Goal: Task Accomplishment & Management: Manage account settings

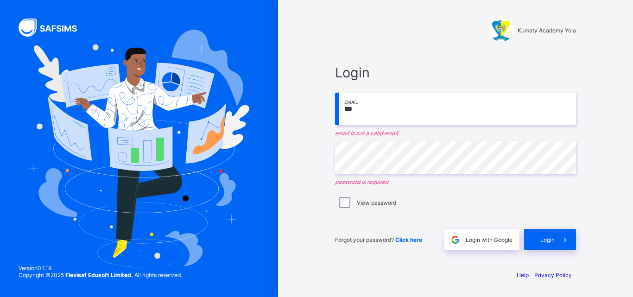
type input "**********"
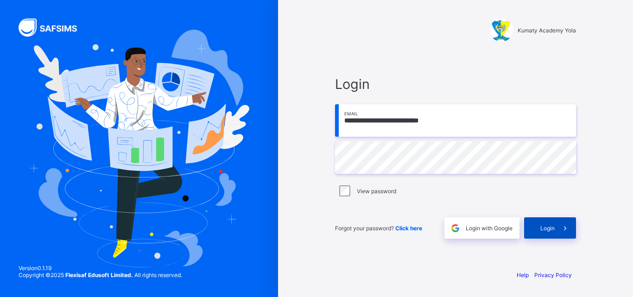
click at [548, 224] on div "Login" at bounding box center [550, 227] width 52 height 21
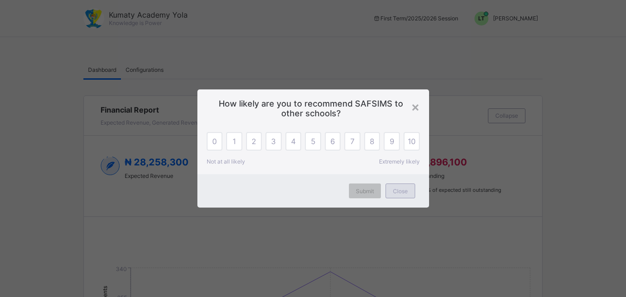
click at [400, 192] on span "Close" at bounding box center [400, 191] width 15 height 7
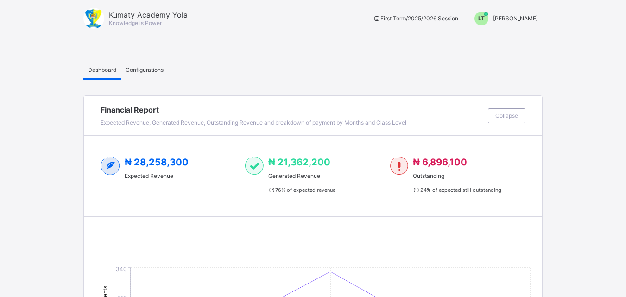
click at [489, 13] on div "LT" at bounding box center [482, 19] width 14 height 14
click at [516, 38] on span "Switch to Admin View" at bounding box center [503, 39] width 70 height 11
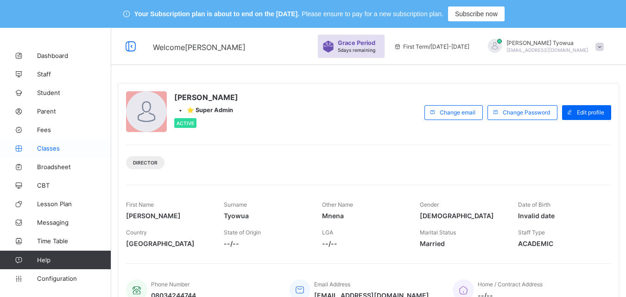
click at [44, 145] on span "Classes" at bounding box center [74, 148] width 74 height 7
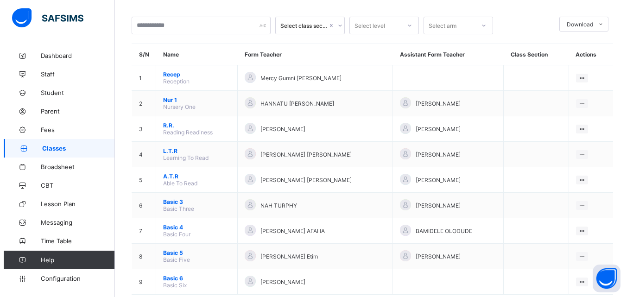
scroll to position [92, 0]
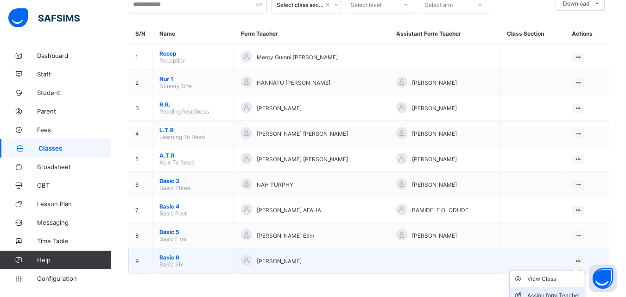
click at [543, 294] on div "Assign form Teacher" at bounding box center [554, 295] width 53 height 9
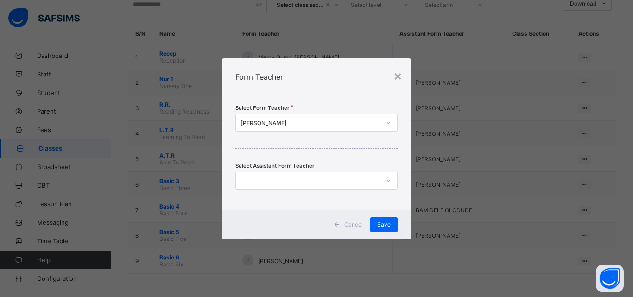
click at [284, 125] on div "[PERSON_NAME]" at bounding box center [311, 122] width 140 height 7
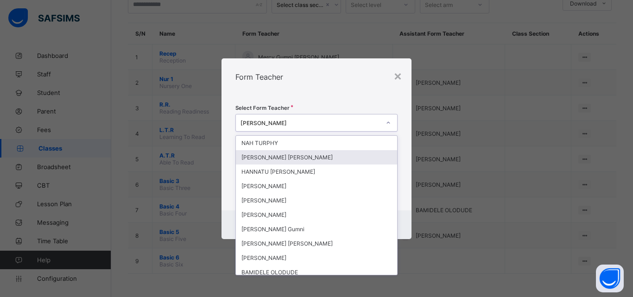
click at [278, 157] on div "ETUK PATRICK MFON" at bounding box center [316, 157] width 161 height 14
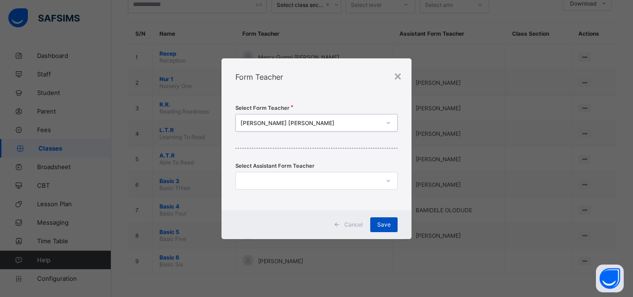
click at [383, 223] on span "Save" at bounding box center [383, 224] width 13 height 7
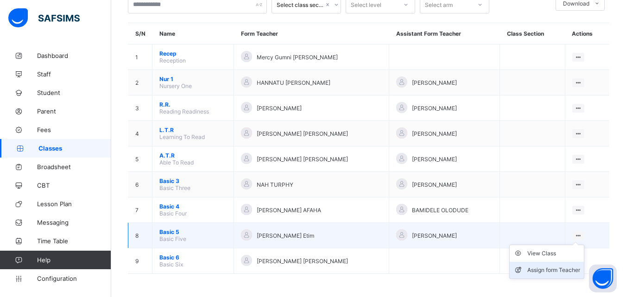
click at [544, 269] on div "Assign form Teacher" at bounding box center [554, 270] width 53 height 9
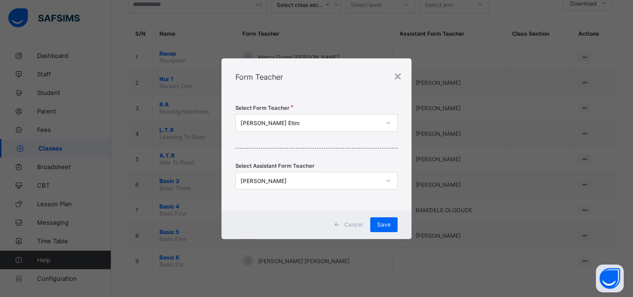
click at [325, 181] on div "[PERSON_NAME]" at bounding box center [311, 180] width 140 height 7
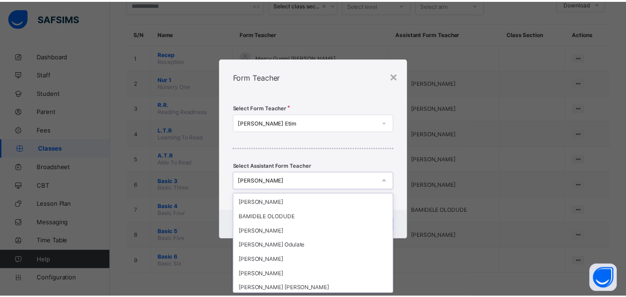
scroll to position [88, 0]
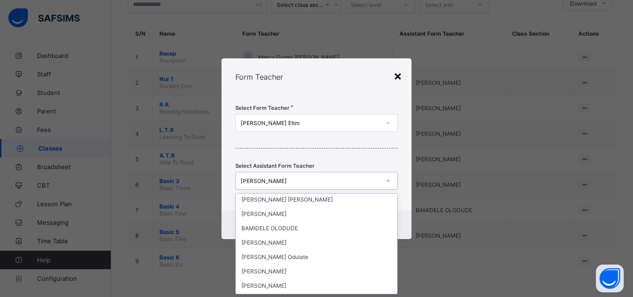
click at [398, 82] on div "×" at bounding box center [398, 76] width 9 height 16
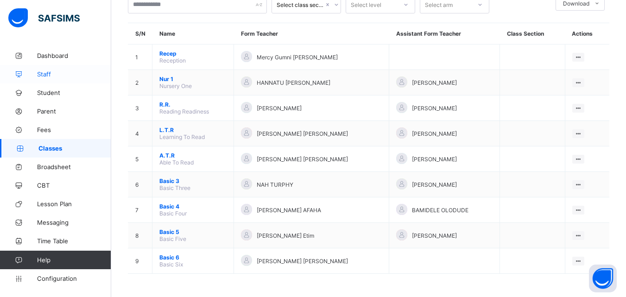
click at [33, 68] on link "Staff" at bounding box center [55, 74] width 111 height 19
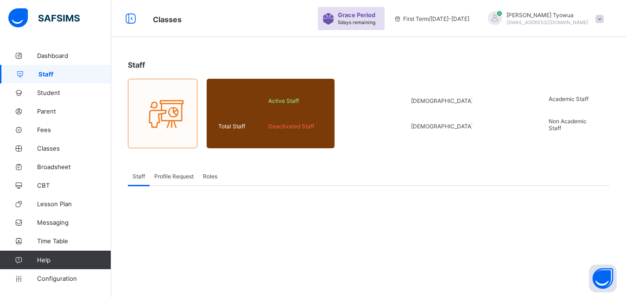
scroll to position [92, 0]
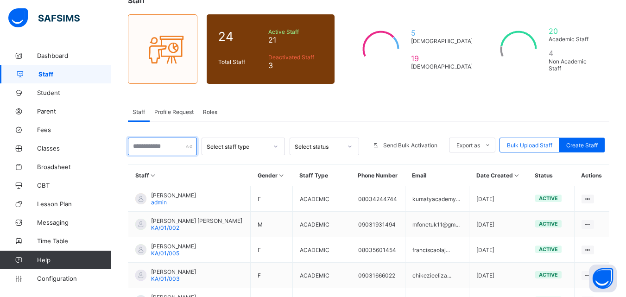
click at [164, 151] on input "text" at bounding box center [162, 147] width 69 height 18
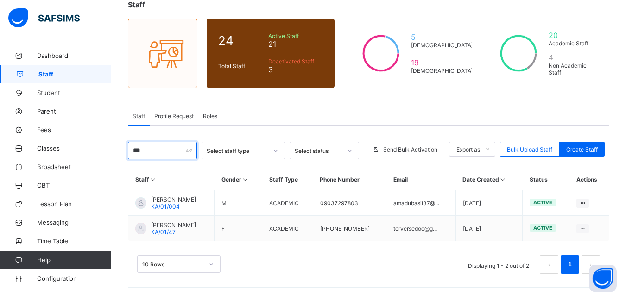
scroll to position [88, 0]
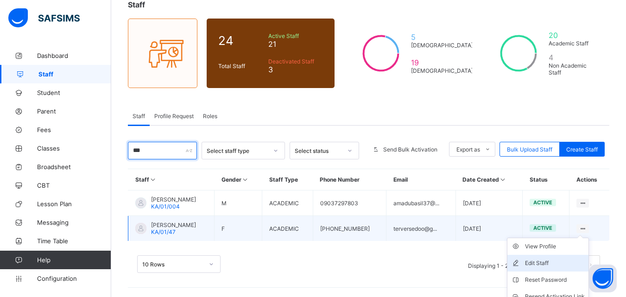
type input "***"
click at [589, 255] on li "Edit Staff" at bounding box center [548, 263] width 81 height 17
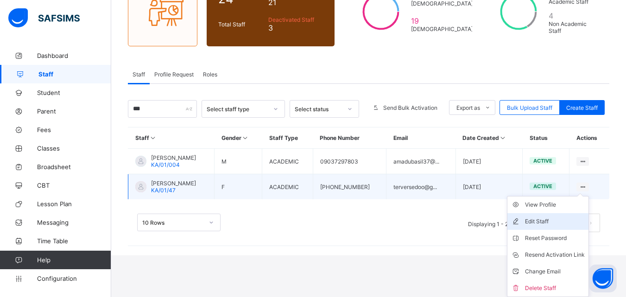
select select "**"
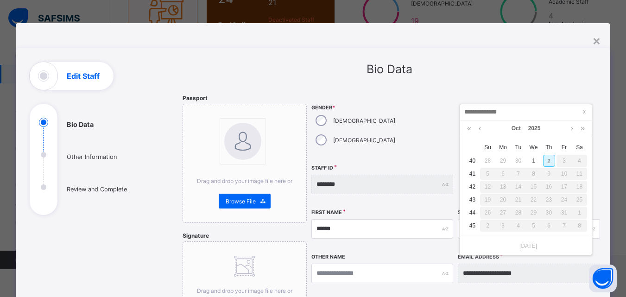
scroll to position [88, 0]
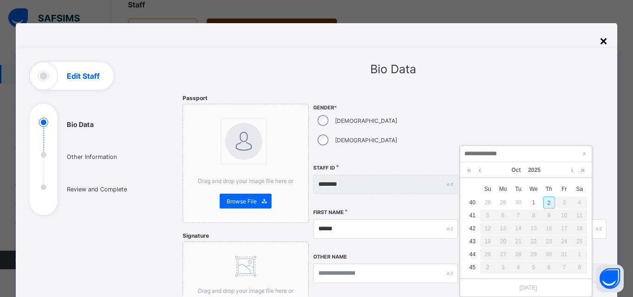
click at [599, 40] on div "×" at bounding box center [603, 40] width 9 height 16
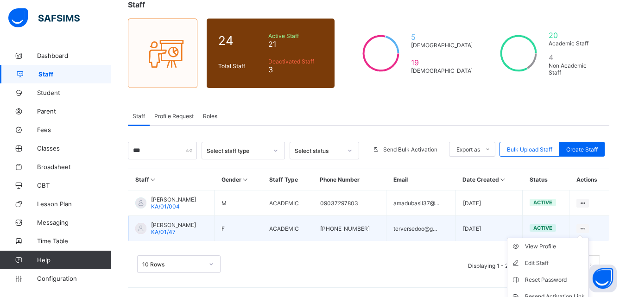
click at [589, 238] on ul "View Profile Edit Staff Reset Password Resend Activation Link Change Email Dele…" at bounding box center [548, 288] width 82 height 101
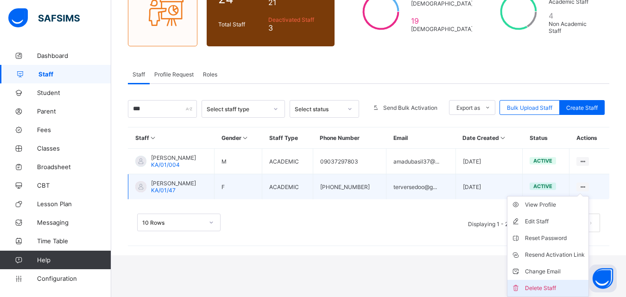
click at [549, 287] on div "Delete Staff" at bounding box center [555, 288] width 60 height 9
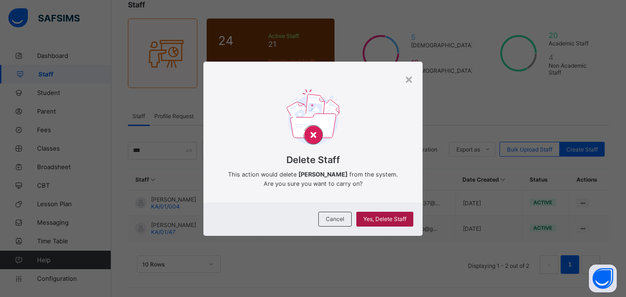
click at [392, 221] on span "Yes, Delete Staff" at bounding box center [384, 219] width 43 height 7
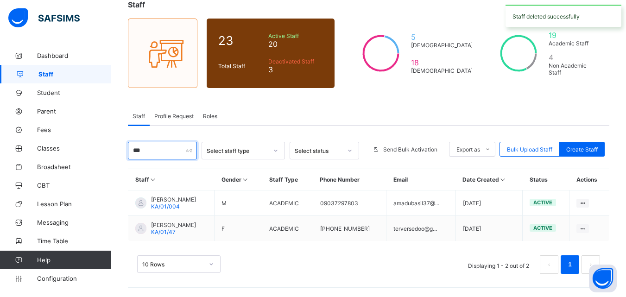
click at [150, 151] on input "***" at bounding box center [162, 151] width 69 height 18
type input "*"
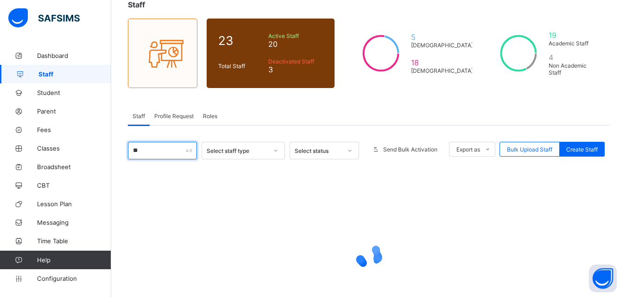
type input "*"
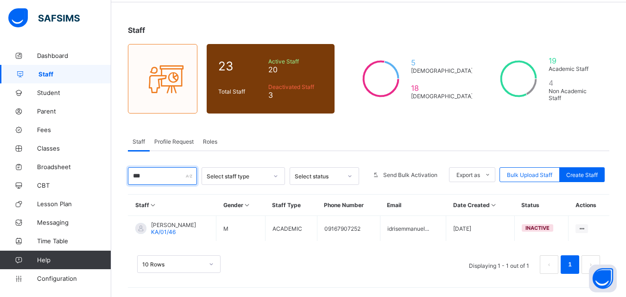
scroll to position [63, 0]
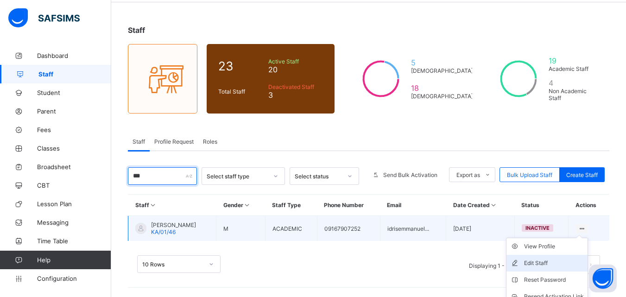
type input "***"
click at [588, 255] on li "Edit Staff" at bounding box center [547, 263] width 81 height 17
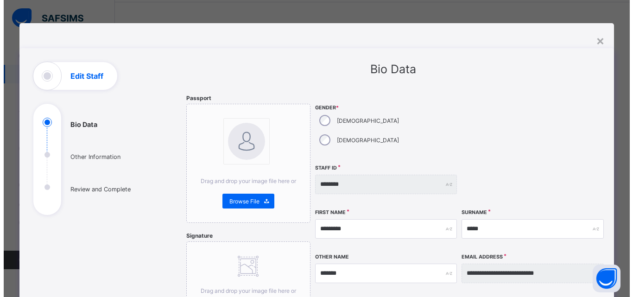
scroll to position [88, 0]
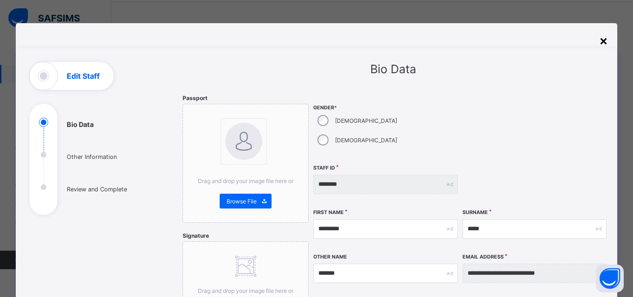
click at [599, 34] on div "×" at bounding box center [603, 40] width 9 height 16
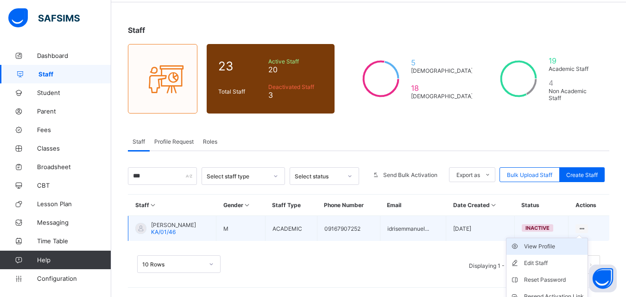
click at [584, 242] on div "View Profile" at bounding box center [554, 246] width 60 height 9
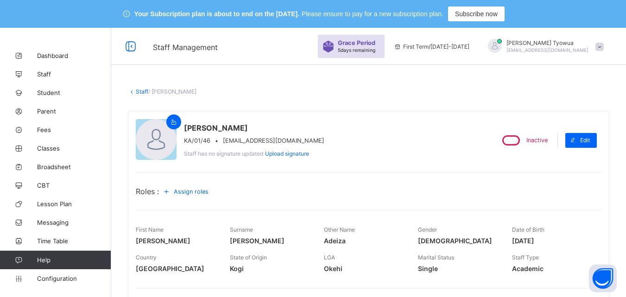
click at [137, 90] on link "Staff" at bounding box center [142, 91] width 13 height 7
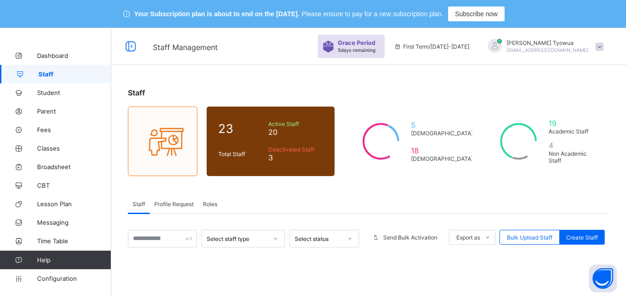
scroll to position [149, 0]
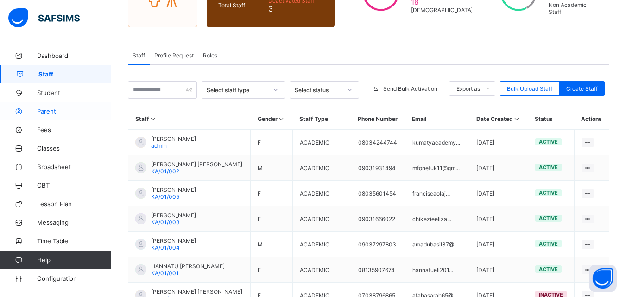
click at [39, 110] on span "Parent" at bounding box center [74, 111] width 74 height 7
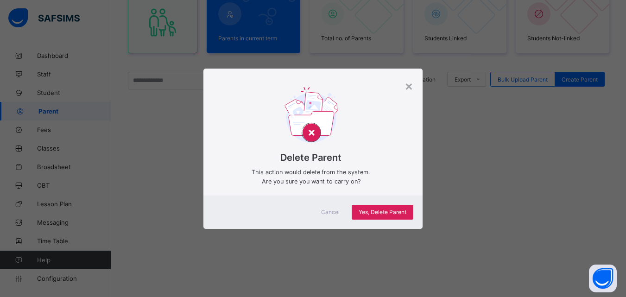
scroll to position [126, 0]
click at [415, 89] on div "Delete Parent This action would delete from the system. Are you sure you want t…" at bounding box center [313, 139] width 219 height 113
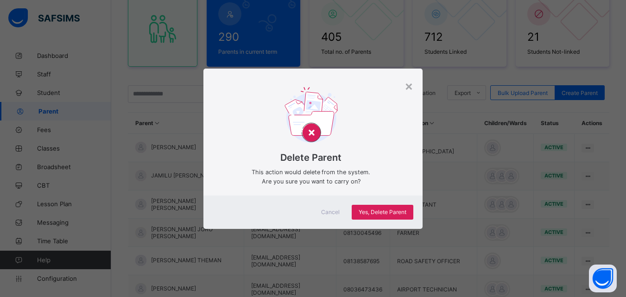
scroll to position [132, 0]
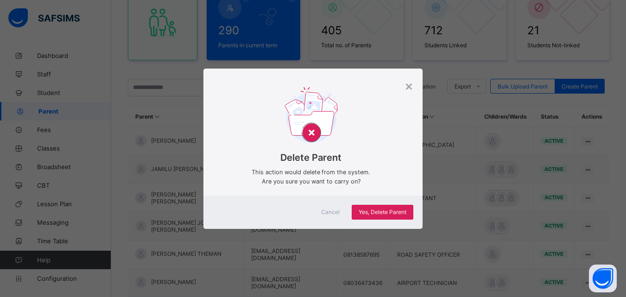
click at [403, 86] on div "Delete Parent This action would delete from the system. Are you sure you want t…" at bounding box center [313, 139] width 219 height 113
click at [412, 86] on div "×" at bounding box center [409, 86] width 9 height 16
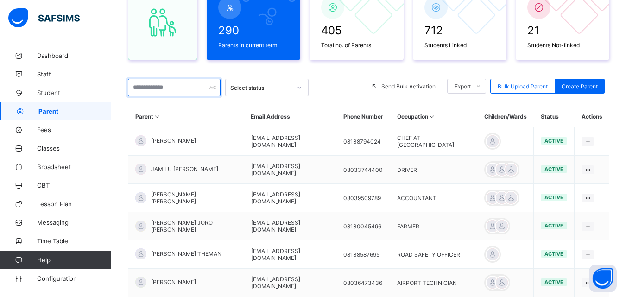
click at [166, 83] on input "text" at bounding box center [174, 88] width 93 height 18
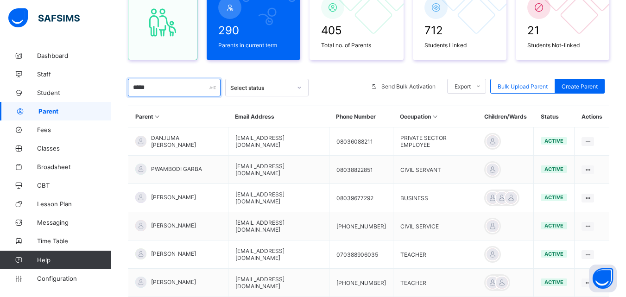
type input "****"
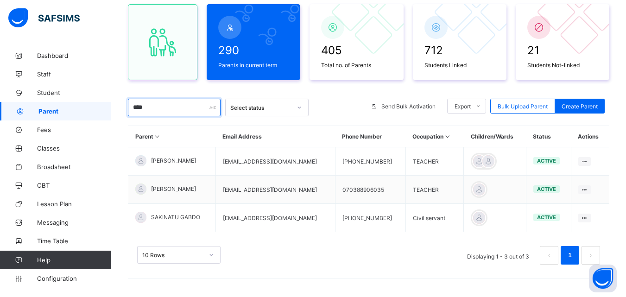
scroll to position [112, 0]
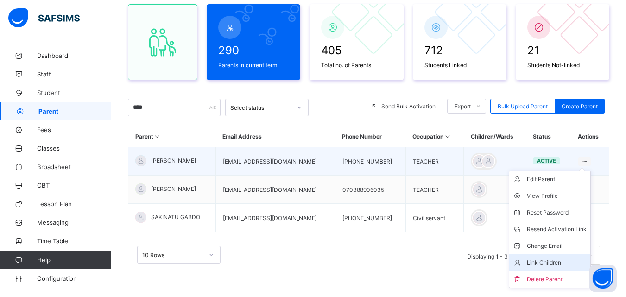
click at [544, 262] on div "Link Children" at bounding box center [557, 262] width 60 height 9
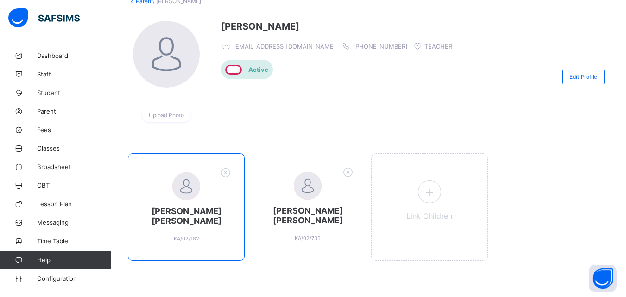
scroll to position [91, 0]
click at [230, 167] on icon at bounding box center [226, 172] width 14 height 12
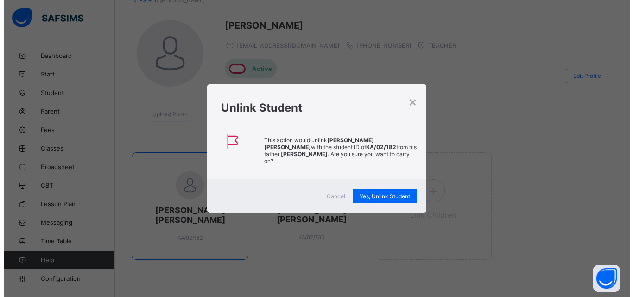
scroll to position [90, 0]
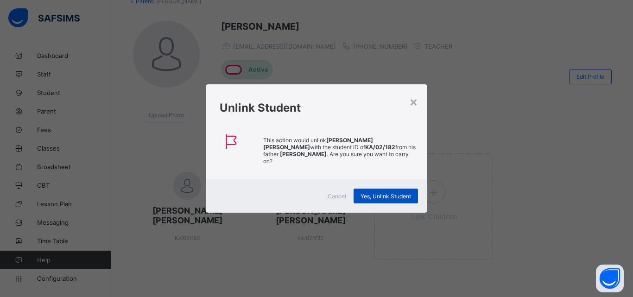
click at [383, 189] on div "Yes, Unlink Student" at bounding box center [386, 196] width 64 height 15
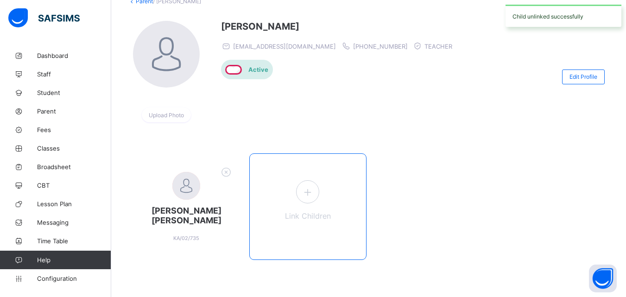
click at [310, 192] on icon at bounding box center [307, 192] width 17 height 14
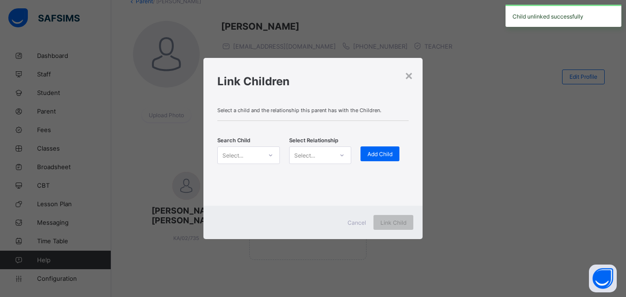
click at [244, 163] on div "Select..." at bounding box center [248, 156] width 62 height 18
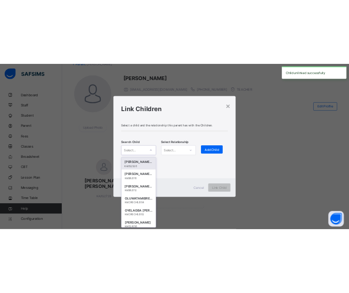
scroll to position [0, 0]
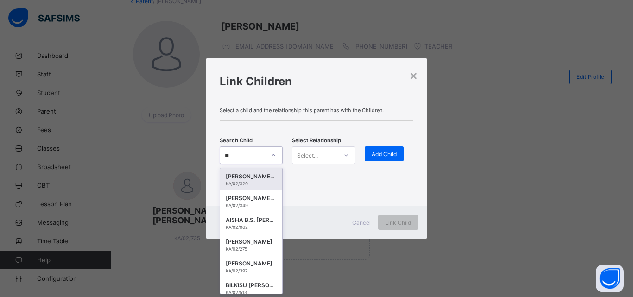
type input "*"
type input "****"
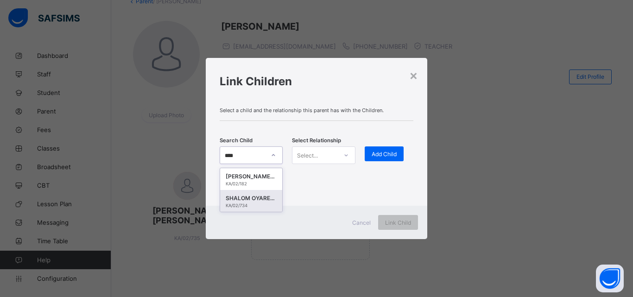
click at [244, 203] on div "SHALOM OYAREKONDU [PERSON_NAME]" at bounding box center [251, 198] width 51 height 9
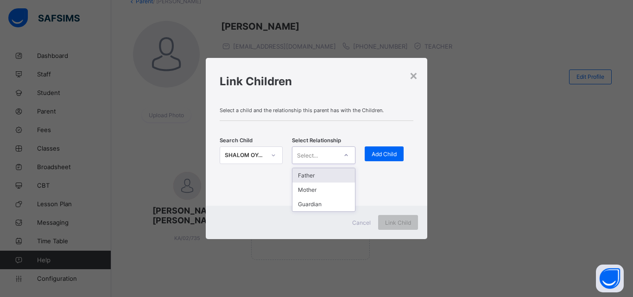
click at [320, 158] on div "Select..." at bounding box center [315, 155] width 45 height 13
click at [318, 178] on div "Father" at bounding box center [324, 175] width 62 height 14
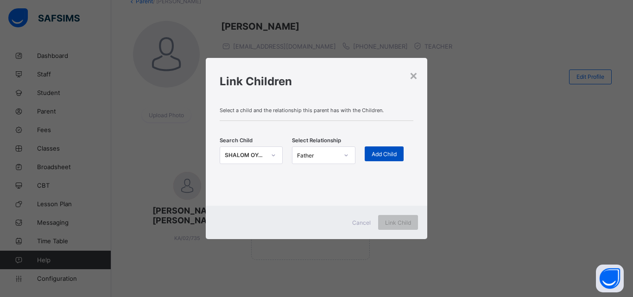
click at [378, 154] on span "Add Child" at bounding box center [384, 154] width 25 height 7
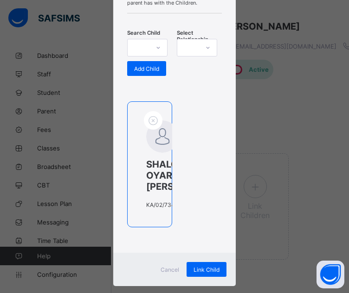
scroll to position [102, 0]
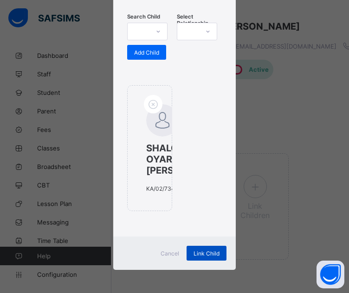
click at [205, 254] on span "Link Child" at bounding box center [206, 253] width 26 height 7
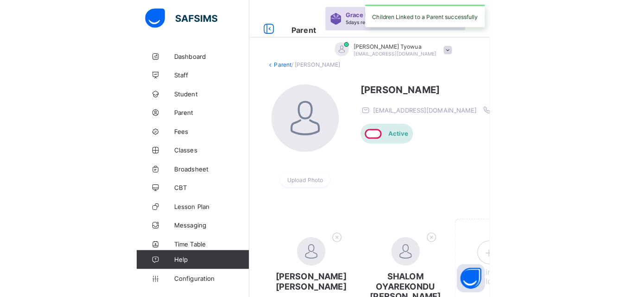
scroll to position [90, 0]
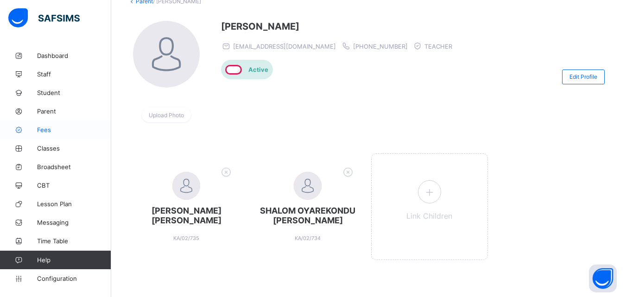
click at [37, 129] on icon at bounding box center [18, 130] width 37 height 7
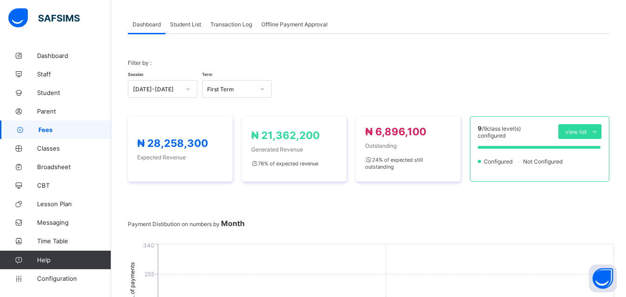
scroll to position [90, 0]
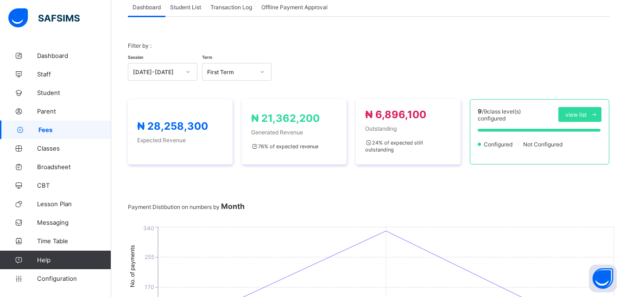
click at [187, 7] on span "Student List" at bounding box center [185, 7] width 31 height 7
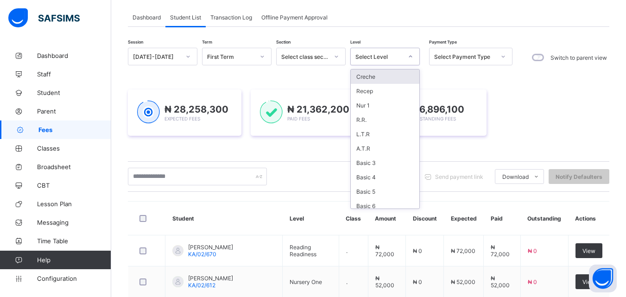
scroll to position [5, 0]
click at [362, 181] on div "Basic 5" at bounding box center [385, 187] width 69 height 14
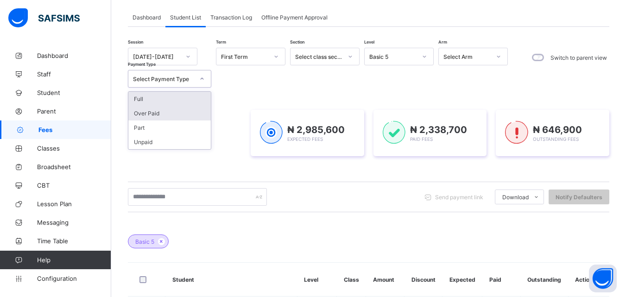
click at [190, 107] on div "Over Paid" at bounding box center [169, 113] width 83 height 14
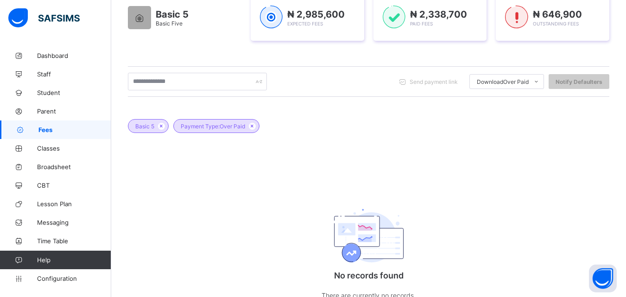
scroll to position [187, 0]
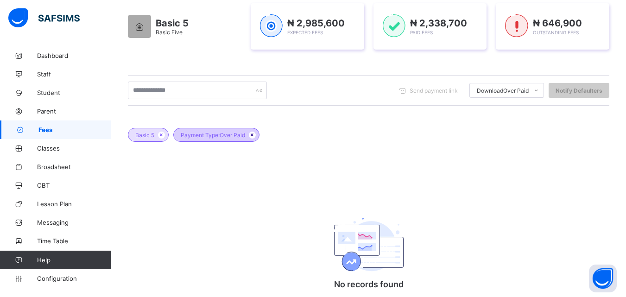
click at [254, 135] on icon at bounding box center [252, 135] width 8 height 6
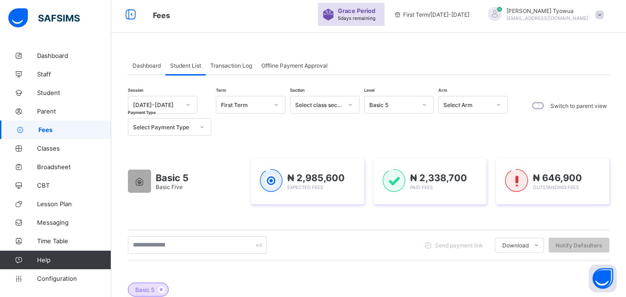
scroll to position [0, 0]
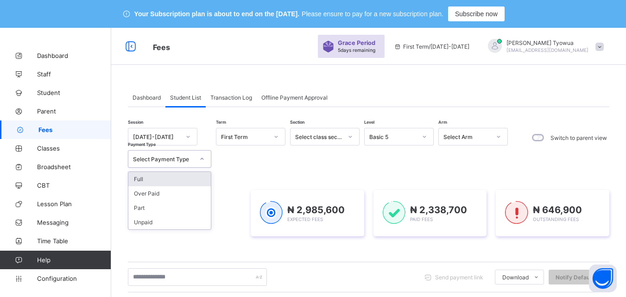
click at [180, 180] on div "Full" at bounding box center [169, 179] width 83 height 14
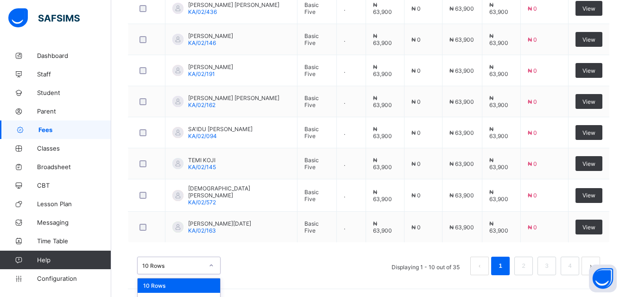
scroll to position [470, 0]
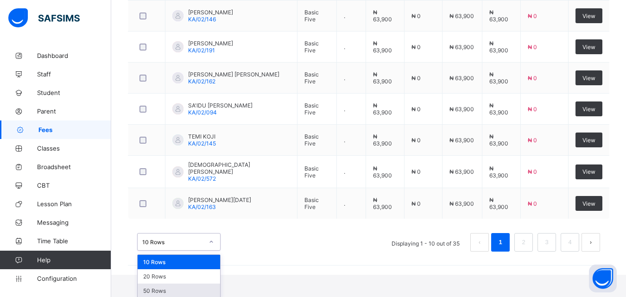
click at [178, 291] on div "50 Rows" at bounding box center [179, 291] width 83 height 14
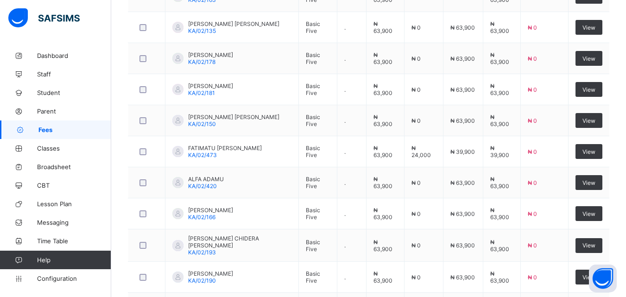
scroll to position [0, 0]
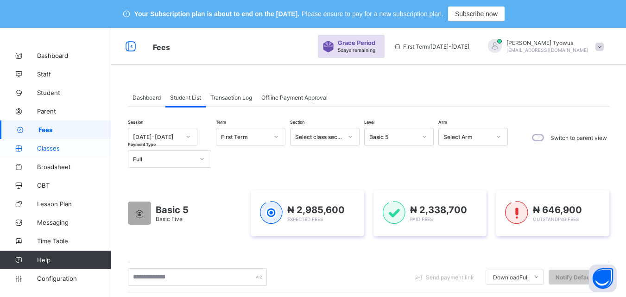
click at [44, 148] on span "Classes" at bounding box center [74, 148] width 74 height 7
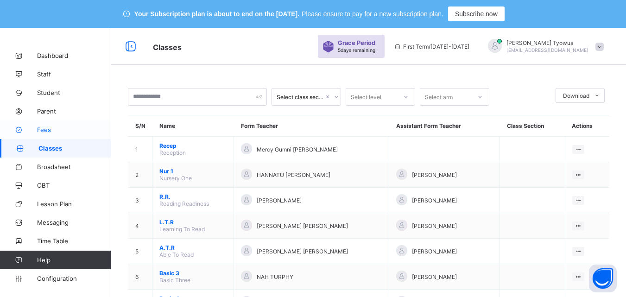
click at [35, 125] on link "Fees" at bounding box center [55, 130] width 111 height 19
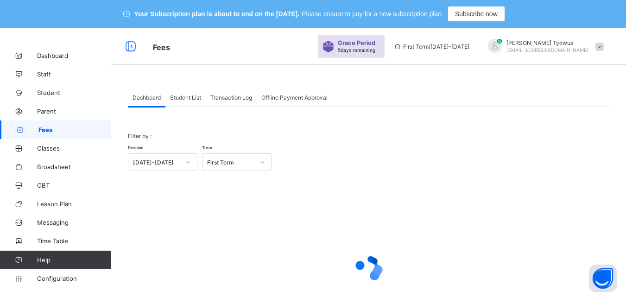
click at [43, 124] on link "Fees" at bounding box center [55, 130] width 111 height 19
click at [186, 106] on div "Student List" at bounding box center [186, 97] width 40 height 19
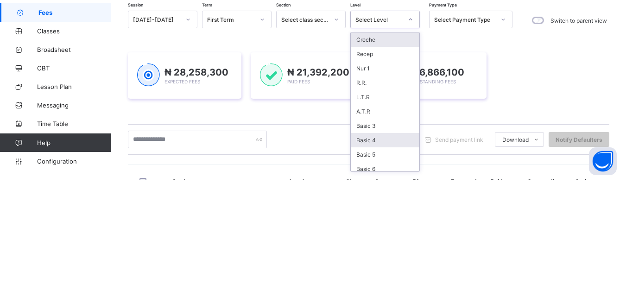
click at [379, 256] on div "Basic 4" at bounding box center [385, 257] width 69 height 14
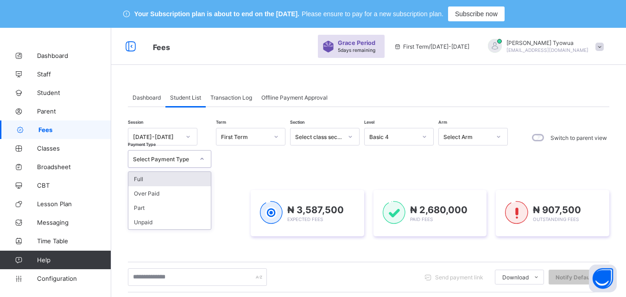
click at [176, 179] on div "Full" at bounding box center [169, 179] width 83 height 14
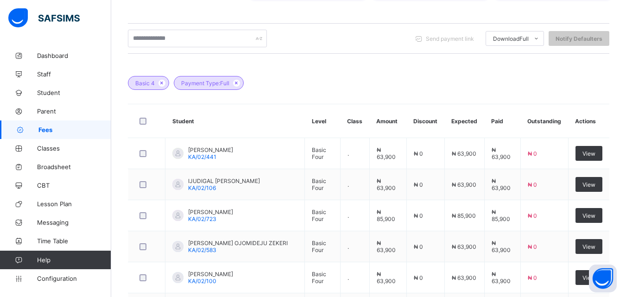
scroll to position [446, 0]
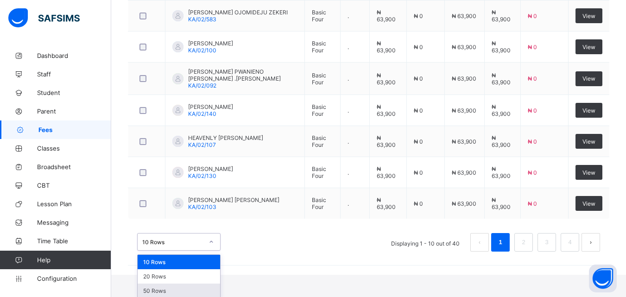
click at [176, 293] on div "50 Rows" at bounding box center [179, 291] width 83 height 14
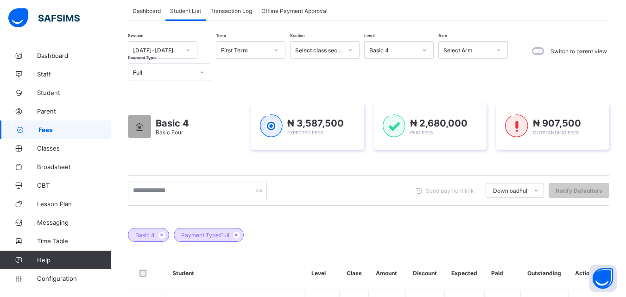
scroll to position [87, 0]
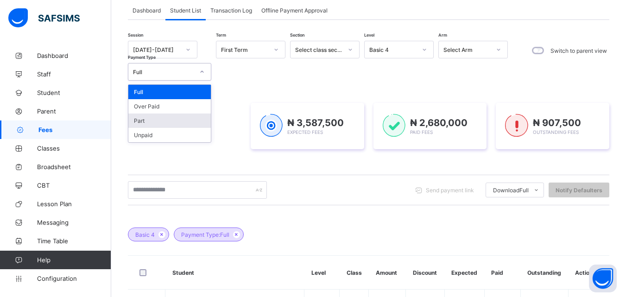
click at [160, 115] on div "Part" at bounding box center [169, 121] width 83 height 14
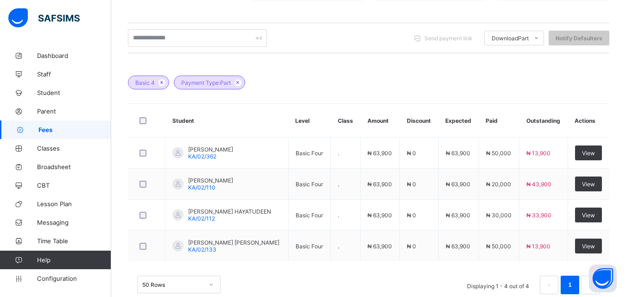
scroll to position [260, 0]
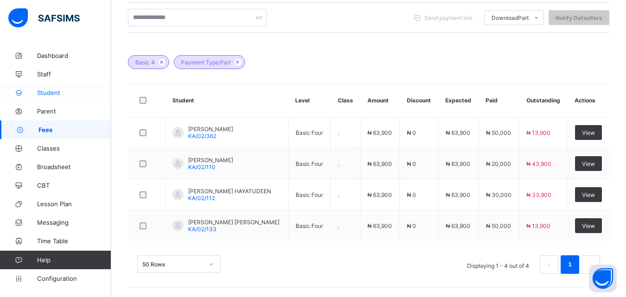
click at [60, 91] on span "Student" at bounding box center [74, 92] width 74 height 7
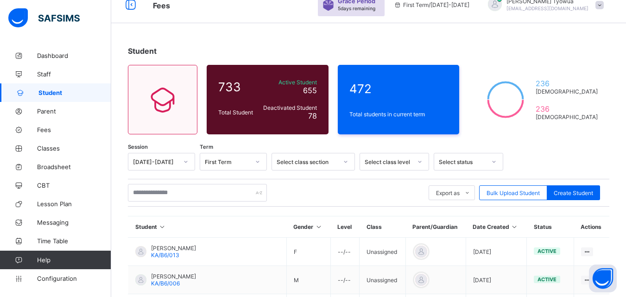
scroll to position [46, 0]
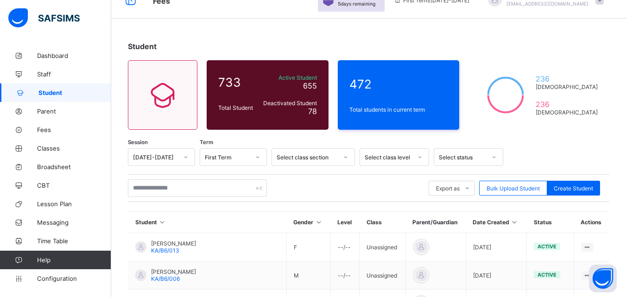
click at [511, 223] on icon at bounding box center [515, 222] width 8 height 7
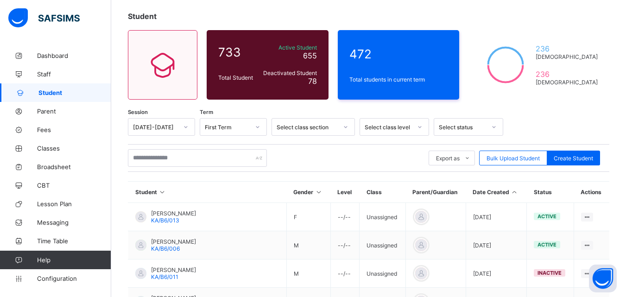
scroll to position [85, 0]
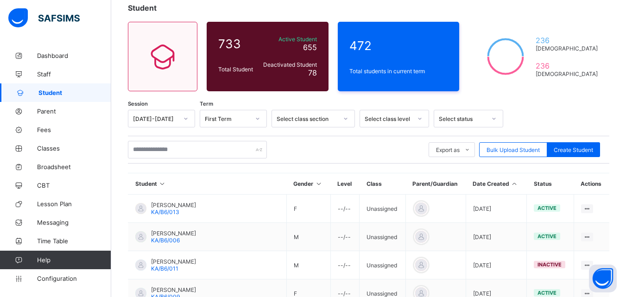
click at [511, 183] on icon at bounding box center [515, 183] width 8 height 7
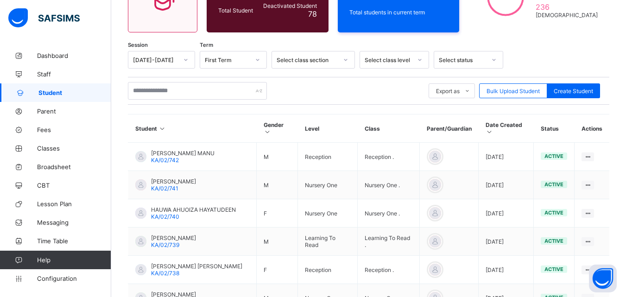
scroll to position [138, 0]
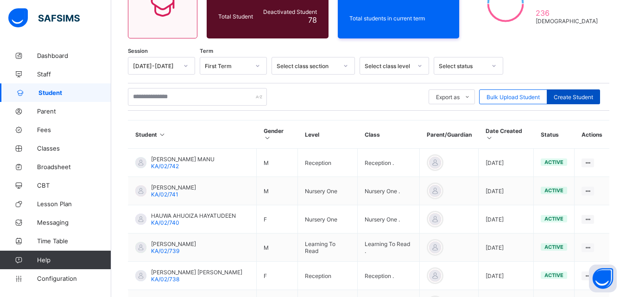
click at [569, 101] on div "Create Student" at bounding box center [573, 96] width 53 height 15
select select "**"
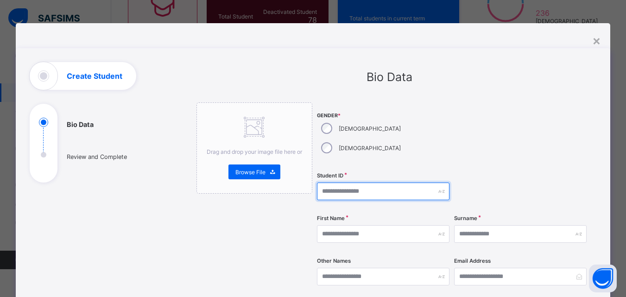
click at [364, 183] on input "text" at bounding box center [383, 192] width 133 height 18
type input "*********"
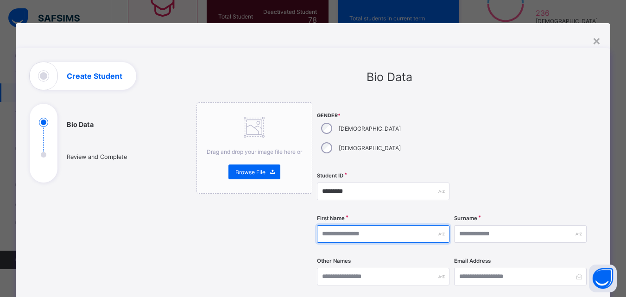
click at [370, 225] on input "text" at bounding box center [383, 234] width 133 height 18
click at [381, 225] on input "text" at bounding box center [383, 234] width 133 height 18
type input "**********"
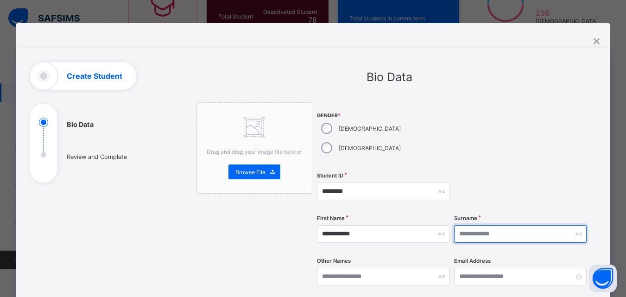
type input "*"
type input "********"
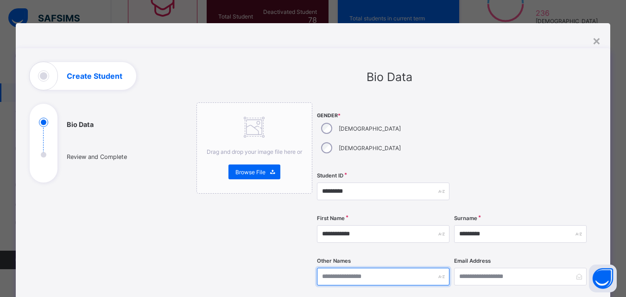
click at [388, 268] on input "text" at bounding box center [383, 277] width 133 height 18
type input "*****"
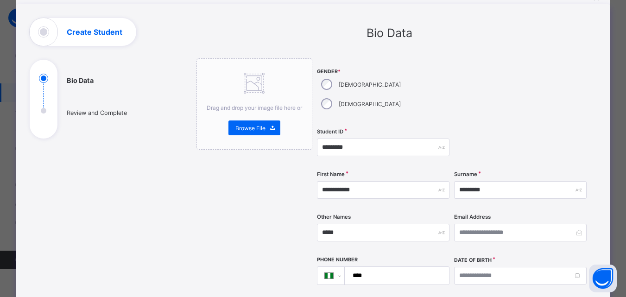
scroll to position [83, 0]
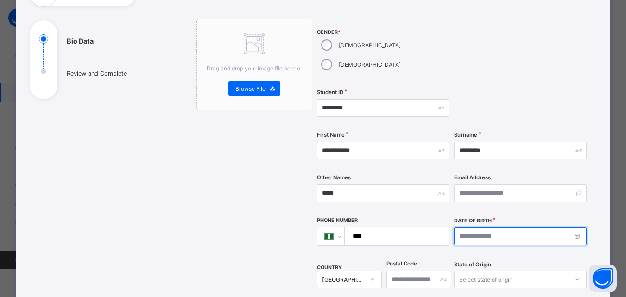
click at [482, 228] on input at bounding box center [520, 237] width 133 height 18
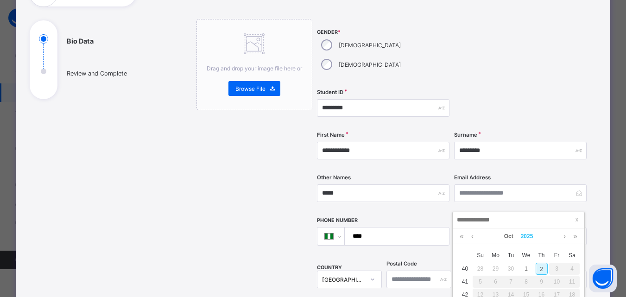
click at [531, 234] on link "2025" at bounding box center [527, 237] width 20 height 16
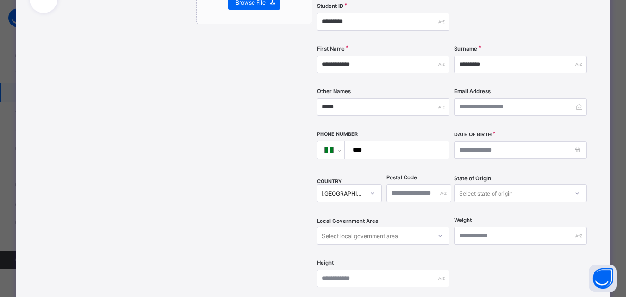
scroll to position [177, 0]
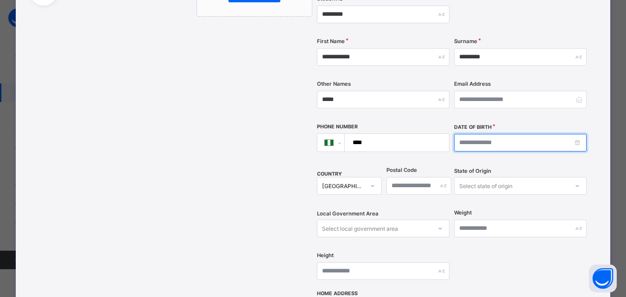
click at [484, 134] on input at bounding box center [520, 143] width 133 height 18
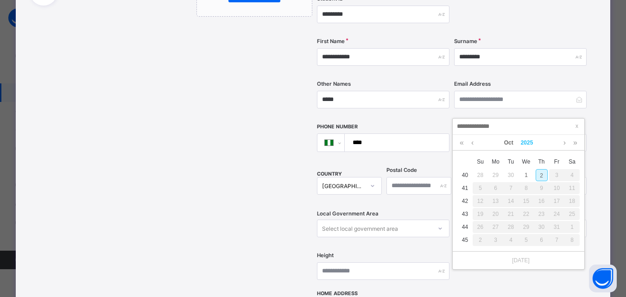
click at [526, 143] on link "2025" at bounding box center [527, 143] width 20 height 16
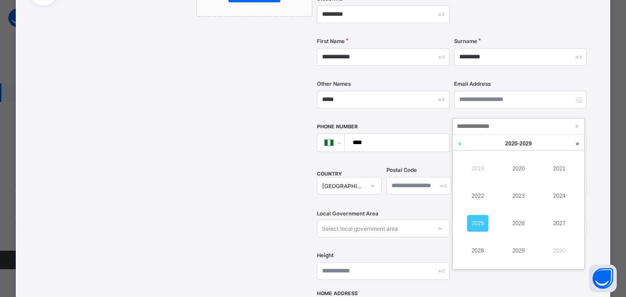
click at [460, 144] on link at bounding box center [460, 144] width 14 height 18
click at [485, 218] on link "2015" at bounding box center [477, 223] width 21 height 17
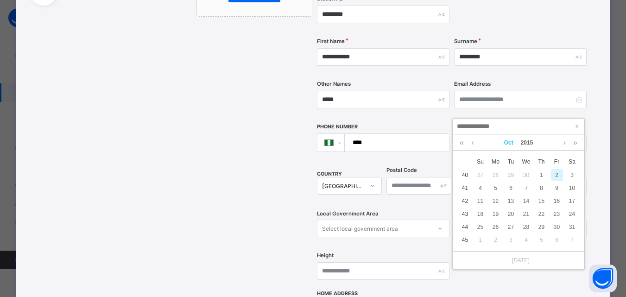
click at [508, 143] on link "Oct" at bounding box center [509, 143] width 17 height 16
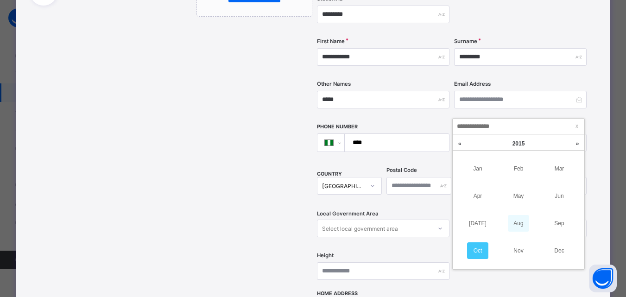
click at [524, 216] on link "Aug" at bounding box center [518, 223] width 21 height 17
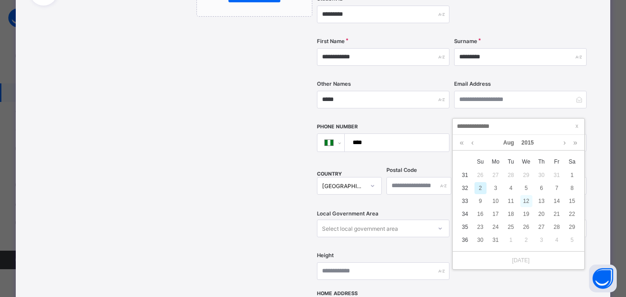
click at [527, 200] on div "12" at bounding box center [527, 201] width 12 height 12
type input "**********"
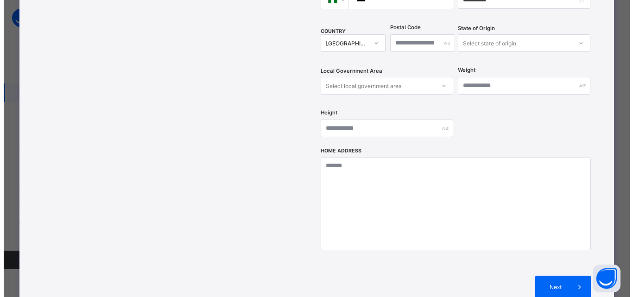
scroll to position [322, 0]
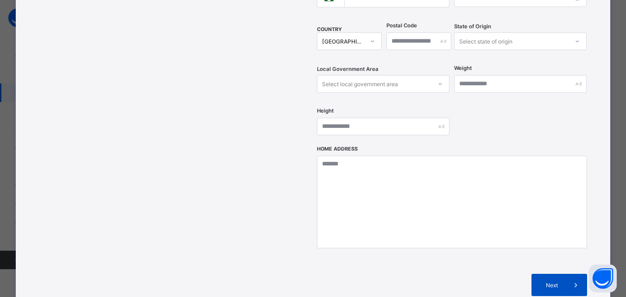
click at [558, 274] on div "Next" at bounding box center [560, 285] width 56 height 22
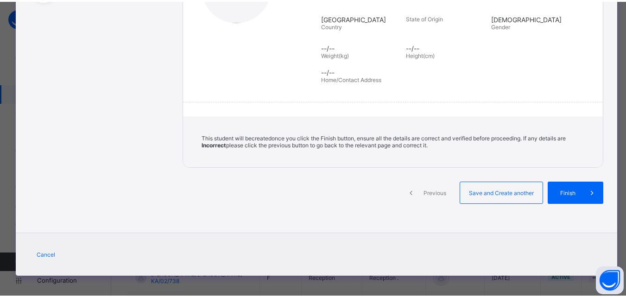
scroll to position [182, 0]
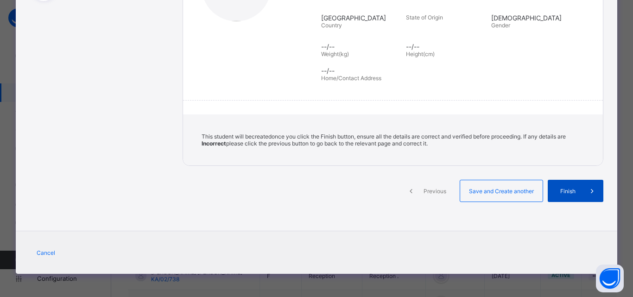
click at [573, 192] on span "Finish" at bounding box center [568, 191] width 26 height 7
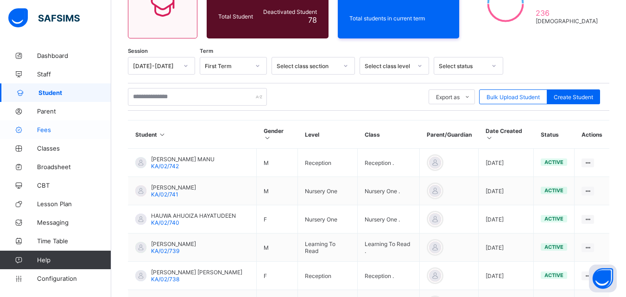
click at [47, 127] on span "Fees" at bounding box center [74, 129] width 74 height 7
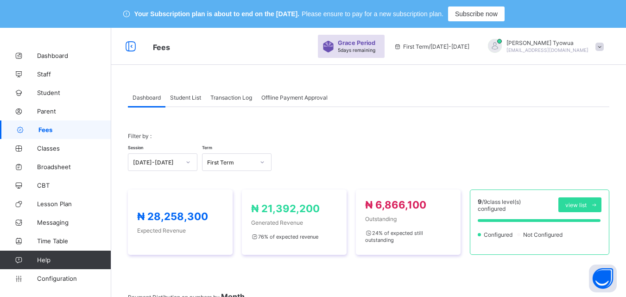
click at [192, 94] on span "Student List" at bounding box center [185, 97] width 31 height 7
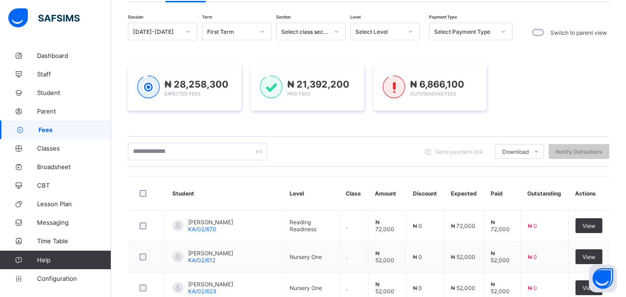
scroll to position [109, 0]
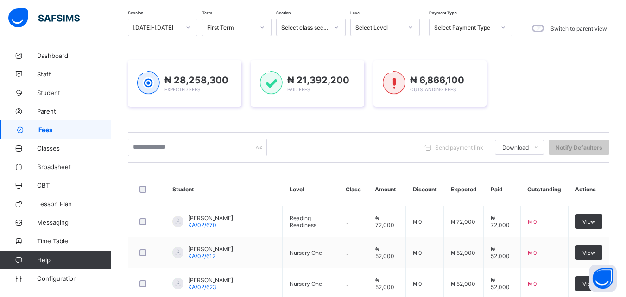
click at [205, 131] on div "Session 2025-2026 Term First Term Section Select class section Level Select Lev…" at bounding box center [369, 290] width 482 height 543
click at [180, 139] on input "text" at bounding box center [197, 148] width 139 height 18
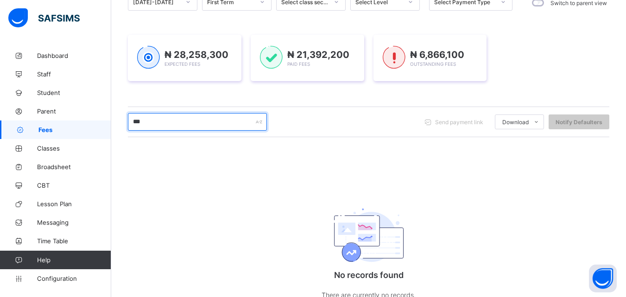
scroll to position [153, 0]
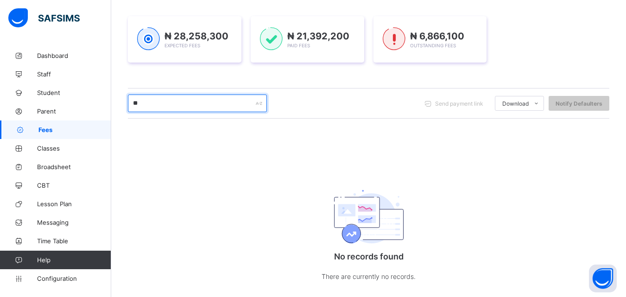
type input "*"
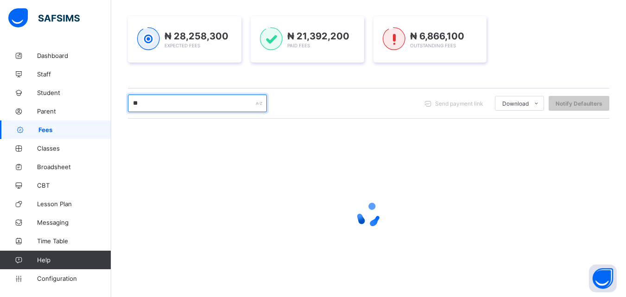
type input "***"
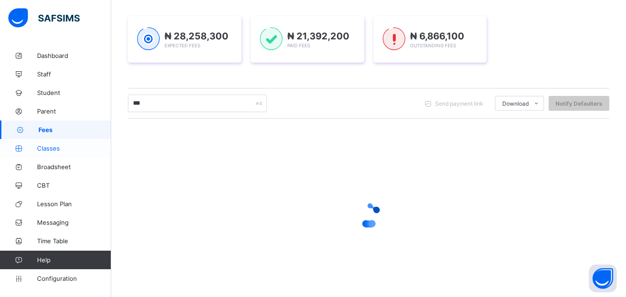
click at [42, 148] on span "Classes" at bounding box center [74, 148] width 74 height 7
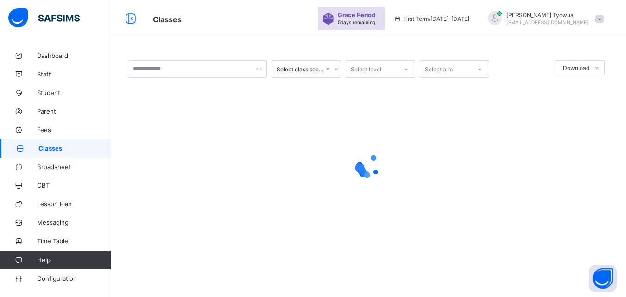
scroll to position [92, 0]
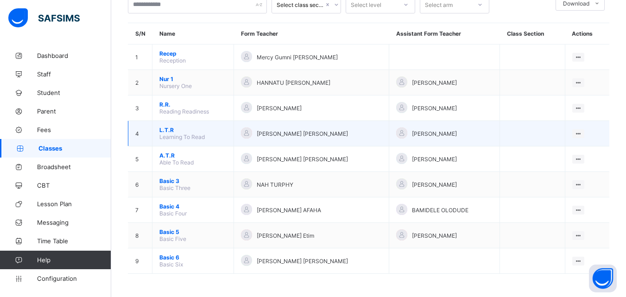
click at [172, 133] on span "L.T.R" at bounding box center [192, 130] width 67 height 7
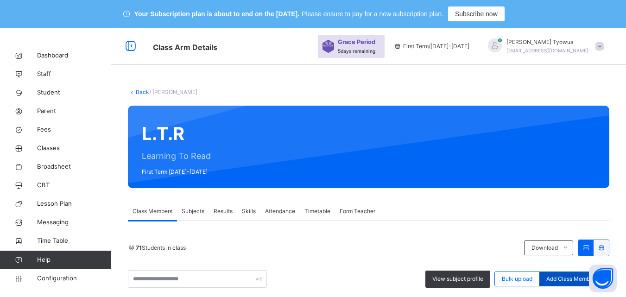
click at [581, 275] on span "Add Class Members" at bounding box center [572, 279] width 51 height 8
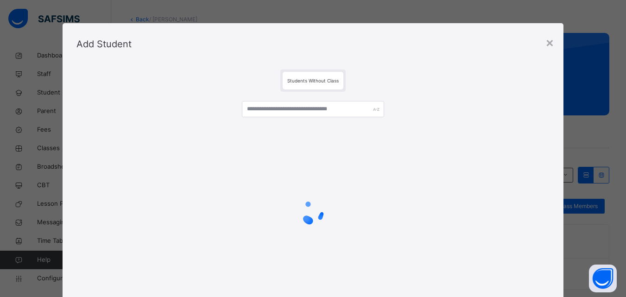
click at [318, 125] on div at bounding box center [312, 212] width 473 height 176
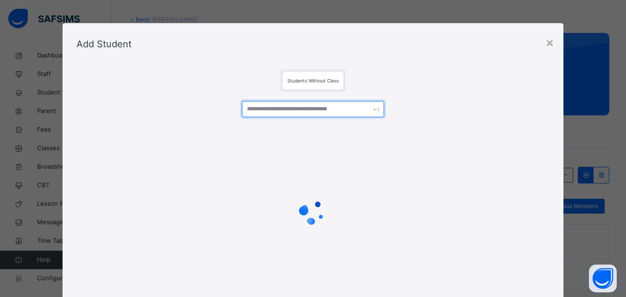
click at [331, 109] on input "text" at bounding box center [313, 109] width 142 height 16
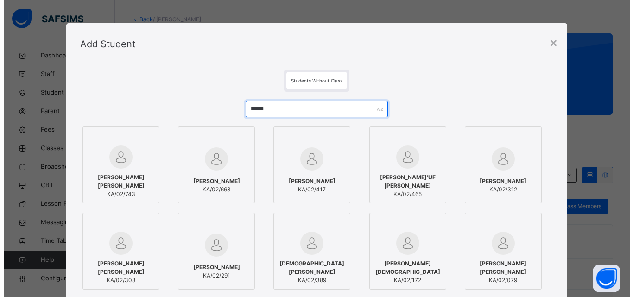
scroll to position [17, 0]
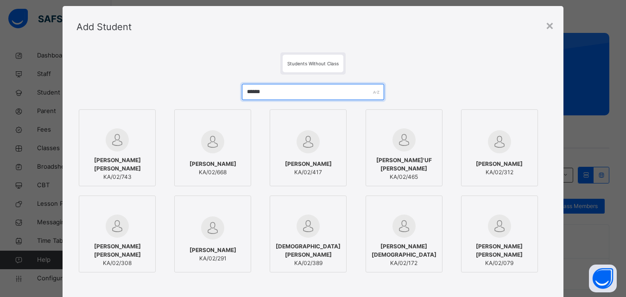
type input "******"
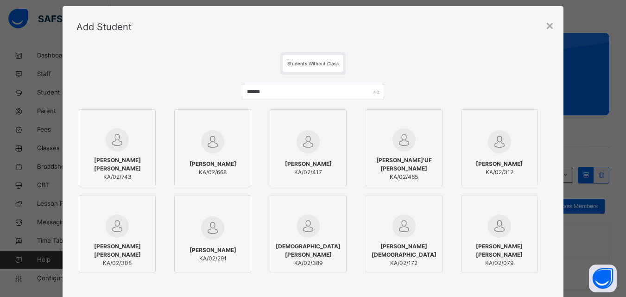
click at [102, 168] on span "[PERSON_NAME] [PERSON_NAME]" at bounding box center [117, 164] width 67 height 17
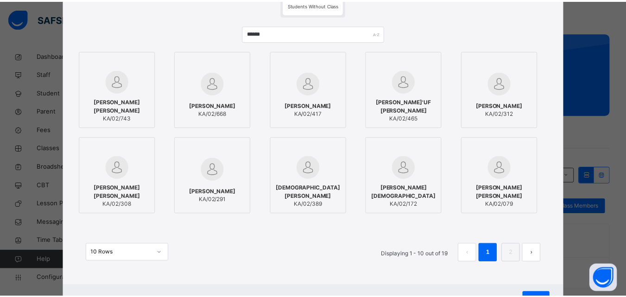
scroll to position [116, 0]
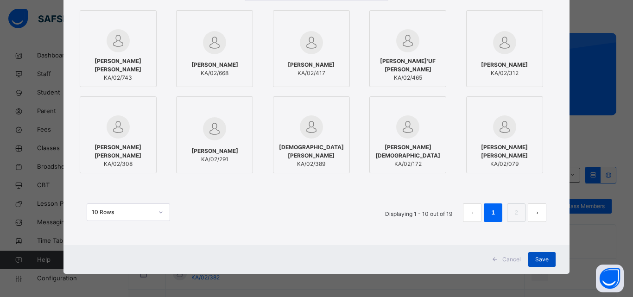
click at [542, 259] on span "Save" at bounding box center [541, 259] width 13 height 8
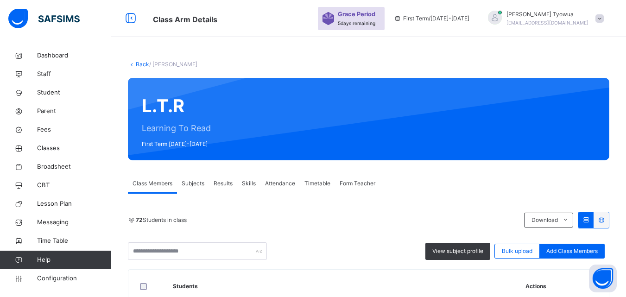
scroll to position [73, 0]
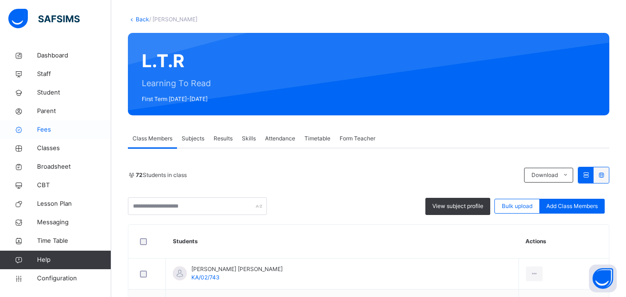
click at [40, 128] on span "Fees" at bounding box center [74, 129] width 74 height 9
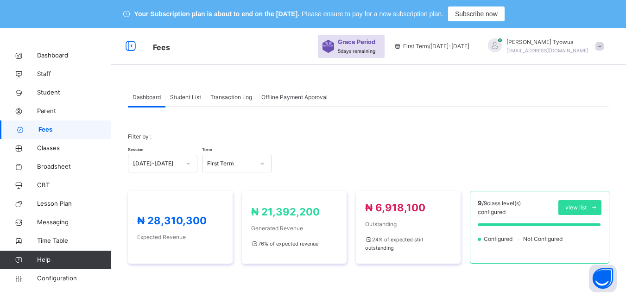
scroll to position [40, 0]
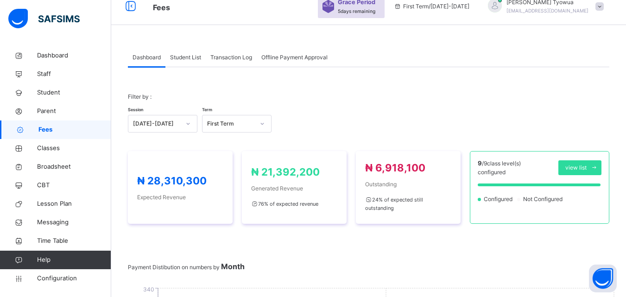
click at [178, 51] on div "Student List" at bounding box center [186, 57] width 40 height 19
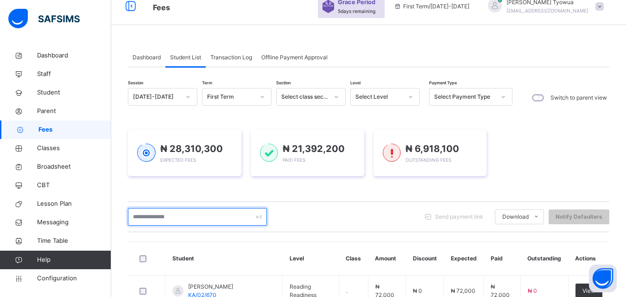
click at [165, 216] on input "text" at bounding box center [197, 217] width 139 height 18
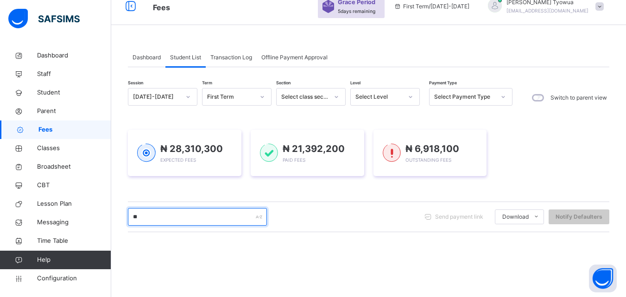
type input "***"
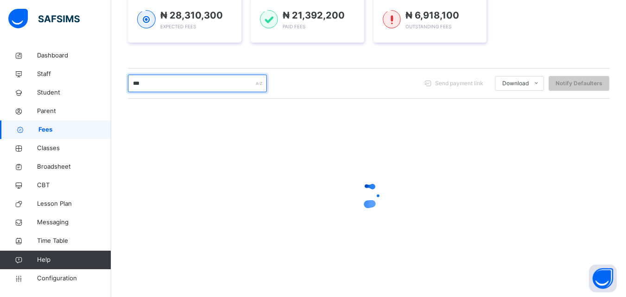
scroll to position [105, 0]
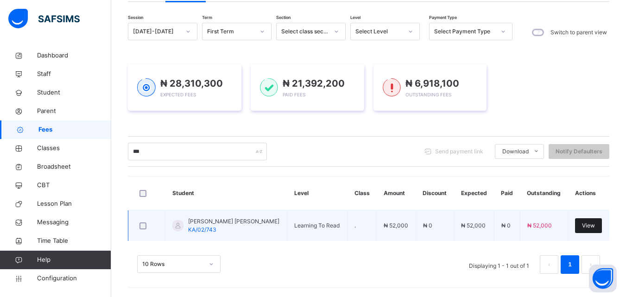
click at [587, 229] on div "View" at bounding box center [588, 225] width 27 height 15
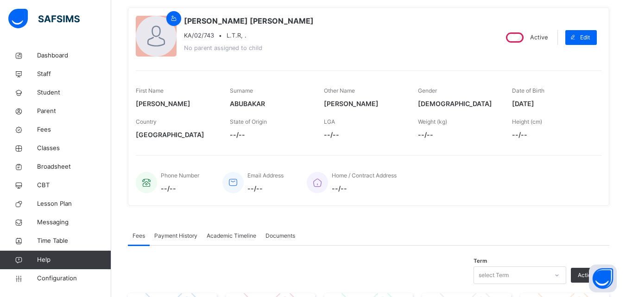
scroll to position [287, 0]
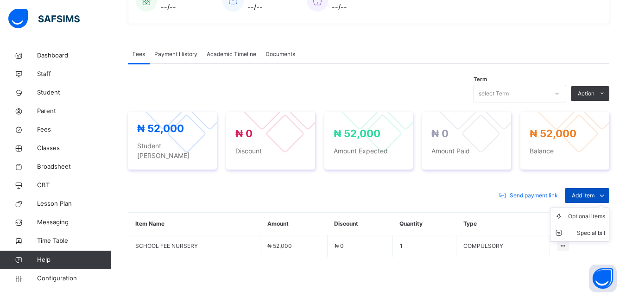
click at [602, 188] on span at bounding box center [602, 195] width 15 height 15
click at [583, 212] on div "Optional items" at bounding box center [586, 216] width 37 height 9
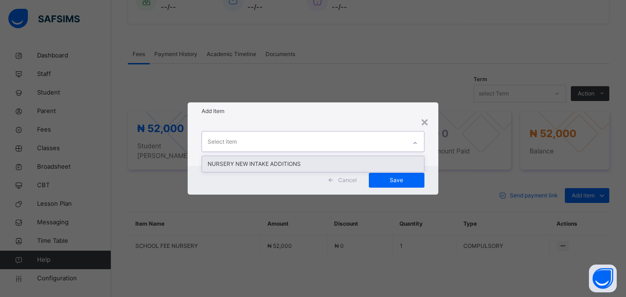
click at [287, 164] on div "NURSERY NEW INTAKE ADDITIONS" at bounding box center [313, 164] width 222 height 16
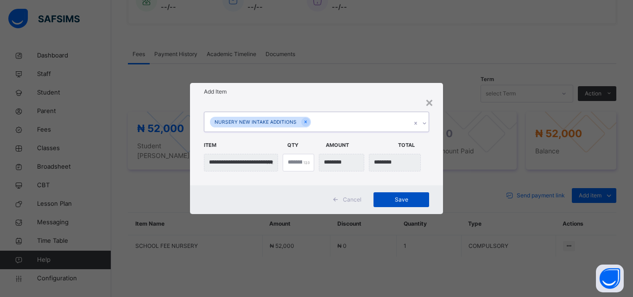
click at [411, 198] on span "Save" at bounding box center [402, 200] width 42 height 8
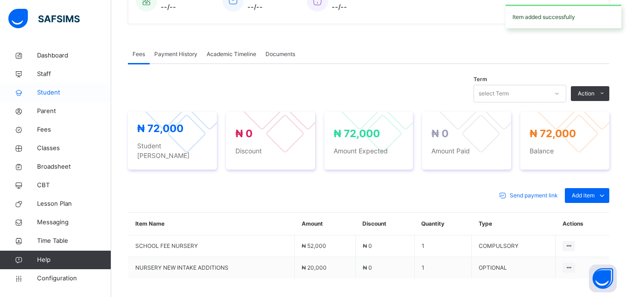
click at [46, 91] on span "Student" at bounding box center [74, 92] width 74 height 9
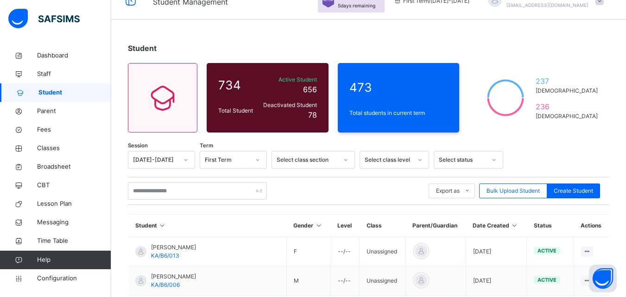
scroll to position [50, 0]
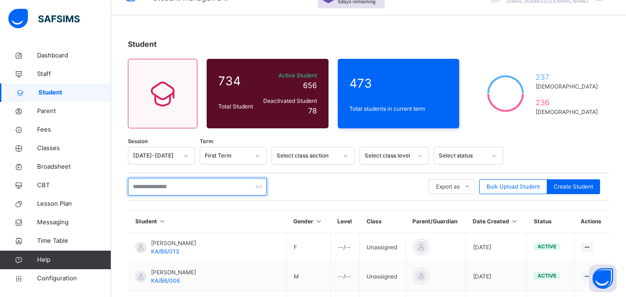
click at [148, 187] on input "text" at bounding box center [197, 187] width 139 height 18
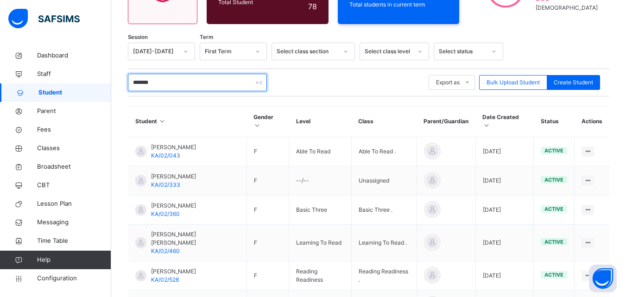
scroll to position [132, 0]
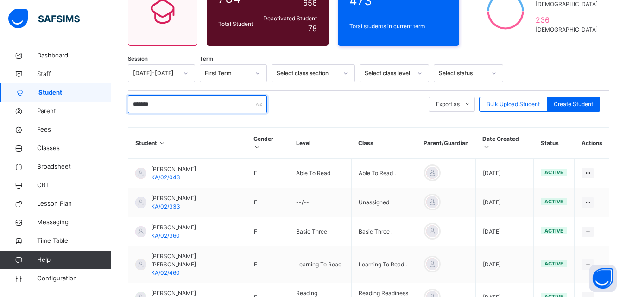
type input "*******"
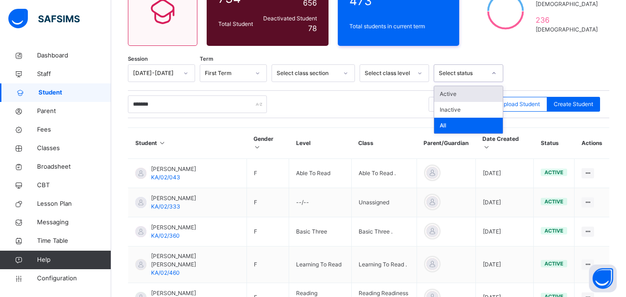
click at [527, 74] on div at bounding box center [554, 73] width 92 height 18
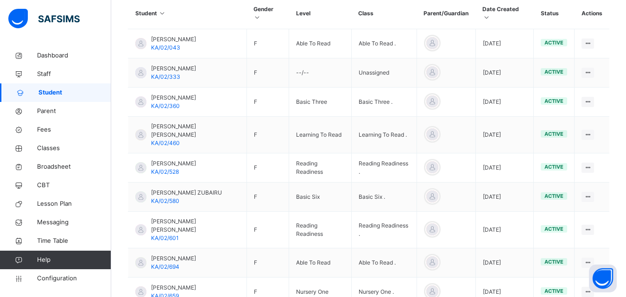
scroll to position [229, 0]
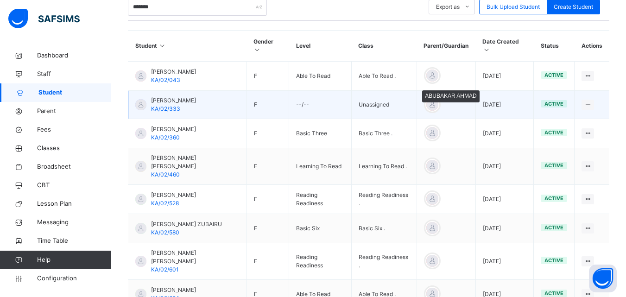
click at [435, 98] on div at bounding box center [433, 105] width 14 height 14
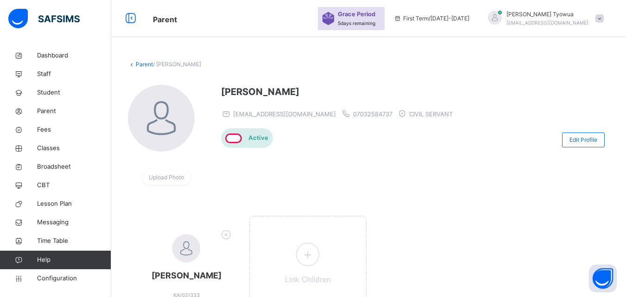
scroll to position [86, 0]
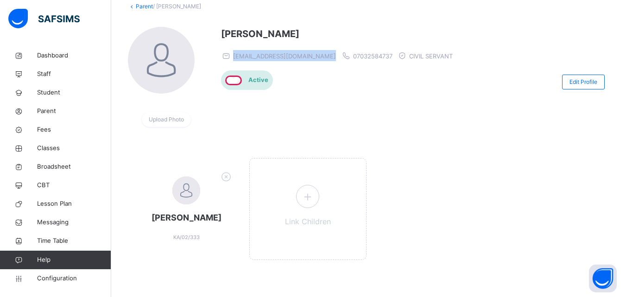
drag, startPoint x: 234, startPoint y: 54, endPoint x: 315, endPoint y: 53, distance: 80.7
click at [315, 53] on div "babamami4321@gmail.com 07032584737 CIVIL SERVANT" at bounding box center [339, 55] width 236 height 11
copy span "babamami4321@gmail.com"
click at [142, 8] on link "Parent" at bounding box center [144, 6] width 17 height 7
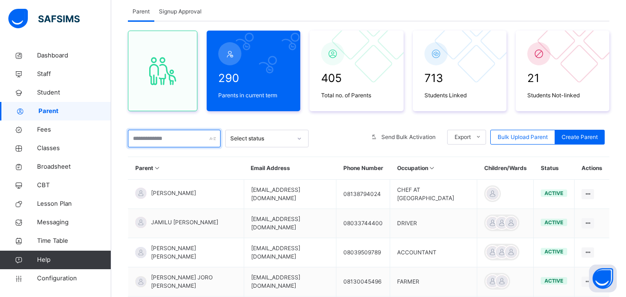
click at [163, 140] on input "text" at bounding box center [174, 139] width 93 height 18
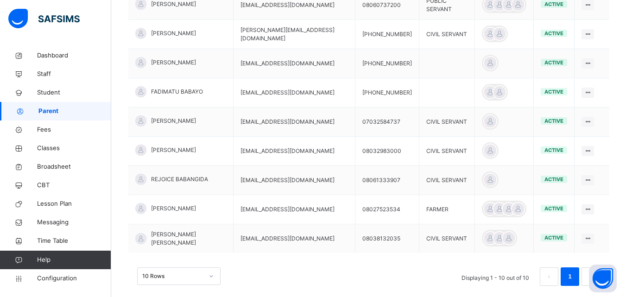
scroll to position [305, 0]
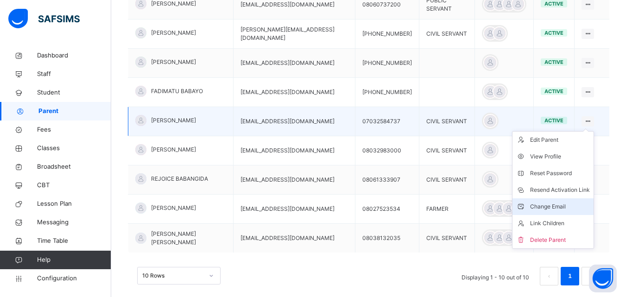
type input "******"
click at [546, 209] on div "Change Email" at bounding box center [560, 206] width 60 height 9
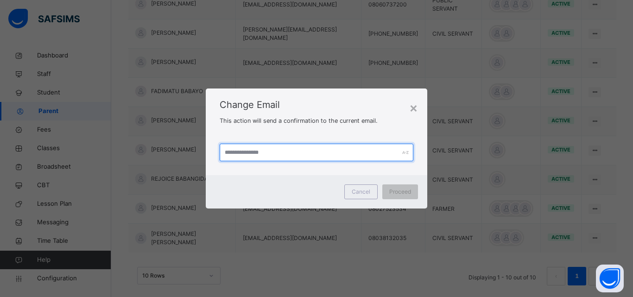
click at [312, 153] on input "text" at bounding box center [317, 153] width 194 height 18
type input "*"
type input "**********"
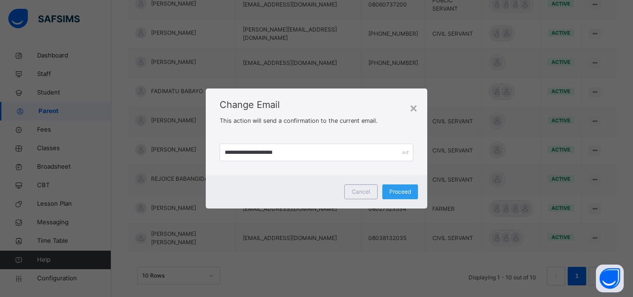
click at [398, 195] on span "Proceed" at bounding box center [400, 192] width 22 height 8
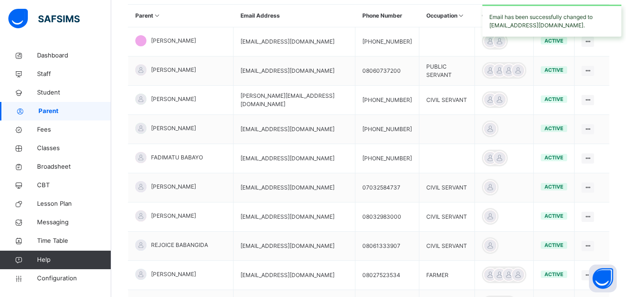
scroll to position [239, 0]
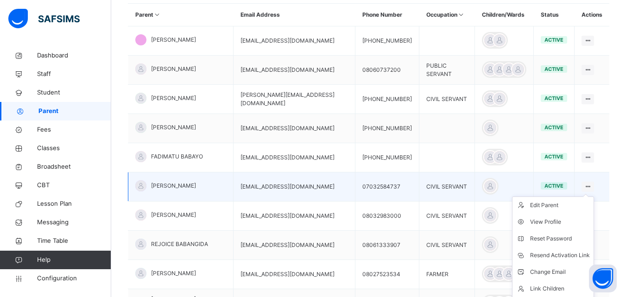
click at [592, 185] on icon at bounding box center [588, 186] width 8 height 7
click at [554, 292] on div "Link Children" at bounding box center [560, 288] width 60 height 9
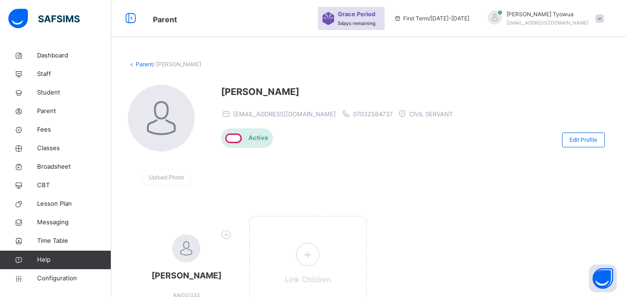
scroll to position [86, 0]
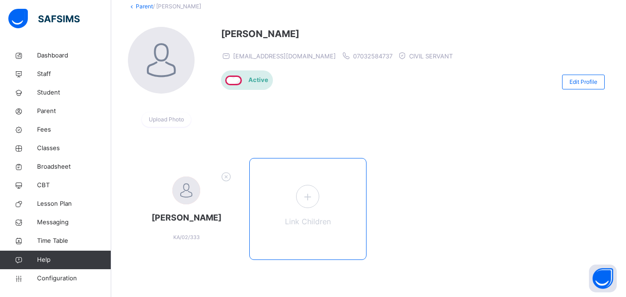
click at [303, 206] on div "Link Children" at bounding box center [307, 209] width 117 height 102
click at [314, 197] on icon at bounding box center [307, 197] width 17 height 18
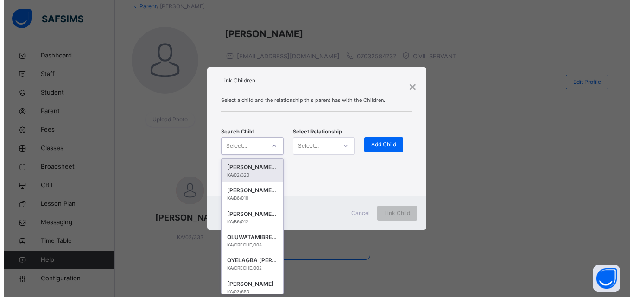
scroll to position [0, 0]
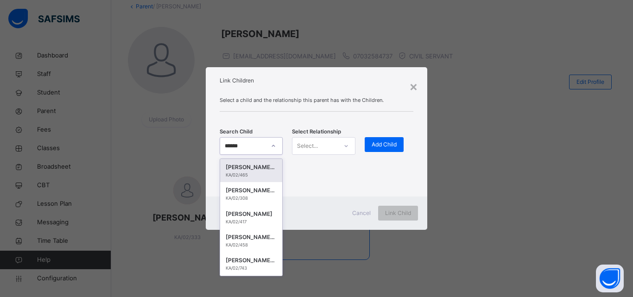
type input "*******"
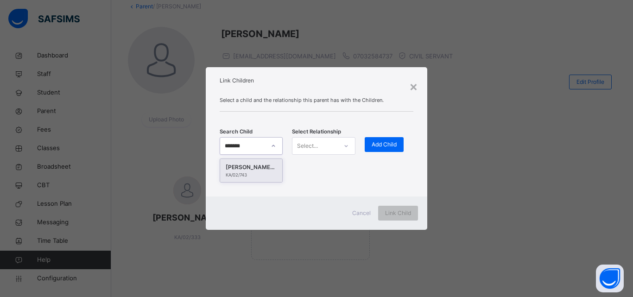
click at [261, 166] on div "[PERSON_NAME] [PERSON_NAME]" at bounding box center [251, 167] width 51 height 9
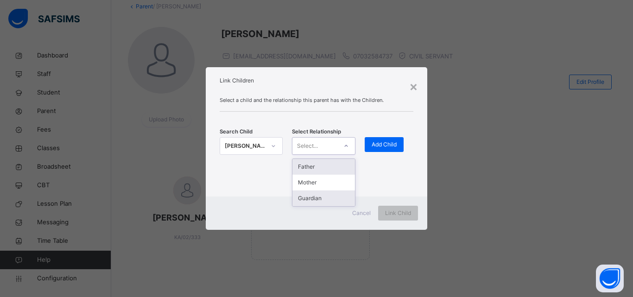
click at [325, 204] on div "Guardian" at bounding box center [324, 199] width 62 height 16
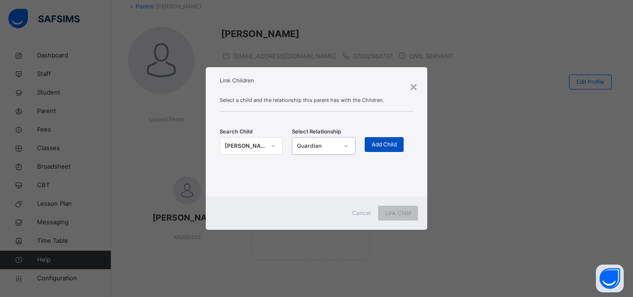
click at [389, 143] on span "Add Child" at bounding box center [384, 144] width 25 height 8
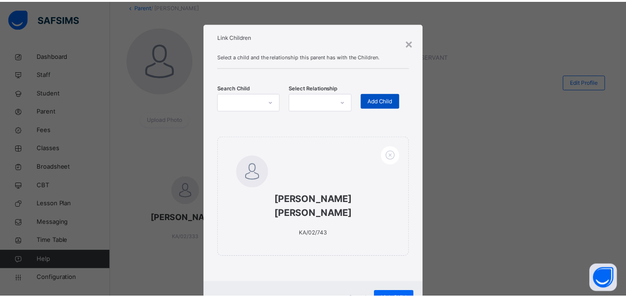
scroll to position [42, 0]
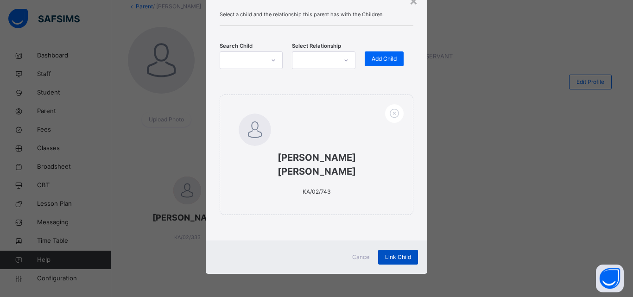
click at [407, 251] on div "Link Child" at bounding box center [398, 257] width 40 height 15
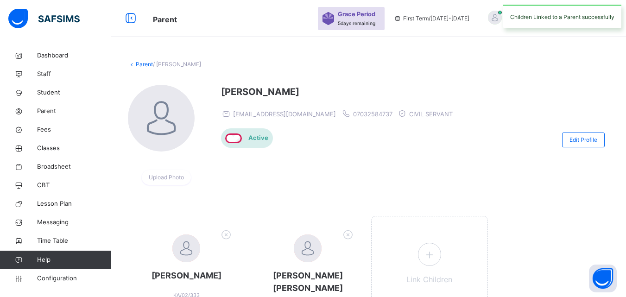
scroll to position [86, 0]
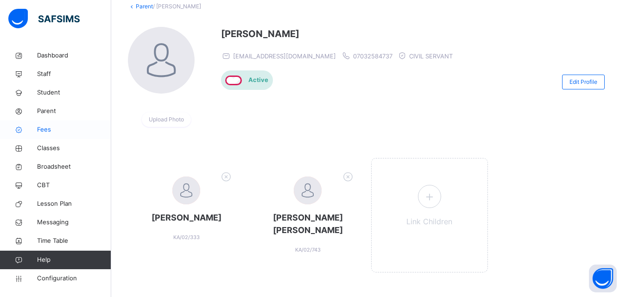
click at [51, 138] on link "Fees" at bounding box center [55, 130] width 111 height 19
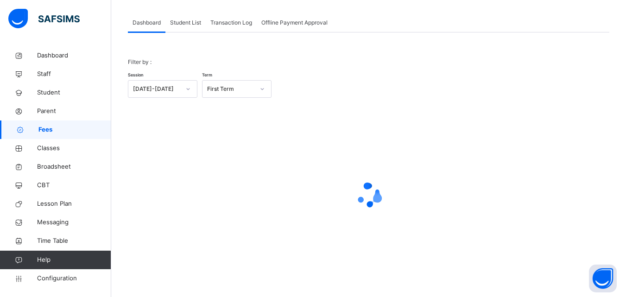
scroll to position [75, 0]
click at [54, 147] on span "Classes" at bounding box center [74, 148] width 74 height 9
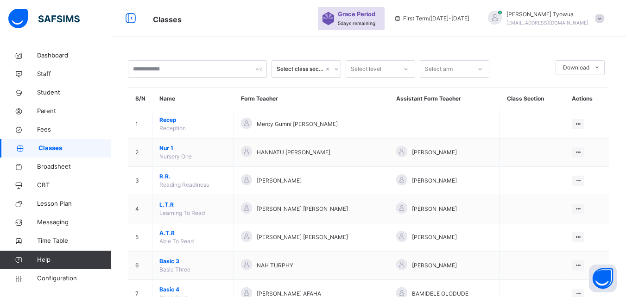
scroll to position [75, 0]
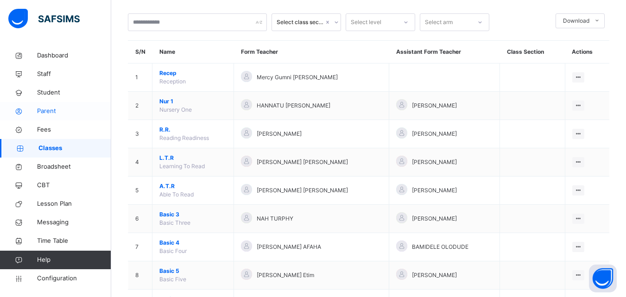
click at [47, 108] on span "Parent" at bounding box center [74, 111] width 74 height 9
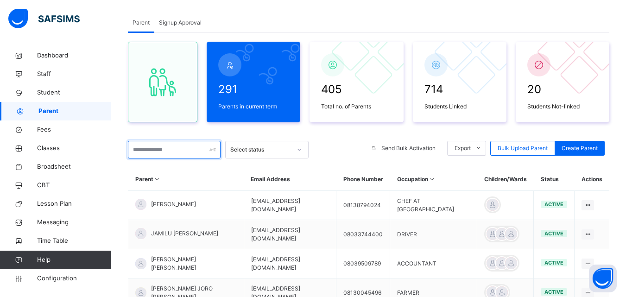
click at [170, 153] on input "text" at bounding box center [174, 150] width 93 height 18
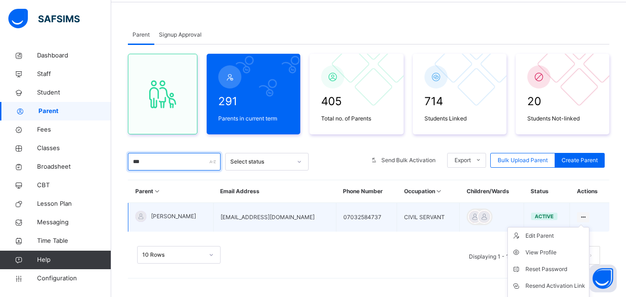
scroll to position [75, 0]
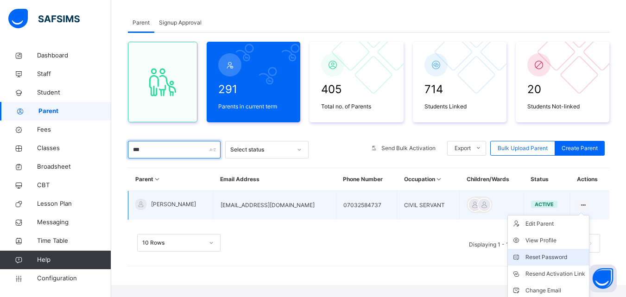
type input "***"
click at [550, 253] on div "Reset Password" at bounding box center [556, 257] width 60 height 9
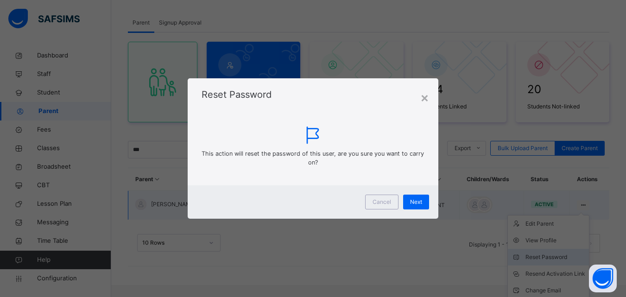
scroll to position [63, 0]
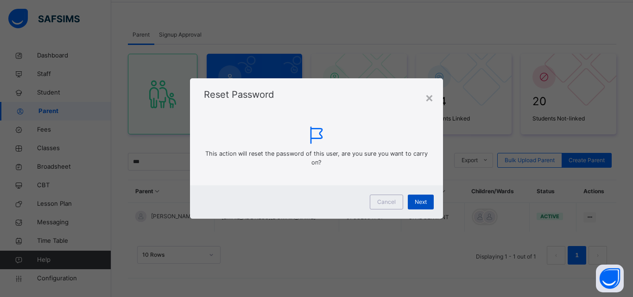
click at [426, 208] on div "Next" at bounding box center [421, 202] width 26 height 15
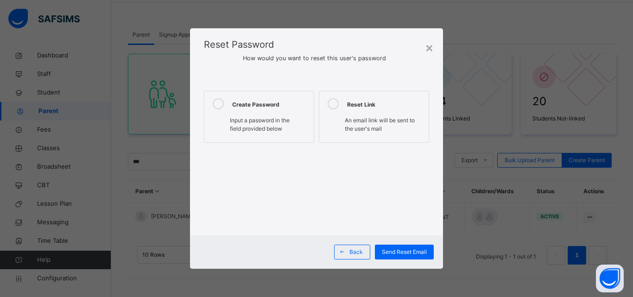
click at [265, 125] on span "Input a password in the field provided below" at bounding box center [260, 124] width 60 height 15
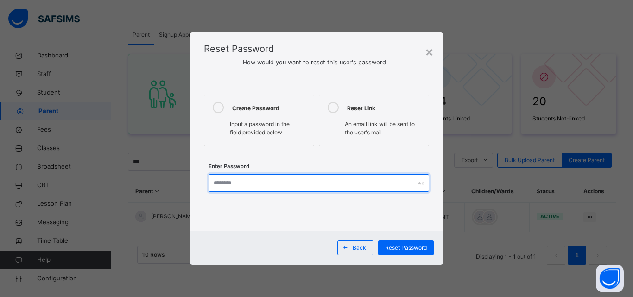
click at [282, 179] on input "text" at bounding box center [319, 183] width 221 height 18
type input "*"
type input "*********"
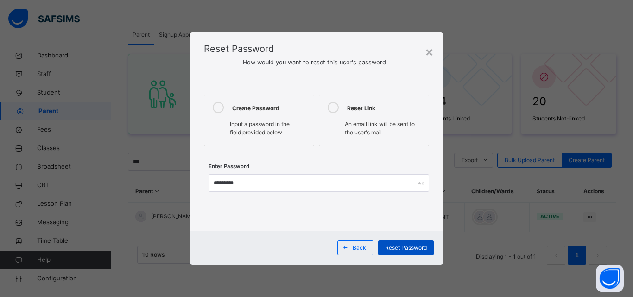
click at [404, 243] on div "Reset Password" at bounding box center [406, 248] width 56 height 15
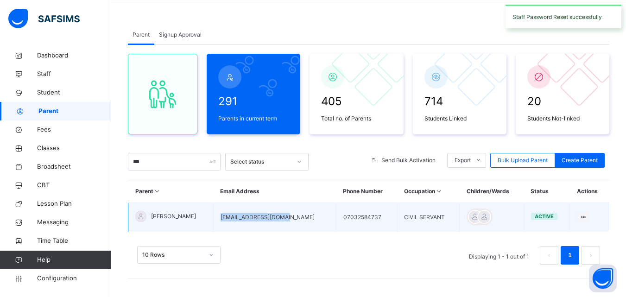
drag, startPoint x: 232, startPoint y: 220, endPoint x: 300, endPoint y: 213, distance: 69.0
click at [300, 213] on td "ummihabib11@gmail.com" at bounding box center [274, 217] width 123 height 29
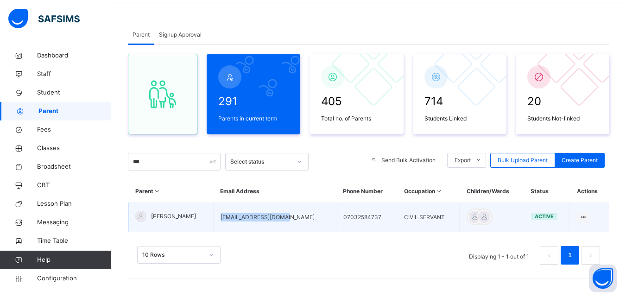
copy td "ummihabib11@gmail.com"
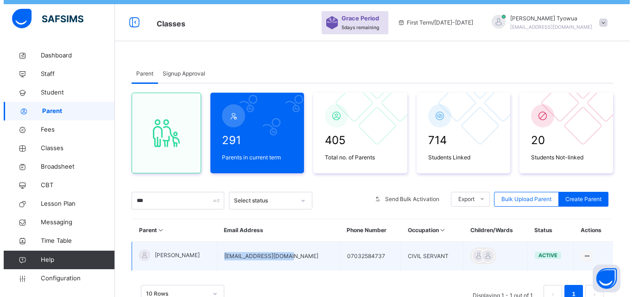
scroll to position [0, 0]
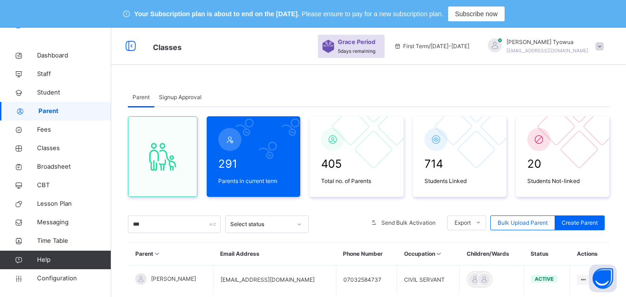
click at [502, 45] on div at bounding box center [495, 45] width 14 height 14
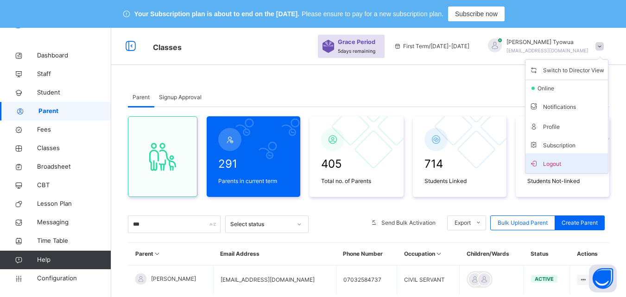
click at [573, 169] on span "Logout" at bounding box center [566, 163] width 75 height 13
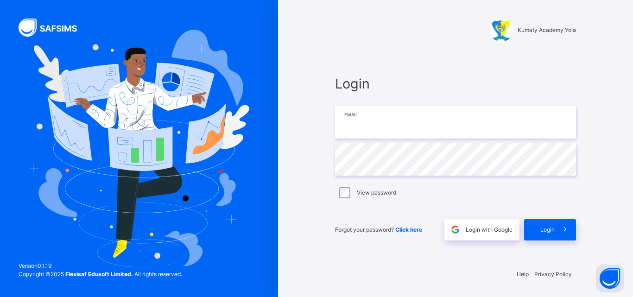
click at [422, 129] on input "email" at bounding box center [455, 122] width 241 height 32
paste input "**********"
type input "**********"
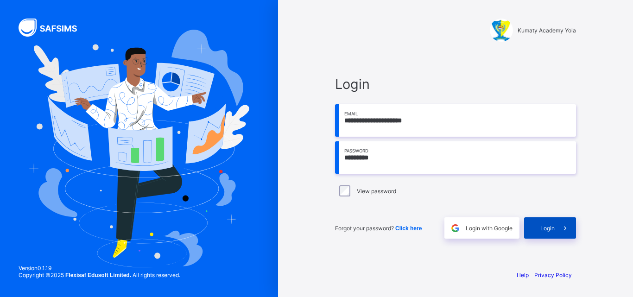
type input "*********"
click at [557, 232] on span at bounding box center [565, 227] width 21 height 21
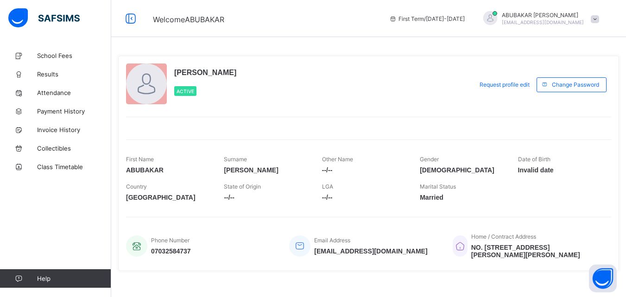
click at [508, 130] on div "ABUBAKAR AHMAD Active Request profile edit Change email Change Password First N…" at bounding box center [368, 164] width 501 height 216
click at [50, 57] on span "School Fees" at bounding box center [74, 55] width 74 height 7
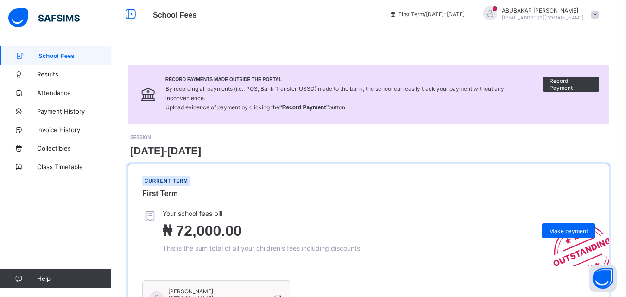
scroll to position [115, 0]
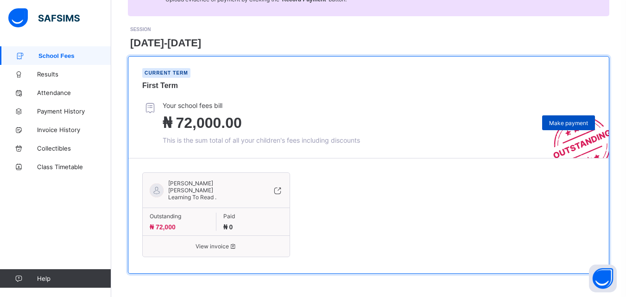
click at [571, 124] on span "Make payment" at bounding box center [568, 123] width 39 height 7
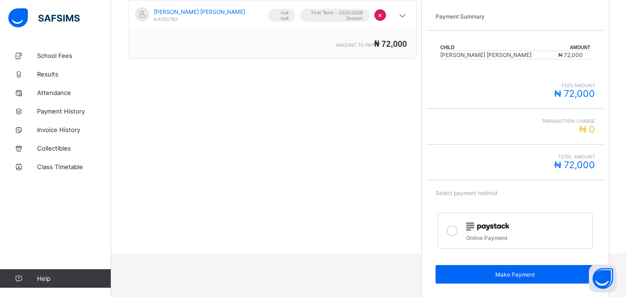
scroll to position [179, 0]
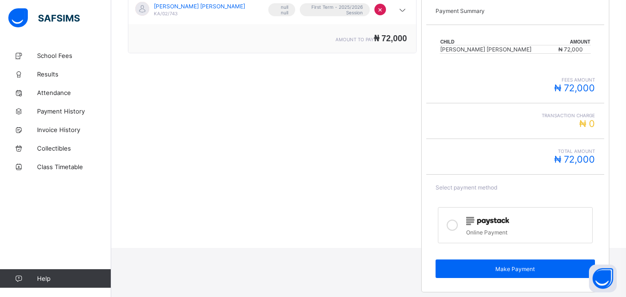
click at [488, 219] on img at bounding box center [487, 221] width 43 height 8
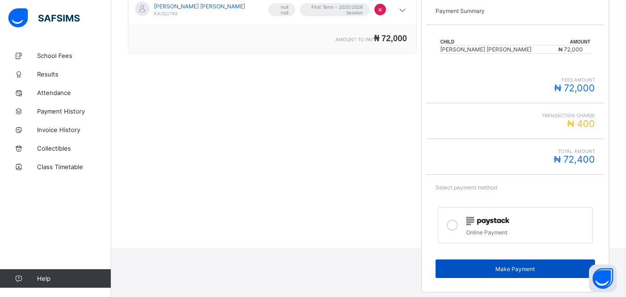
click at [530, 267] on span "Make Payment" at bounding box center [515, 269] width 145 height 7
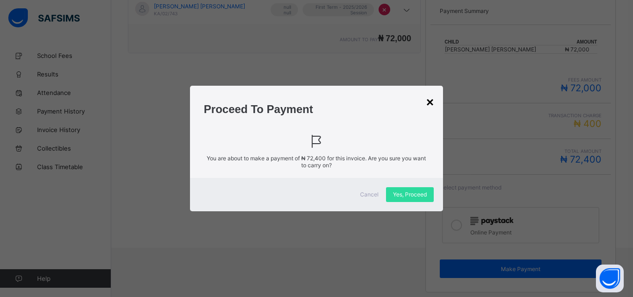
click at [431, 105] on div "×" at bounding box center [430, 102] width 7 height 15
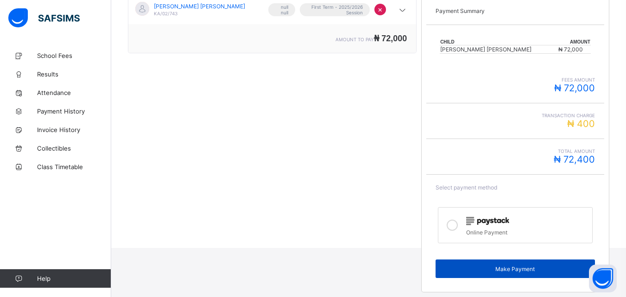
click at [523, 263] on div "Make Payment" at bounding box center [515, 269] width 159 height 19
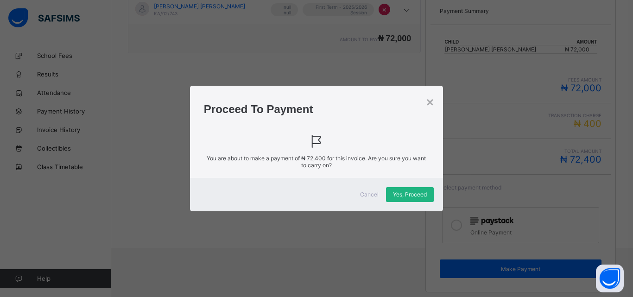
click at [406, 192] on span "Yes, Proceed" at bounding box center [410, 194] width 34 height 7
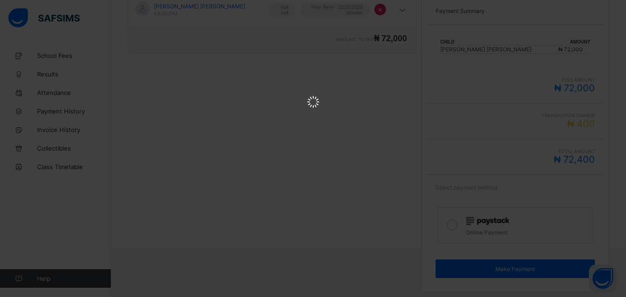
scroll to position [0, 0]
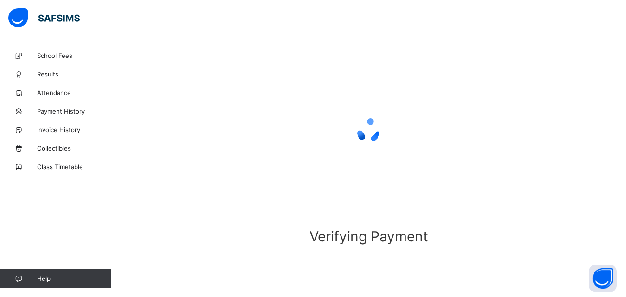
scroll to position [57, 0]
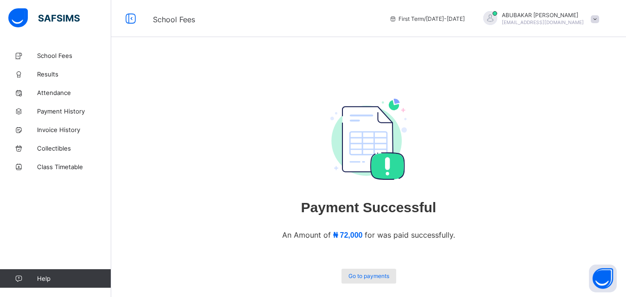
click at [379, 279] on span "Go to payments" at bounding box center [369, 276] width 41 height 7
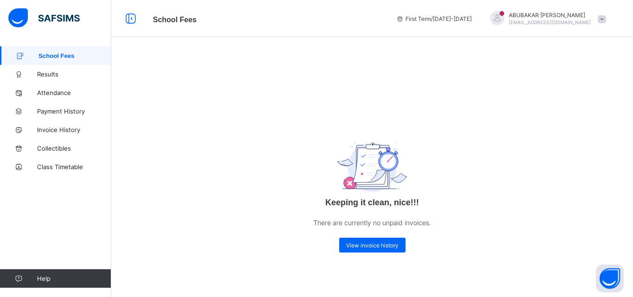
click at [290, 98] on div "Keeping it clean, nice!!! There are currently no unpaid invoices. View invoice …" at bounding box center [372, 160] width 522 height 229
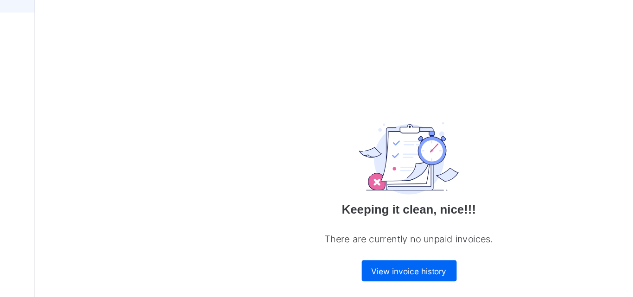
click at [292, 115] on div "Keeping it clean, nice!!! There are currently no unpaid invoices. View invoice …" at bounding box center [372, 160] width 522 height 229
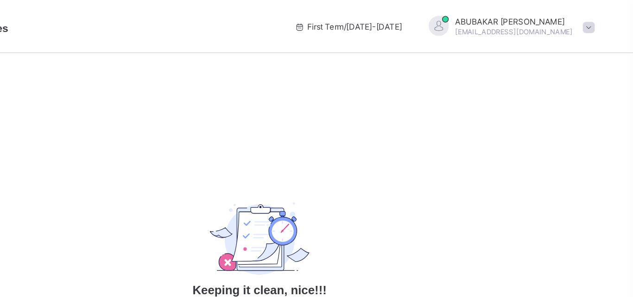
click at [504, 24] on div at bounding box center [498, 18] width 14 height 14
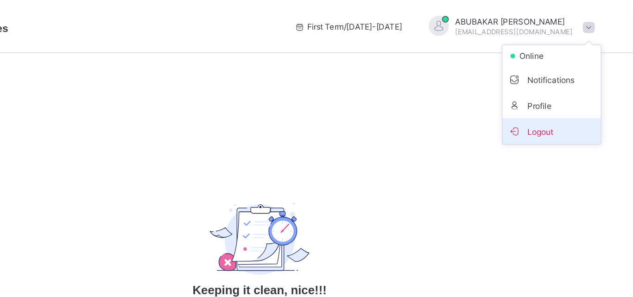
click at [569, 88] on span "Logout" at bounding box center [576, 91] width 61 height 11
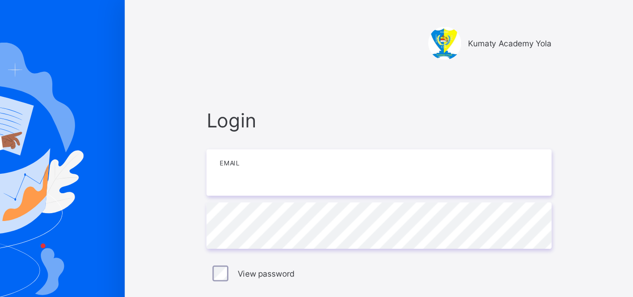
click at [514, 118] on input "email" at bounding box center [455, 120] width 241 height 32
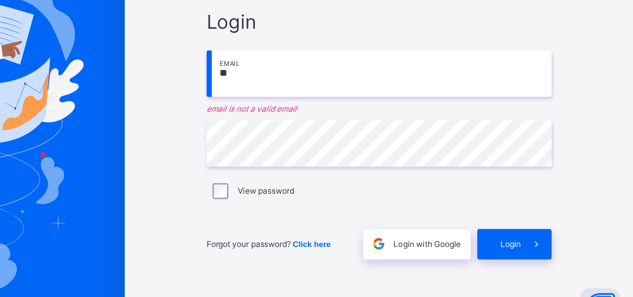
type input "**********"
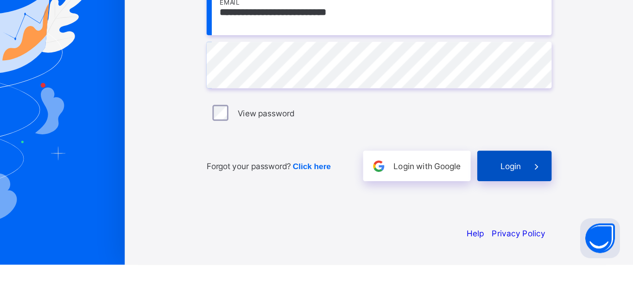
click at [554, 221] on div "Login" at bounding box center [550, 227] width 52 height 21
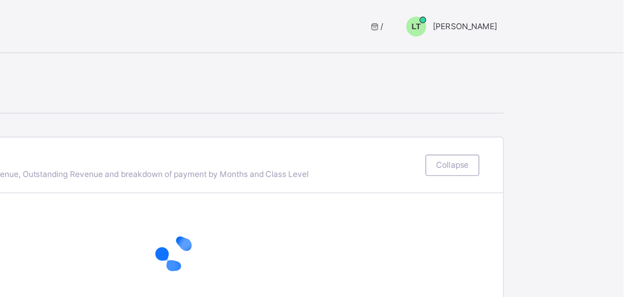
click at [493, 20] on div "LT" at bounding box center [481, 19] width 23 height 14
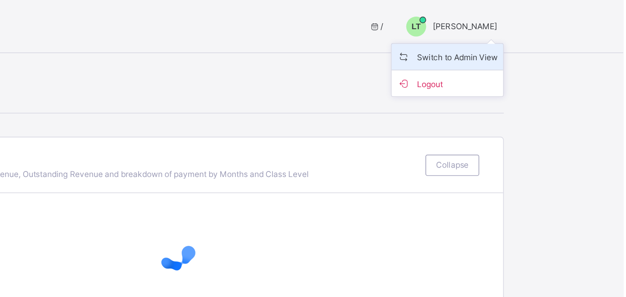
click at [516, 41] on span "Switch to Admin View" at bounding box center [503, 39] width 70 height 11
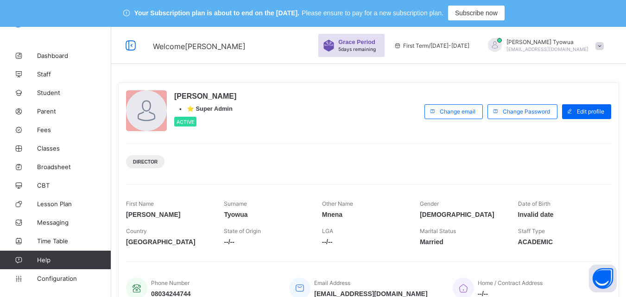
scroll to position [2, 0]
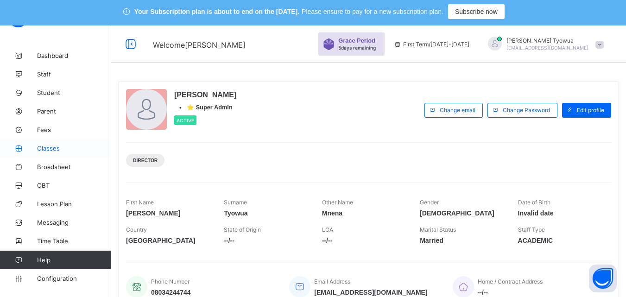
click at [44, 147] on span "Classes" at bounding box center [74, 148] width 74 height 7
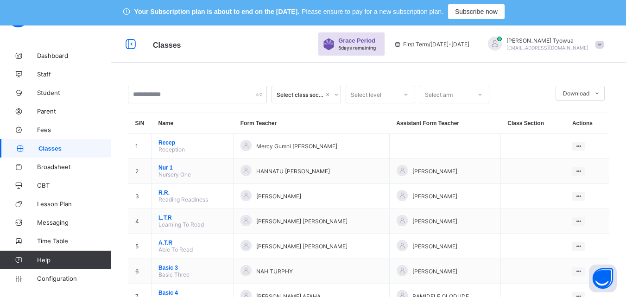
scroll to position [91, 0]
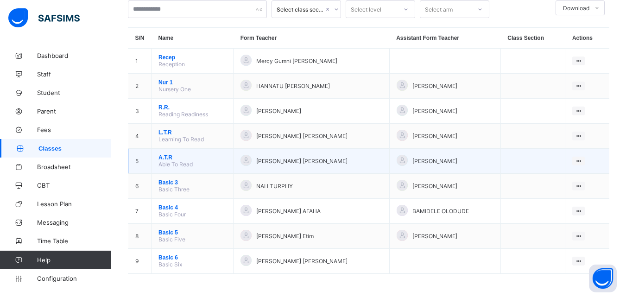
click at [173, 160] on span "A.T.R" at bounding box center [193, 157] width 68 height 6
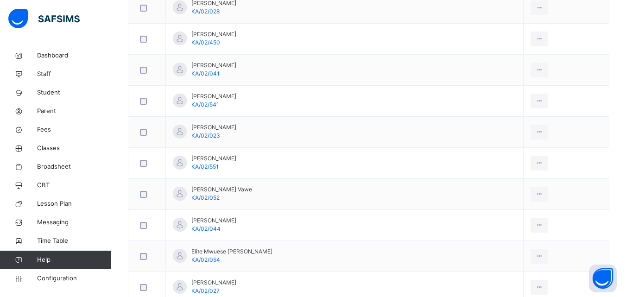
scroll to position [867, 0]
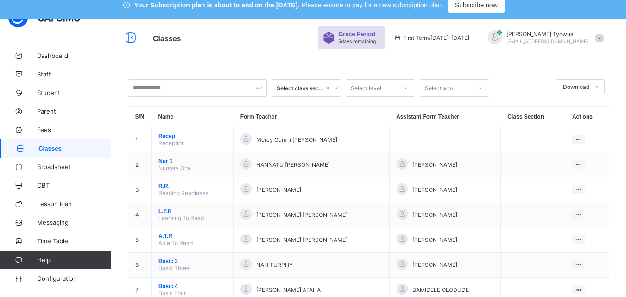
scroll to position [92, 0]
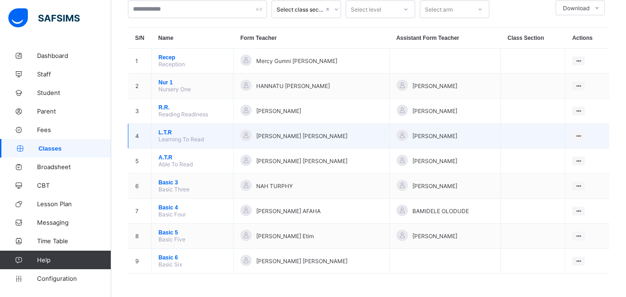
click at [178, 144] on td "L.T.R Learning To Read" at bounding box center [193, 136] width 82 height 25
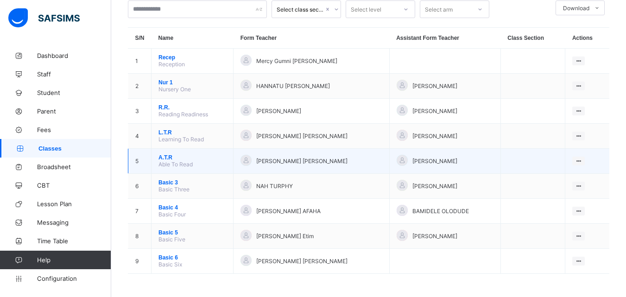
click at [173, 159] on span "A.T.R" at bounding box center [193, 157] width 68 height 6
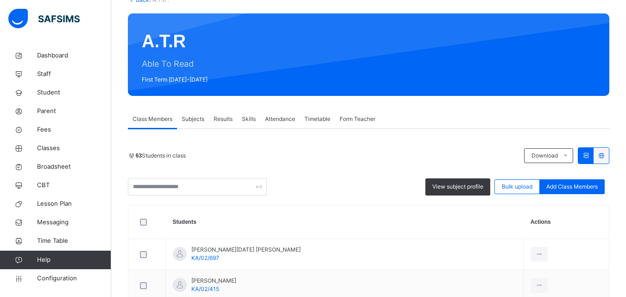
scroll to position [370, 0]
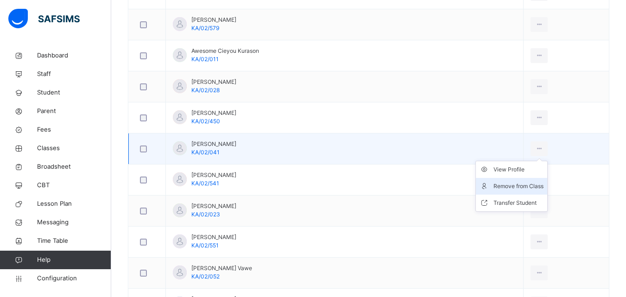
click at [504, 184] on div "Remove from Class" at bounding box center [519, 186] width 50 height 9
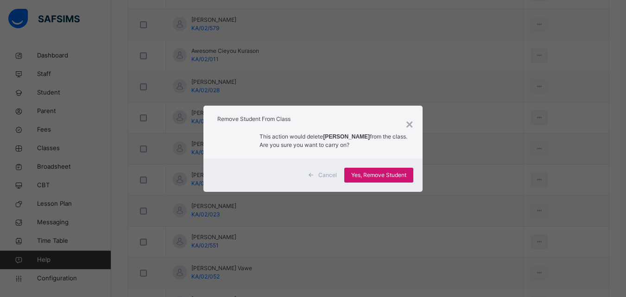
click at [404, 182] on div "Yes, Remove Student" at bounding box center [378, 175] width 69 height 15
click at [384, 170] on div "Yes, Remove Student" at bounding box center [378, 175] width 69 height 15
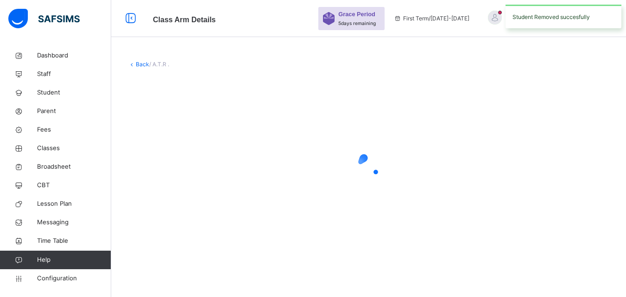
click at [370, 175] on circle at bounding box center [366, 175] width 10 height 10
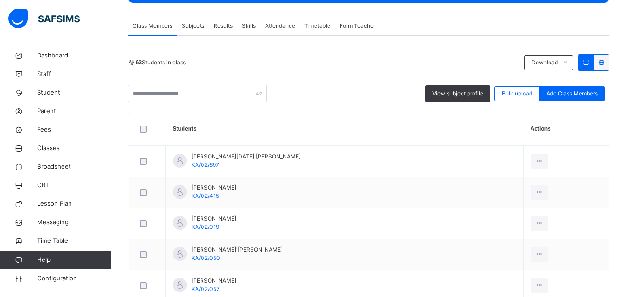
scroll to position [0, 0]
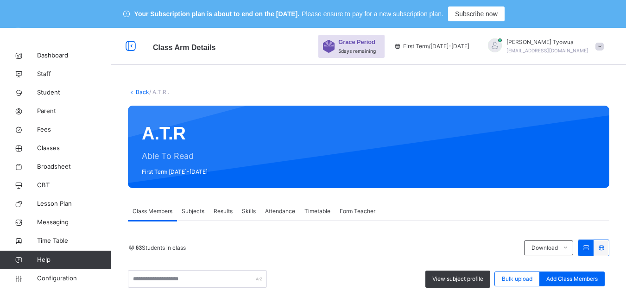
click at [143, 90] on link "Back" at bounding box center [142, 92] width 13 height 7
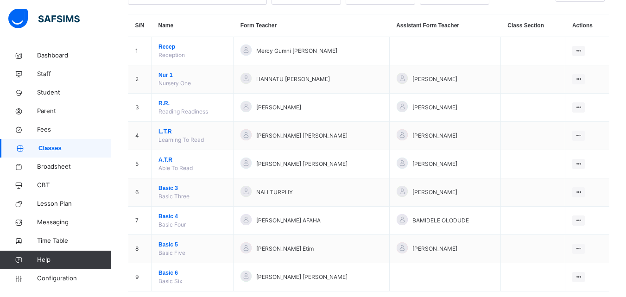
scroll to position [101, 0]
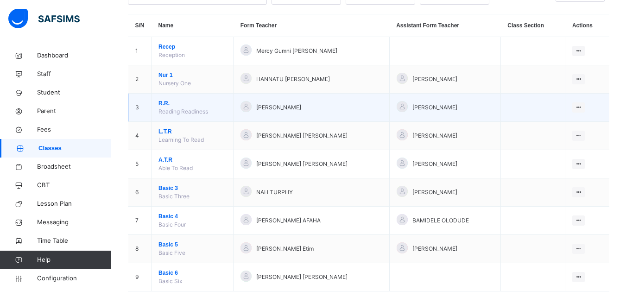
click at [165, 102] on span "R.R." at bounding box center [193, 103] width 68 height 8
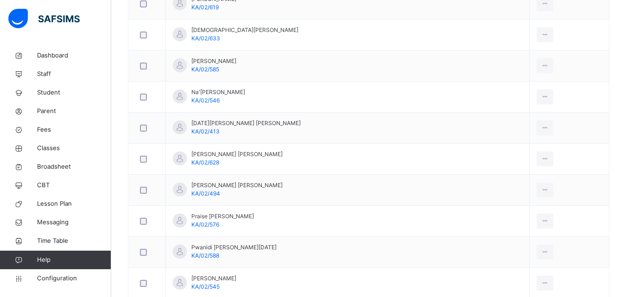
scroll to position [2110, 0]
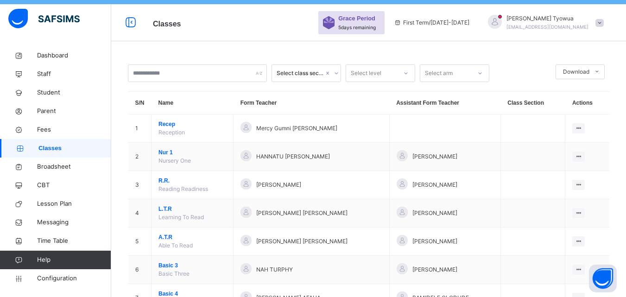
scroll to position [56, 0]
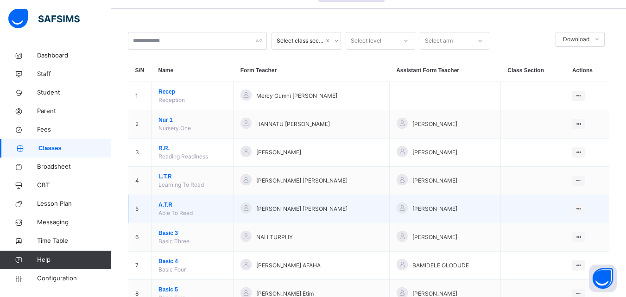
click at [168, 203] on span "A.T.R" at bounding box center [193, 205] width 68 height 8
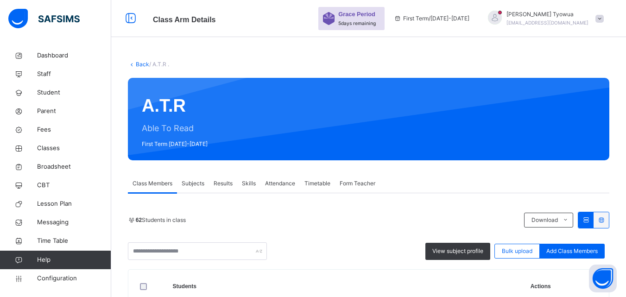
scroll to position [56, 0]
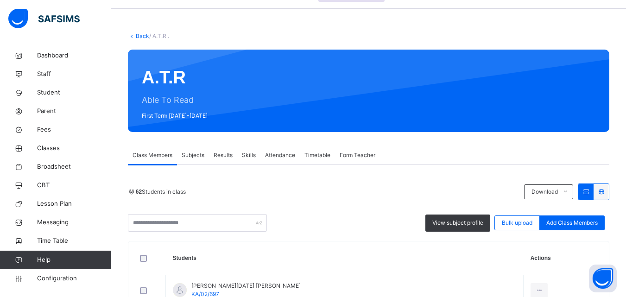
click at [139, 39] on link "Back" at bounding box center [142, 35] width 13 height 7
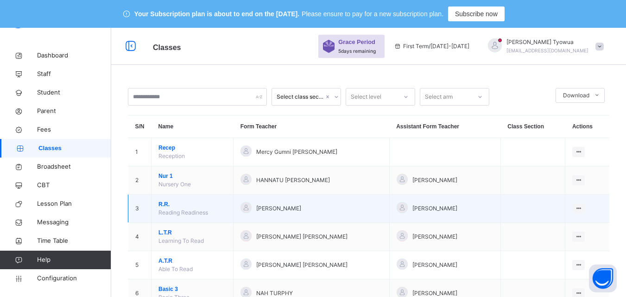
click at [165, 204] on span "R.R." at bounding box center [193, 204] width 68 height 8
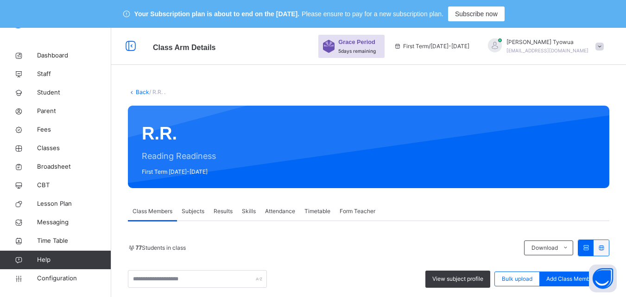
click at [208, 168] on span "First Term [DATE]-[DATE]" at bounding box center [179, 172] width 74 height 8
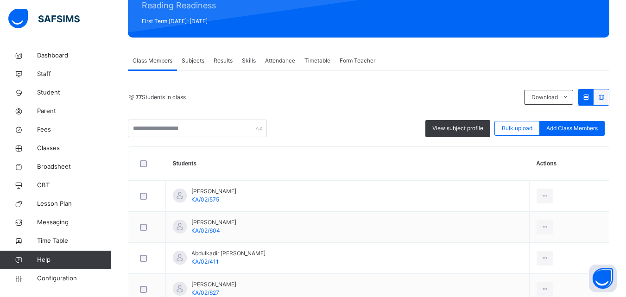
scroll to position [168, 0]
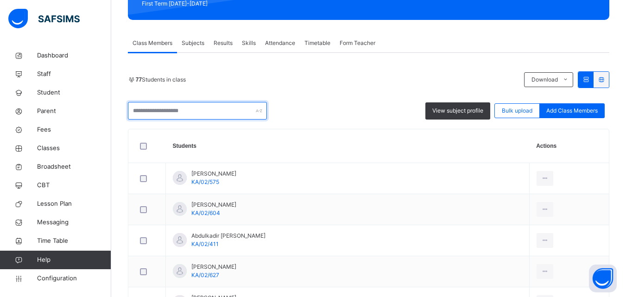
click at [193, 110] on input "text" at bounding box center [197, 111] width 139 height 18
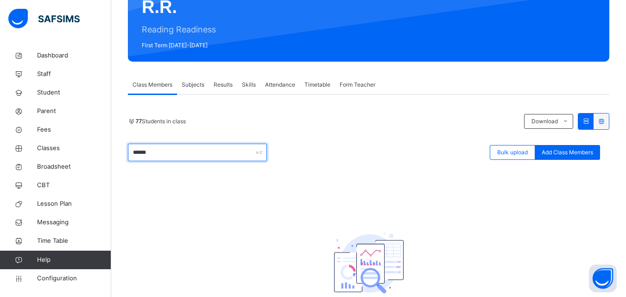
scroll to position [126, 0]
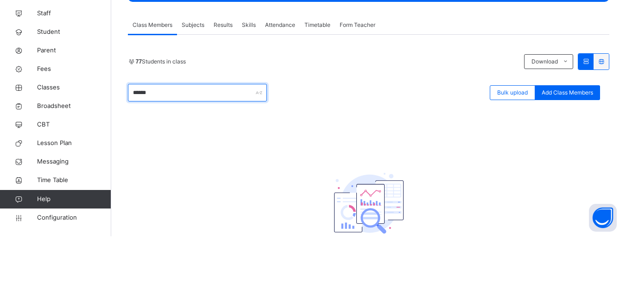
click at [193, 154] on input "******" at bounding box center [197, 154] width 139 height 18
type input "*"
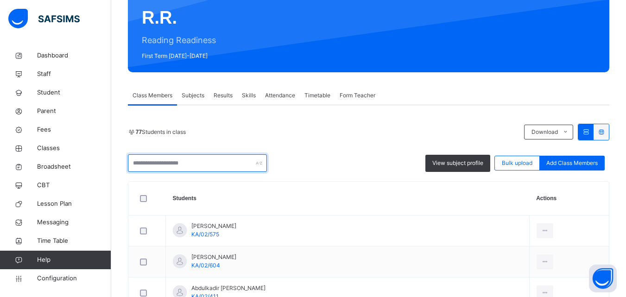
scroll to position [0, 0]
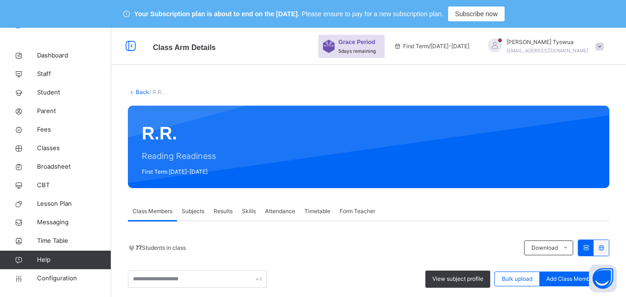
click at [146, 91] on link "Back" at bounding box center [142, 92] width 13 height 7
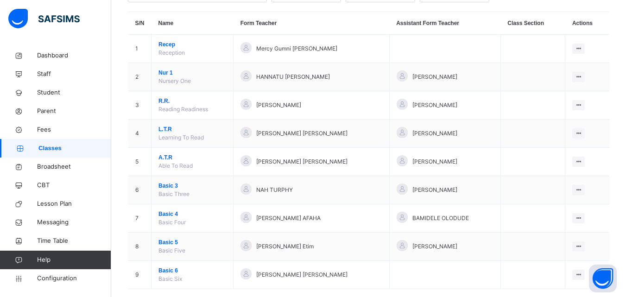
scroll to position [119, 0]
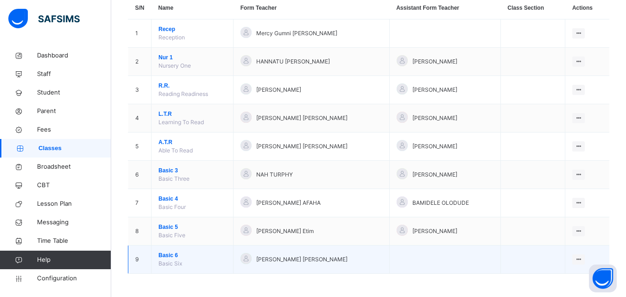
click at [176, 257] on span "Basic 6" at bounding box center [193, 255] width 68 height 8
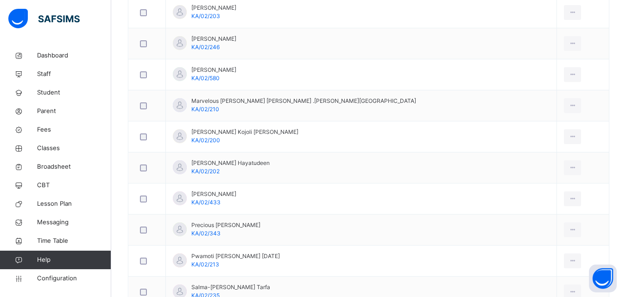
scroll to position [1011, 0]
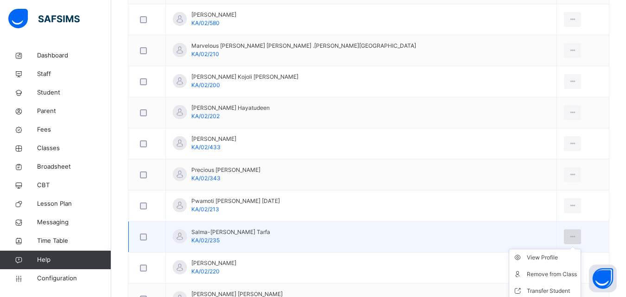
click at [569, 233] on icon at bounding box center [573, 237] width 8 height 8
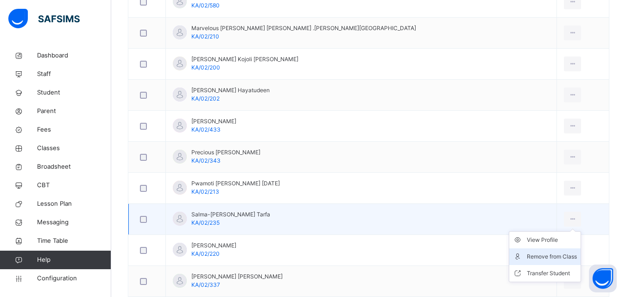
click at [527, 256] on div "Remove from Class" at bounding box center [552, 256] width 50 height 9
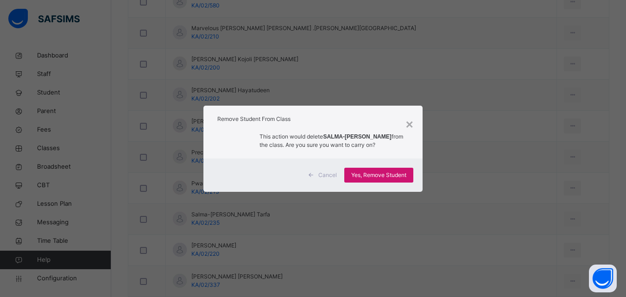
click at [394, 174] on span "Yes, Remove Student" at bounding box center [378, 175] width 55 height 8
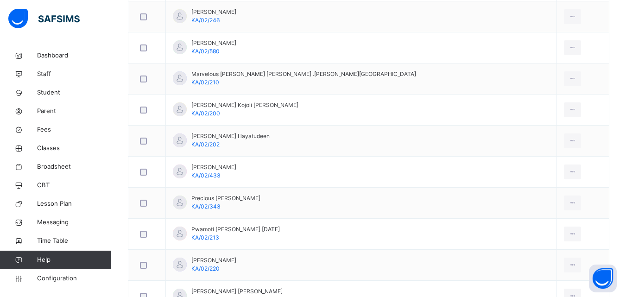
scroll to position [1007, 0]
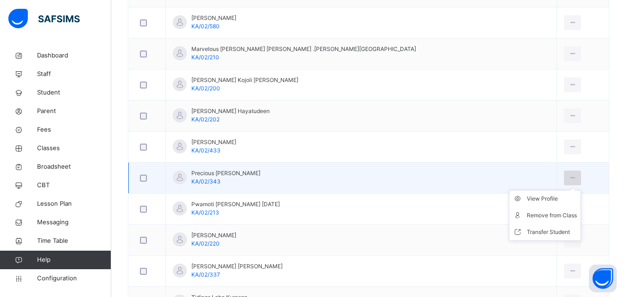
click at [569, 178] on icon at bounding box center [573, 178] width 8 height 8
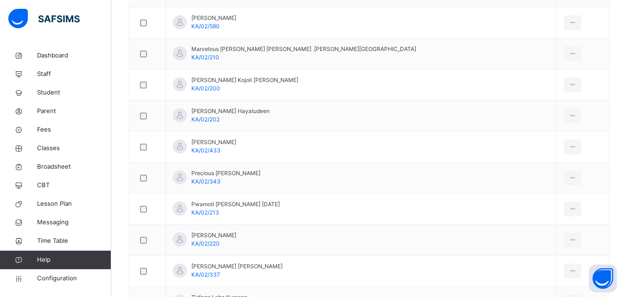
click at [0, 0] on div "Remove from Class" at bounding box center [0, 0] width 0 height 0
click at [0, 0] on span "Yes, Remove Student" at bounding box center [0, 0] width 0 height 0
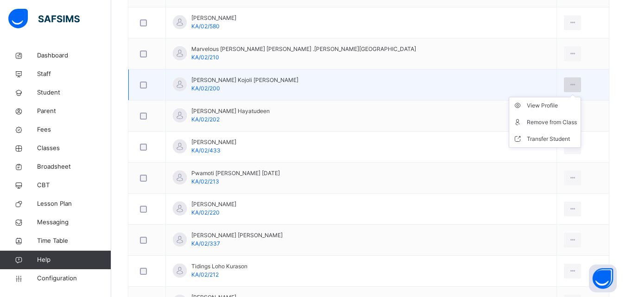
click at [569, 85] on icon at bounding box center [573, 85] width 8 height 8
click at [527, 125] on div "Remove from Class" at bounding box center [552, 122] width 50 height 9
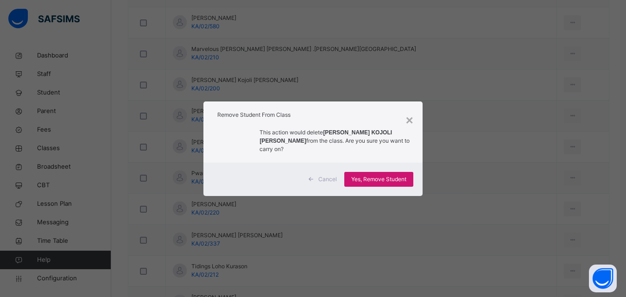
click at [395, 178] on span "Yes, Remove Student" at bounding box center [378, 179] width 55 height 8
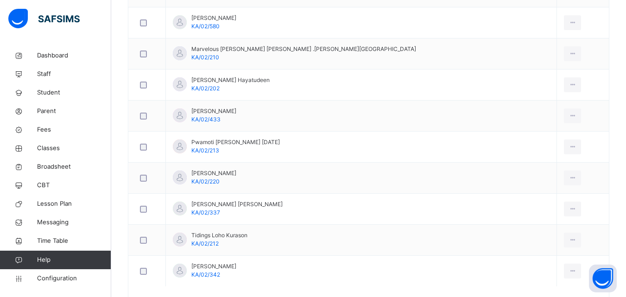
scroll to position [0, 0]
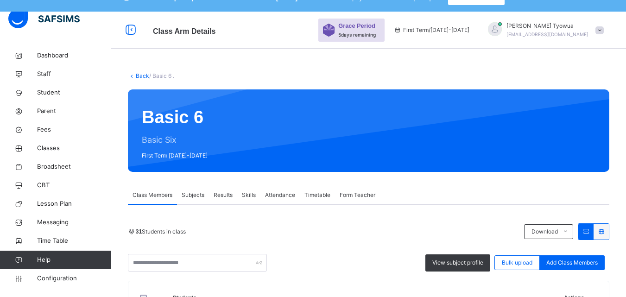
scroll to position [61, 0]
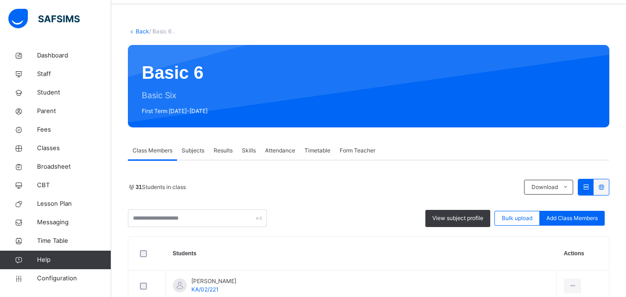
click at [139, 31] on link "Back" at bounding box center [142, 31] width 13 height 7
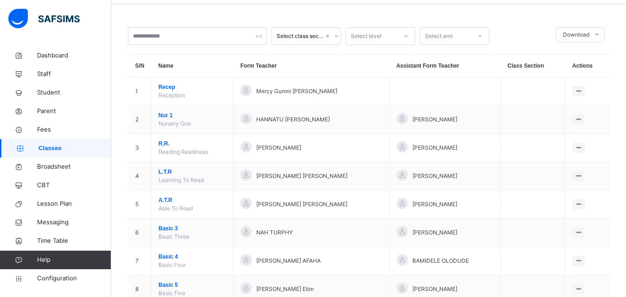
scroll to position [119, 0]
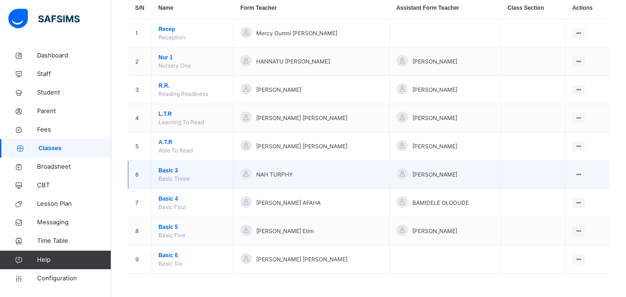
click at [167, 173] on span "Basic 3" at bounding box center [193, 170] width 68 height 8
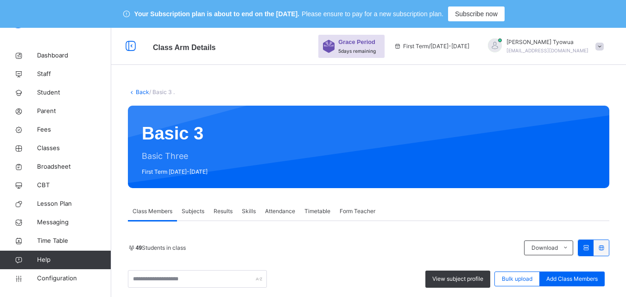
click at [147, 91] on link "Back" at bounding box center [142, 92] width 13 height 7
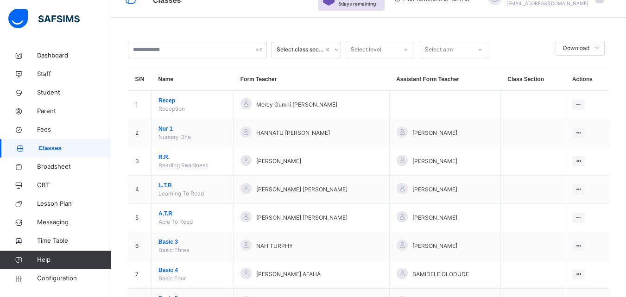
scroll to position [119, 0]
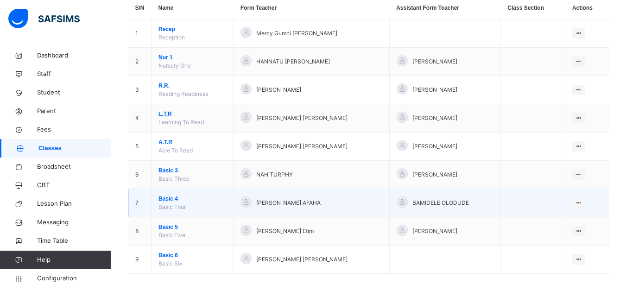
click at [165, 196] on span "Basic 4" at bounding box center [193, 199] width 68 height 8
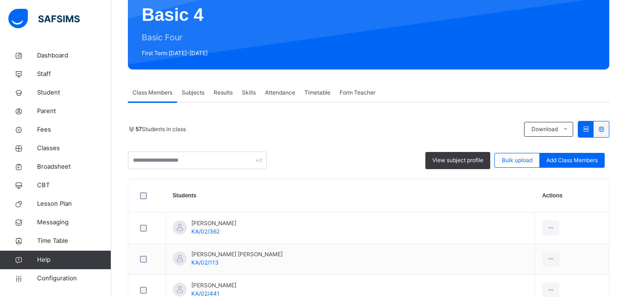
scroll to position [89, 0]
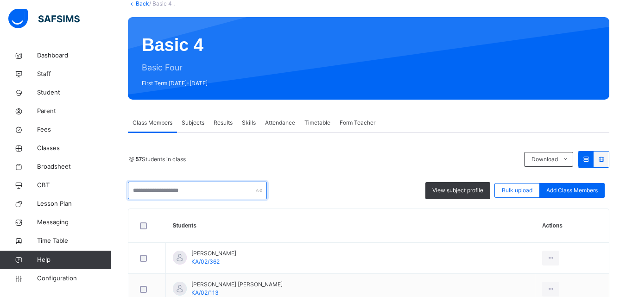
click at [195, 189] on input "text" at bounding box center [197, 191] width 139 height 18
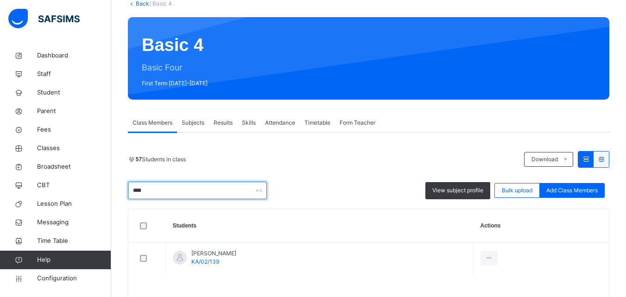
scroll to position [116, 0]
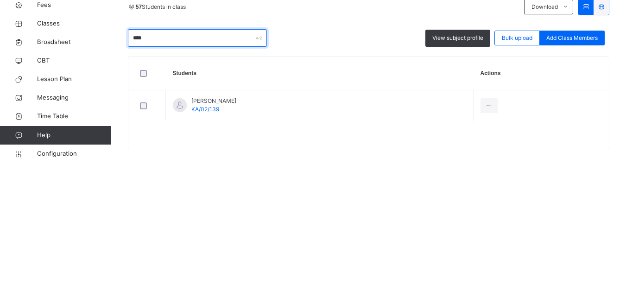
type input "****"
click at [503, 107] on div "57 Students in class Download Pdf Report Excel Report **** View subject profile…" at bounding box center [369, 189] width 482 height 169
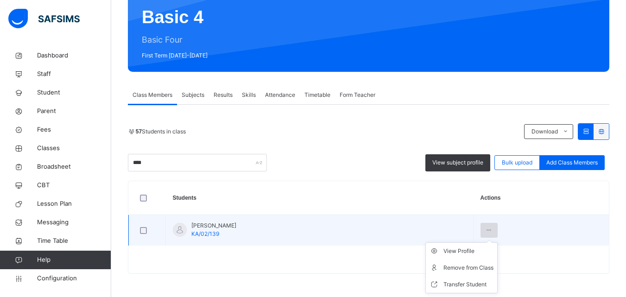
click at [493, 231] on icon at bounding box center [489, 230] width 8 height 8
click at [494, 266] on div "Remove from Class" at bounding box center [469, 267] width 50 height 9
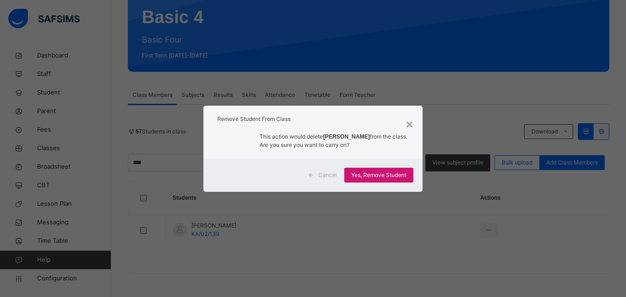
click at [401, 175] on span "Yes, Remove Student" at bounding box center [378, 175] width 55 height 8
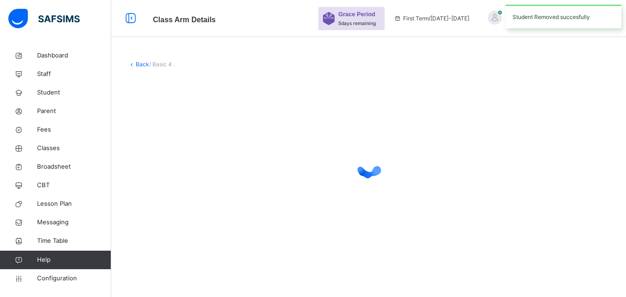
click at [387, 175] on icon at bounding box center [368, 165] width 37 height 37
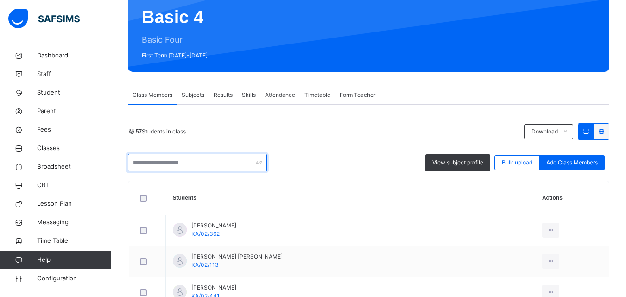
click at [198, 159] on input "text" at bounding box center [197, 163] width 139 height 18
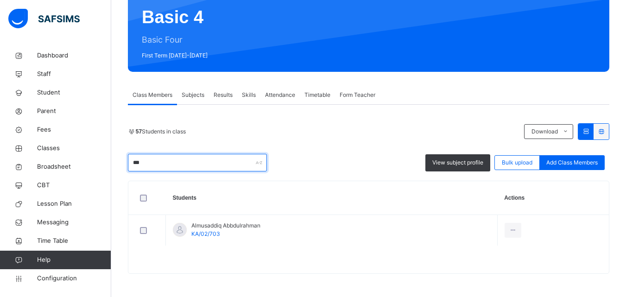
click at [190, 161] on input "***" at bounding box center [197, 163] width 139 height 18
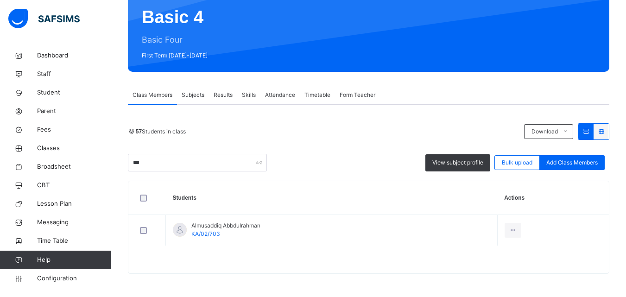
click at [186, 99] on div "Subjects" at bounding box center [193, 95] width 32 height 19
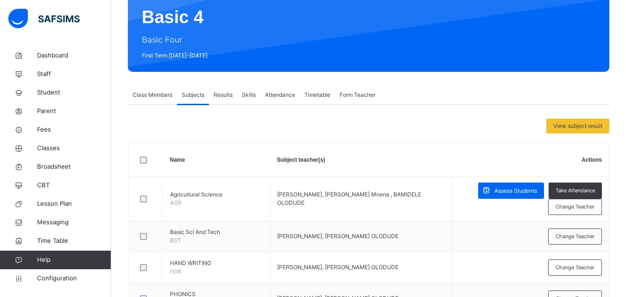
click at [157, 32] on div "Basic 4 Basic Four First Term 2025-2026" at bounding box center [369, 30] width 482 height 83
click at [148, 91] on span "Class Members" at bounding box center [153, 95] width 40 height 8
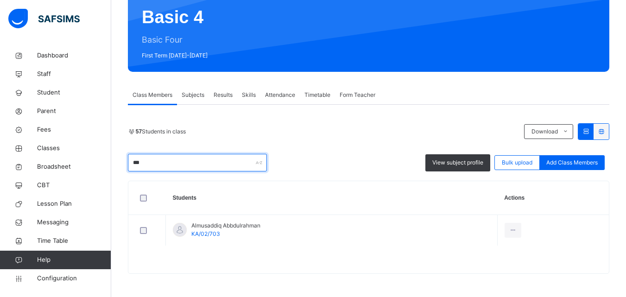
click at [179, 161] on input "***" at bounding box center [197, 163] width 139 height 18
type input "*"
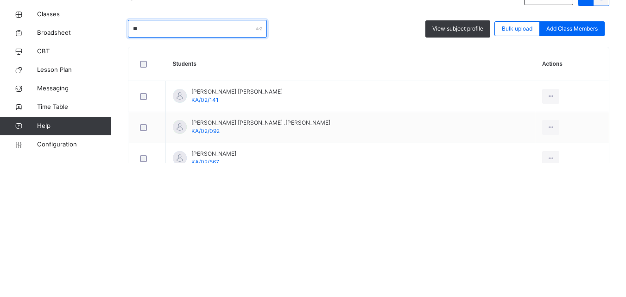
type input "*"
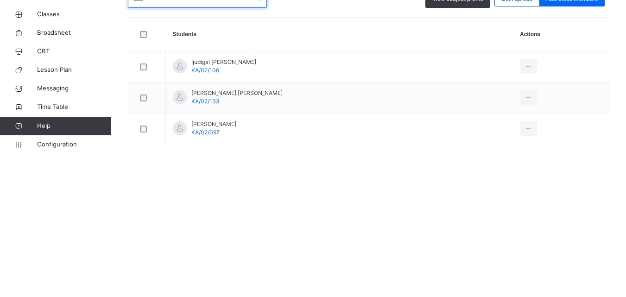
scroll to position [148, 0]
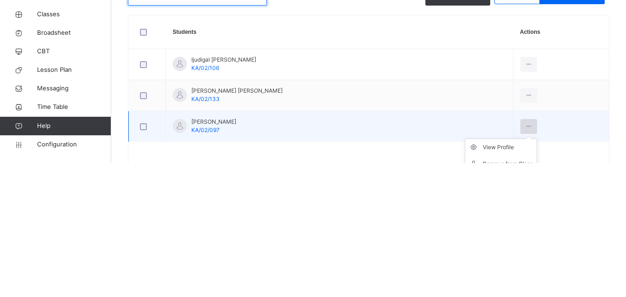
type input "*****"
click at [525, 261] on icon at bounding box center [529, 260] width 8 height 8
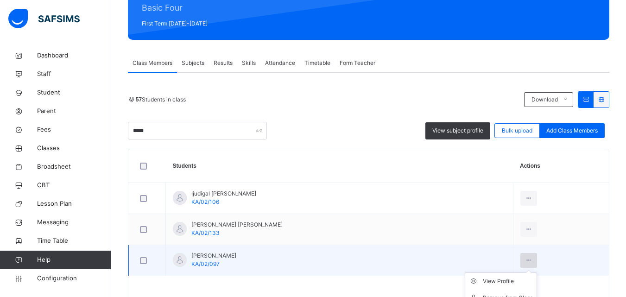
scroll to position [178, 0]
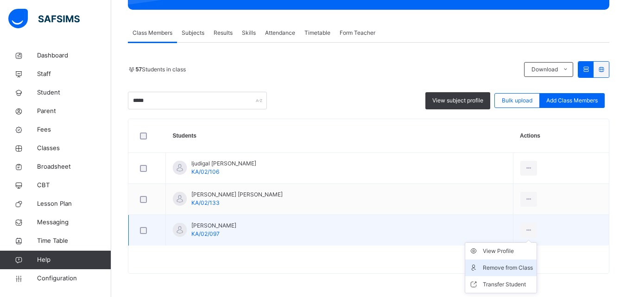
click at [483, 265] on div "Remove from Class" at bounding box center [508, 267] width 50 height 9
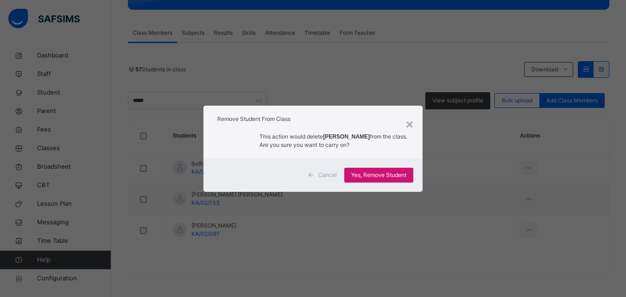
click at [390, 176] on span "Yes, Remove Student" at bounding box center [378, 175] width 55 height 8
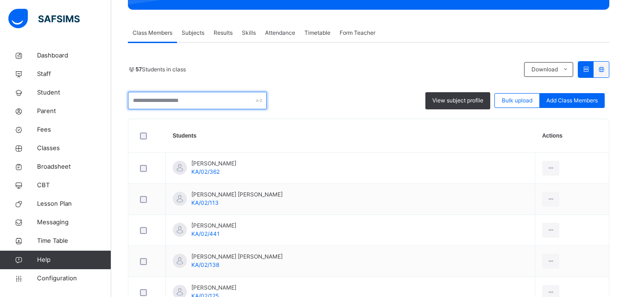
click at [187, 99] on input "text" at bounding box center [197, 101] width 139 height 18
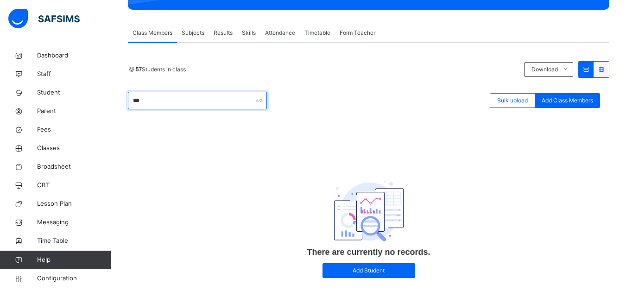
type input "*"
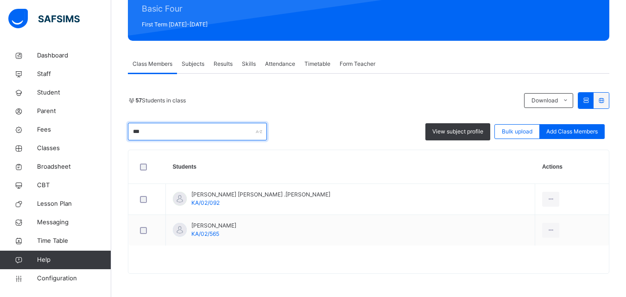
scroll to position [147, 0]
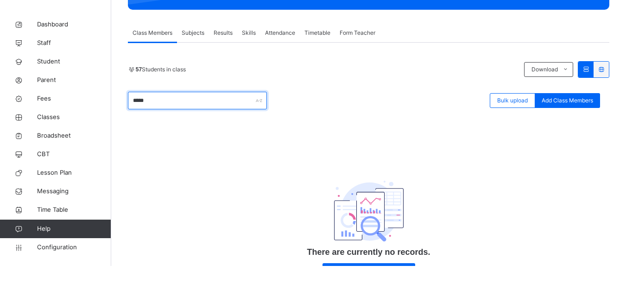
type input "*****"
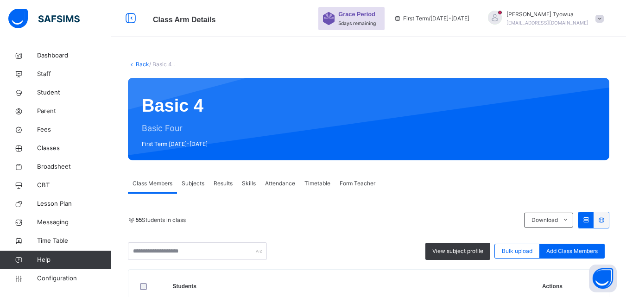
scroll to position [116, 0]
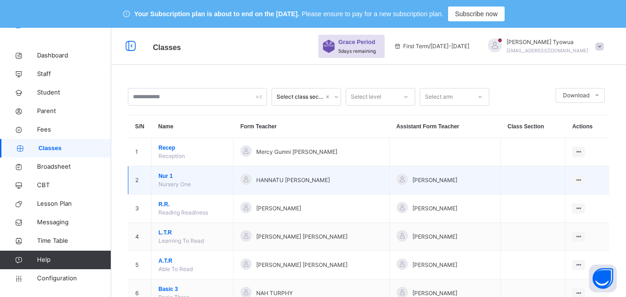
click at [166, 176] on span "Nur 1" at bounding box center [193, 176] width 68 height 8
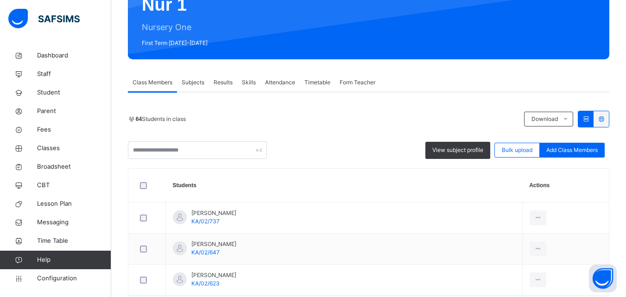
scroll to position [67, 0]
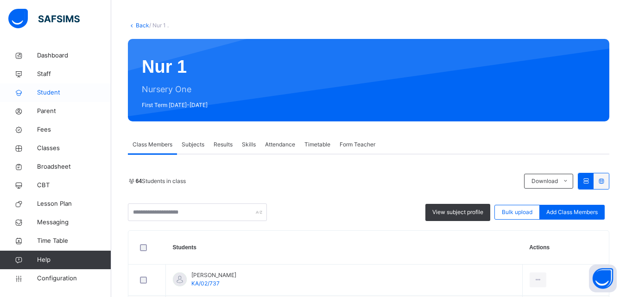
click at [60, 91] on span "Student" at bounding box center [74, 92] width 74 height 9
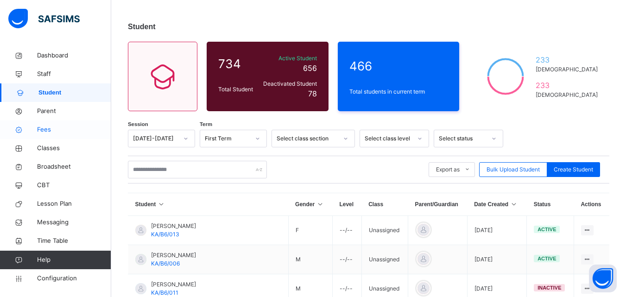
click at [50, 127] on span "Fees" at bounding box center [74, 129] width 74 height 9
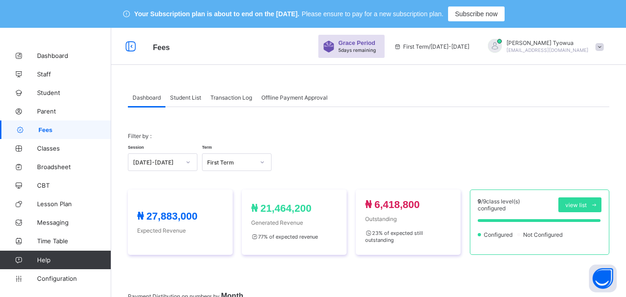
click at [189, 96] on span "Student List" at bounding box center [185, 97] width 31 height 7
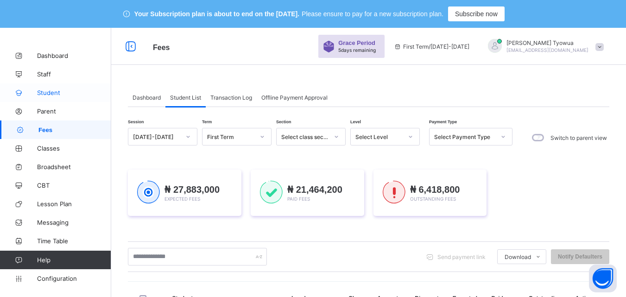
click at [53, 94] on span "Student" at bounding box center [74, 92] width 74 height 7
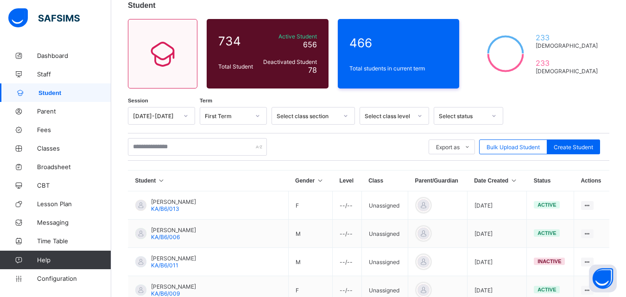
scroll to position [47, 0]
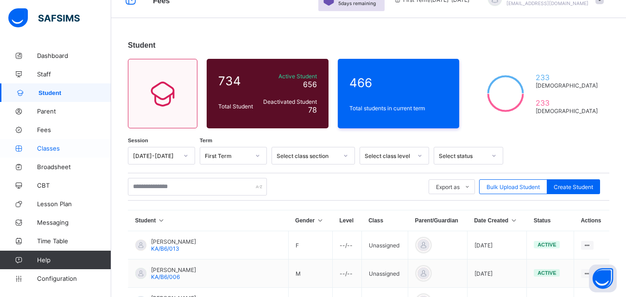
click at [50, 142] on link "Classes" at bounding box center [55, 148] width 111 height 19
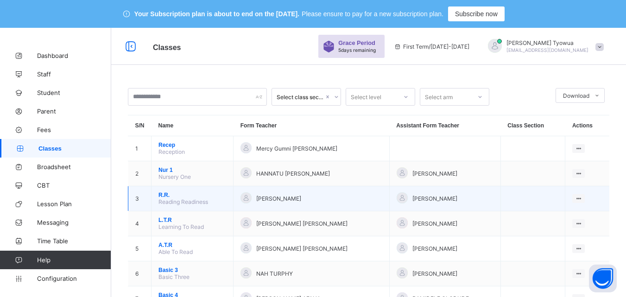
click at [164, 196] on span "R.R." at bounding box center [193, 195] width 68 height 6
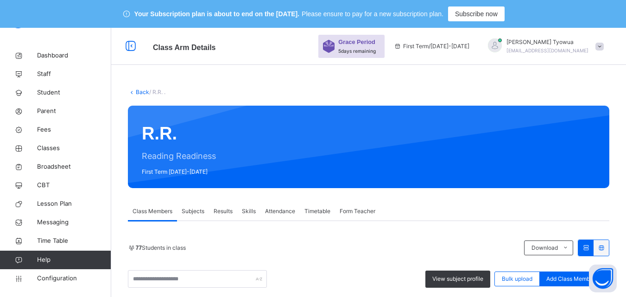
click at [138, 89] on link "Back" at bounding box center [142, 92] width 13 height 7
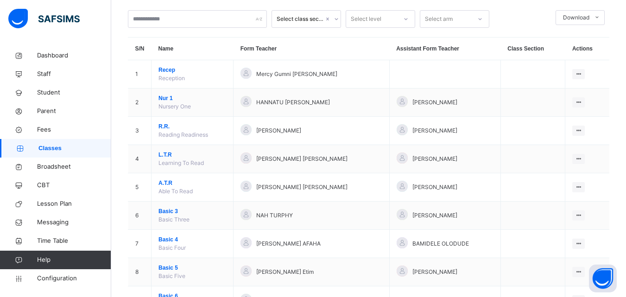
scroll to position [74, 0]
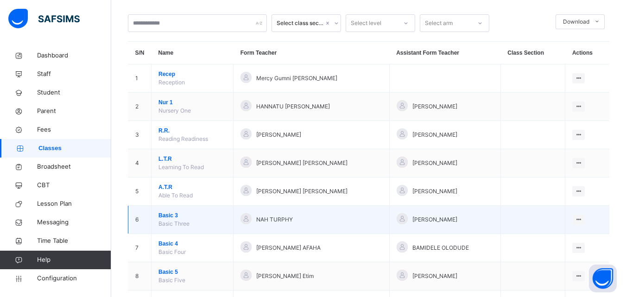
click at [174, 215] on span "Basic 3" at bounding box center [193, 215] width 68 height 8
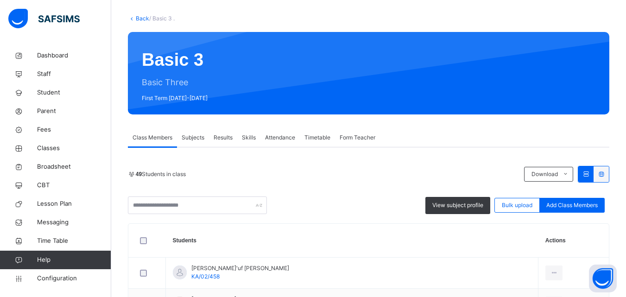
scroll to position [181, 0]
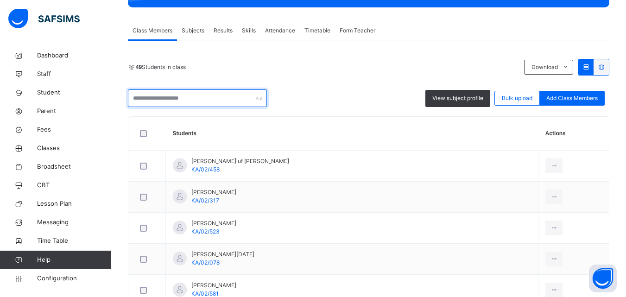
click at [205, 95] on input "text" at bounding box center [197, 98] width 139 height 18
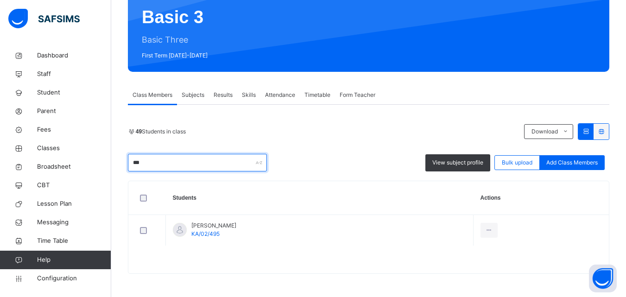
scroll to position [116, 0]
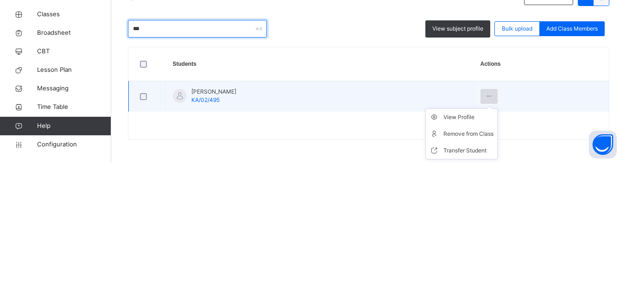
type input "***"
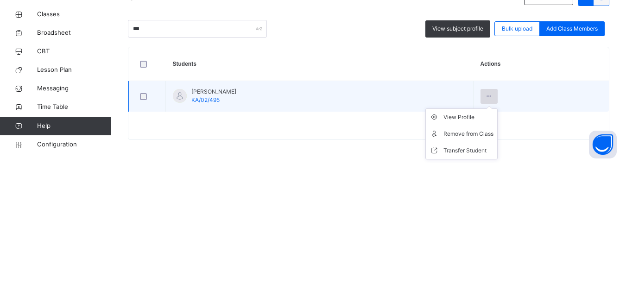
click at [498, 223] on div at bounding box center [489, 230] width 17 height 15
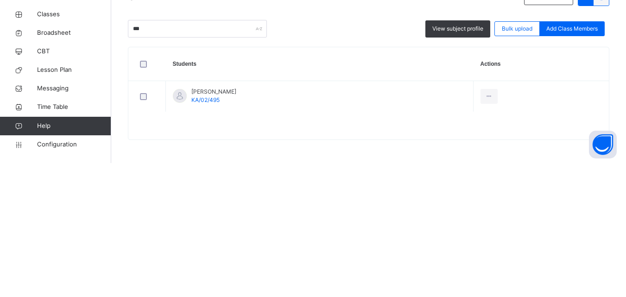
click at [504, 136] on div "49 Students in class Download Pdf Report Excel Report" at bounding box center [369, 131] width 482 height 17
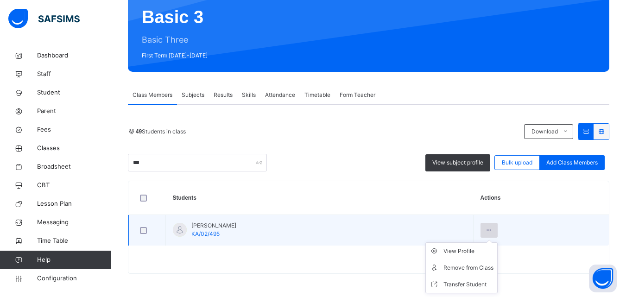
click at [493, 229] on icon at bounding box center [489, 230] width 8 height 8
click at [494, 268] on div "Remove from Class" at bounding box center [469, 267] width 50 height 9
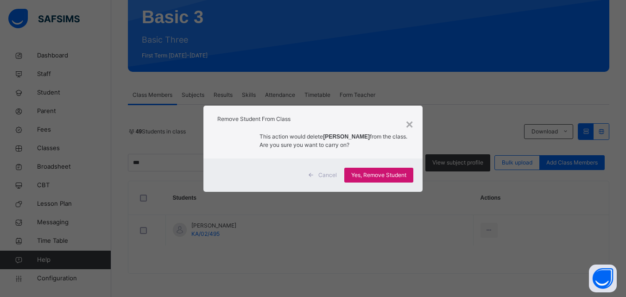
click at [396, 176] on span "Yes, Remove Student" at bounding box center [378, 175] width 55 height 8
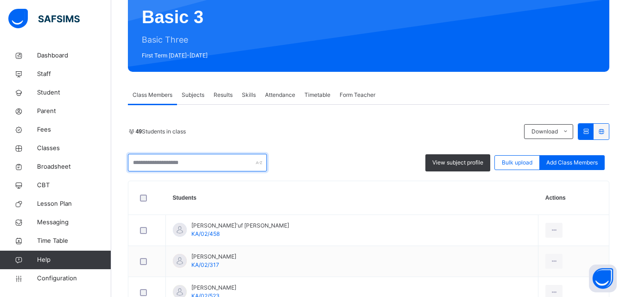
click at [195, 159] on input "text" at bounding box center [197, 163] width 139 height 18
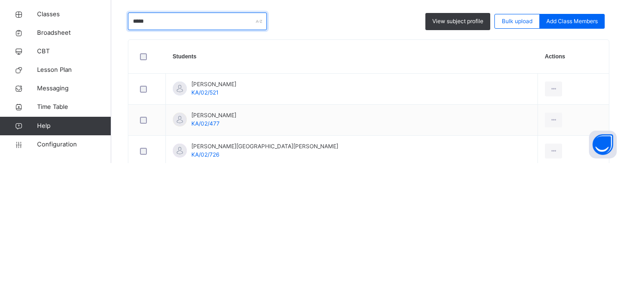
scroll to position [142, 0]
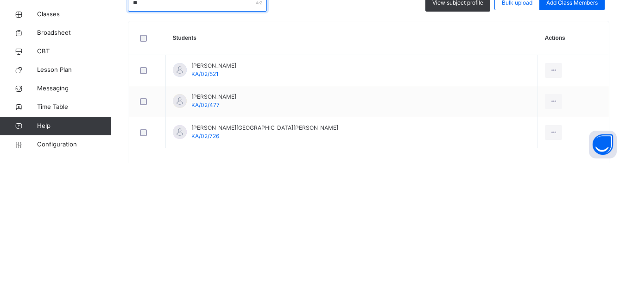
type input "*"
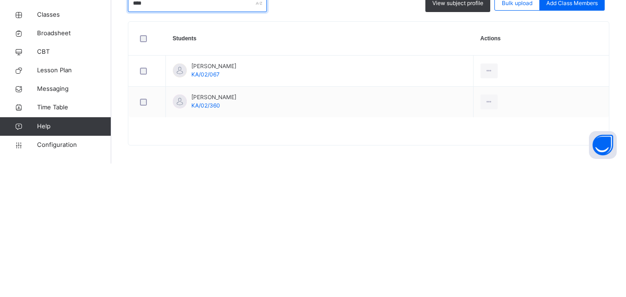
type input "****"
click at [315, 279] on div "Back / Basic 3 . Basic 3 Basic Three First Term 2025-2026 Class Members Subject…" at bounding box center [368, 117] width 515 height 370
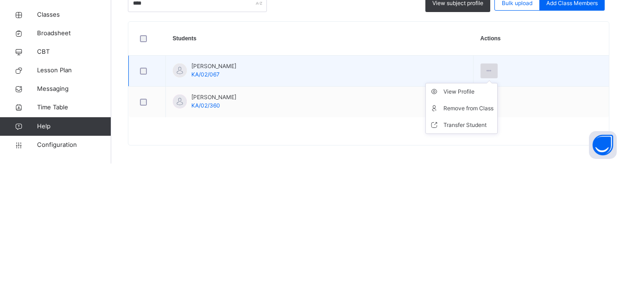
click at [507, 72] on div "Class Members Subjects Results Skills Attendance Timetable Form Teacher" at bounding box center [369, 69] width 482 height 19
click at [493, 207] on icon at bounding box center [489, 204] width 8 height 8
click at [494, 245] on div "Remove from Class" at bounding box center [469, 241] width 50 height 9
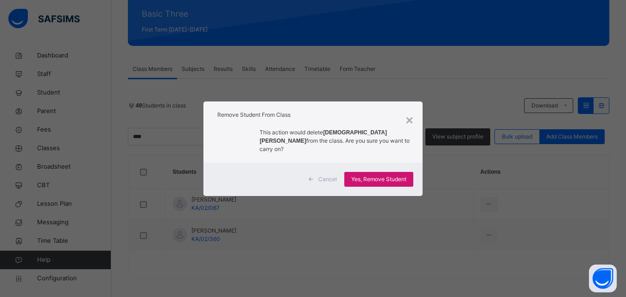
click at [381, 175] on span "Yes, Remove Student" at bounding box center [378, 179] width 55 height 8
click at [392, 177] on span "Yes, Remove Student" at bounding box center [378, 179] width 55 height 8
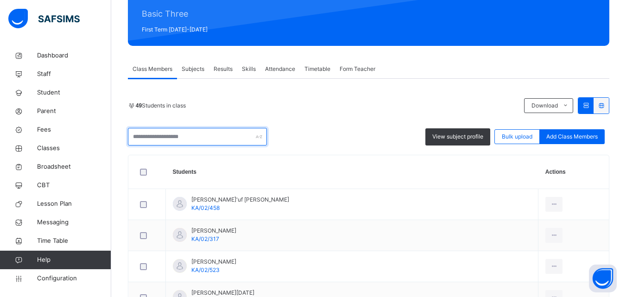
click at [192, 136] on input "text" at bounding box center [197, 137] width 139 height 18
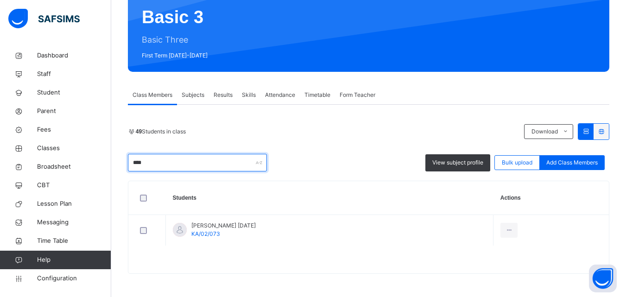
scroll to position [116, 0]
click at [178, 162] on input "****" at bounding box center [197, 163] width 139 height 18
type input "*"
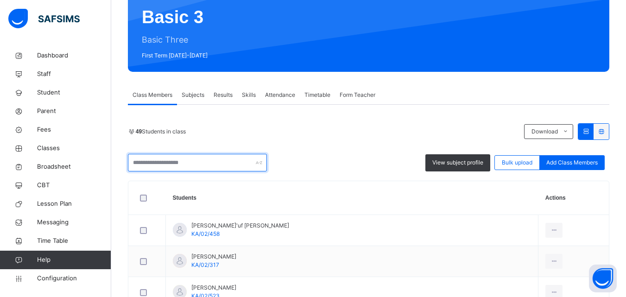
scroll to position [177, 0]
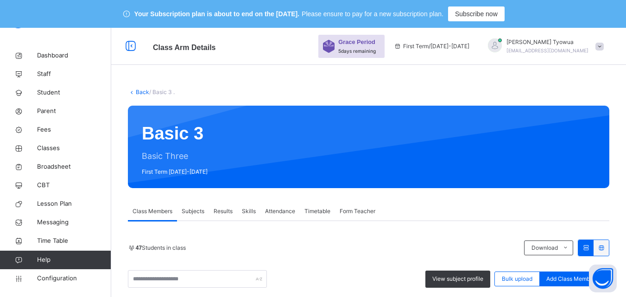
click at [137, 92] on link "Back" at bounding box center [142, 92] width 13 height 7
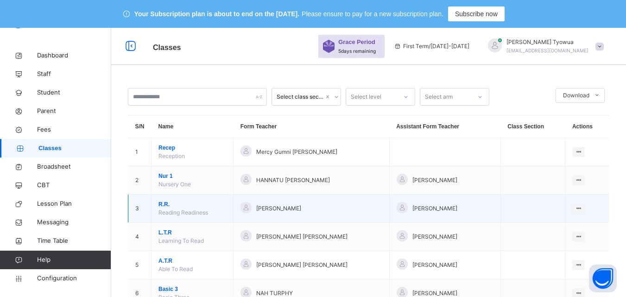
click at [163, 204] on span "R.R." at bounding box center [193, 204] width 68 height 8
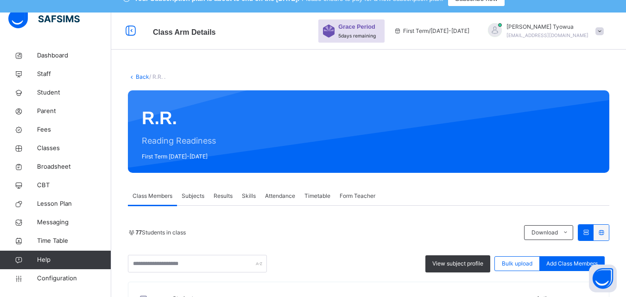
scroll to position [15, 0]
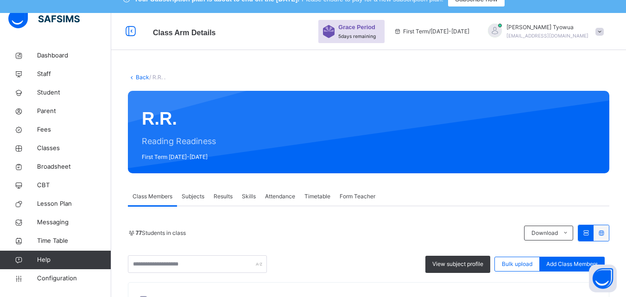
click at [147, 78] on link "Back" at bounding box center [142, 77] width 13 height 7
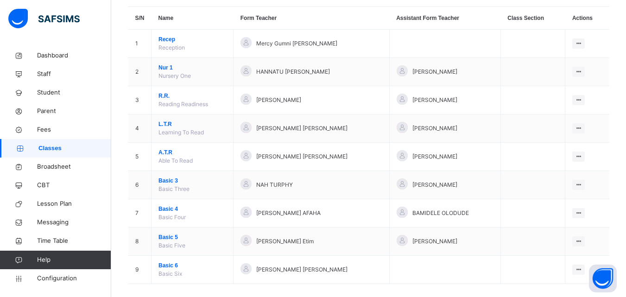
scroll to position [111, 0]
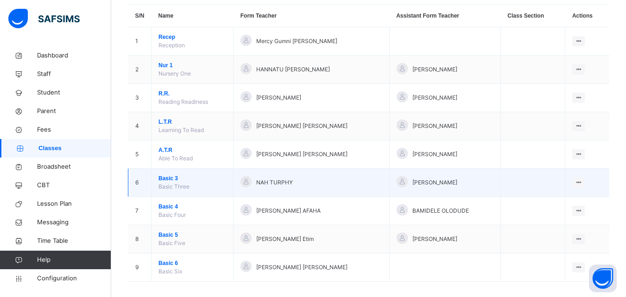
click at [166, 178] on span "Basic 3" at bounding box center [193, 178] width 68 height 8
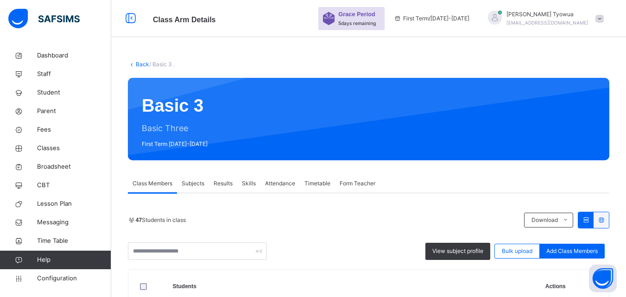
scroll to position [111, 0]
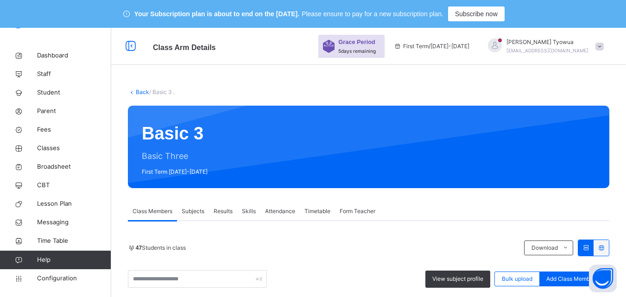
click at [145, 92] on link "Back" at bounding box center [142, 92] width 13 height 7
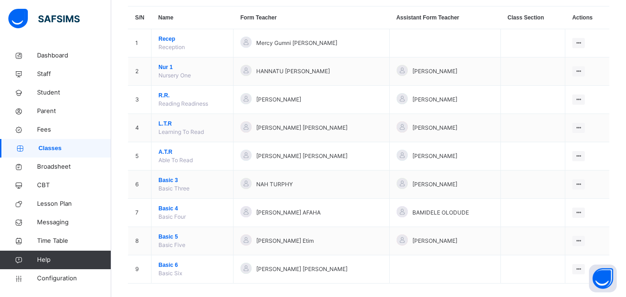
scroll to position [119, 0]
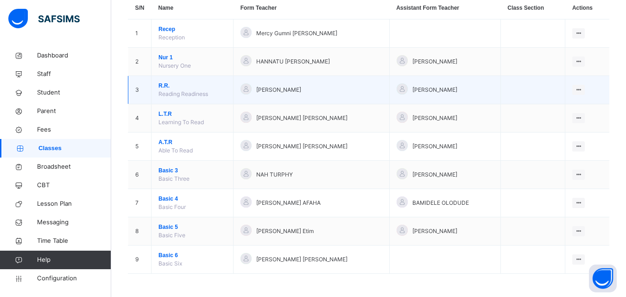
click at [165, 84] on span "R.R." at bounding box center [193, 86] width 68 height 8
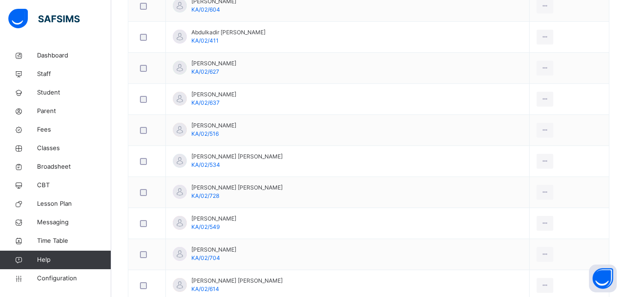
scroll to position [377, 0]
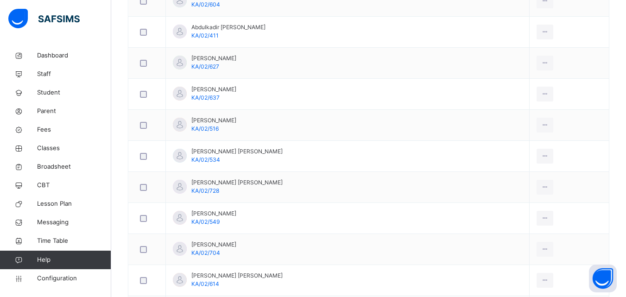
click at [89, 10] on div at bounding box center [55, 18] width 111 height 37
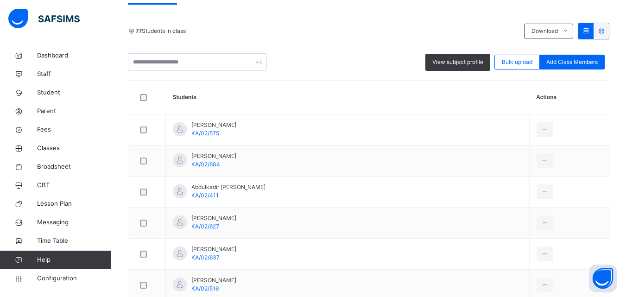
scroll to position [233, 0]
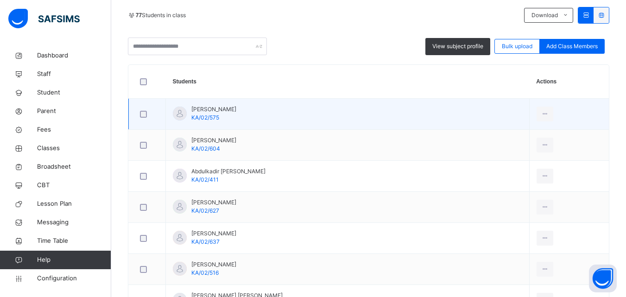
click at [228, 112] on span "[PERSON_NAME]" at bounding box center [213, 109] width 45 height 8
copy span "Dayyabu"
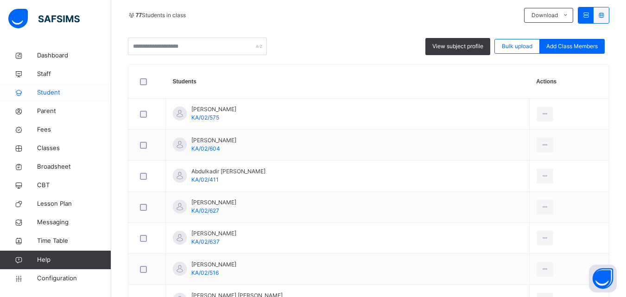
click at [72, 84] on link "Student" at bounding box center [55, 92] width 111 height 19
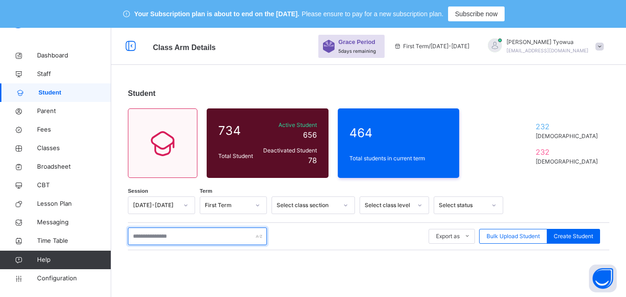
click at [208, 233] on input "text" at bounding box center [197, 237] width 139 height 18
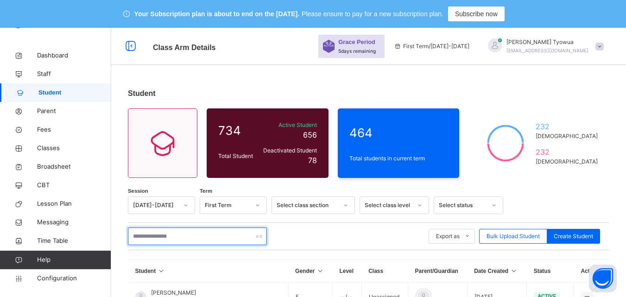
scroll to position [26, 0]
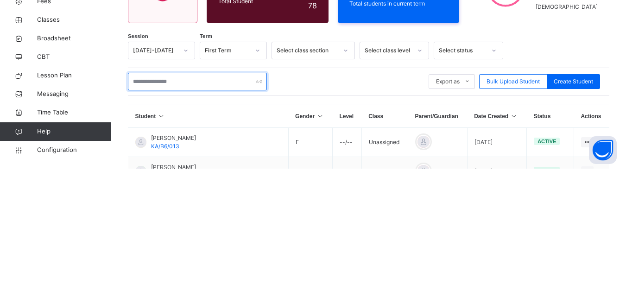
click at [210, 209] on input "text" at bounding box center [197, 210] width 139 height 18
paste input "*******"
type input "*******"
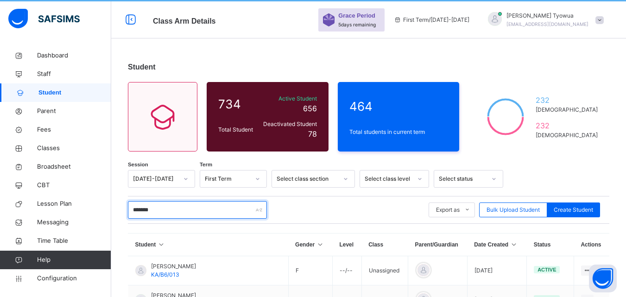
click at [210, 209] on input "*******" at bounding box center [197, 210] width 139 height 18
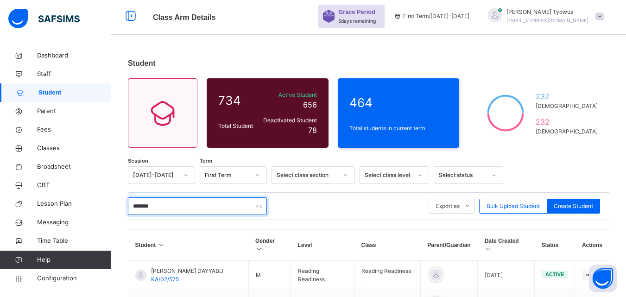
scroll to position [84, 0]
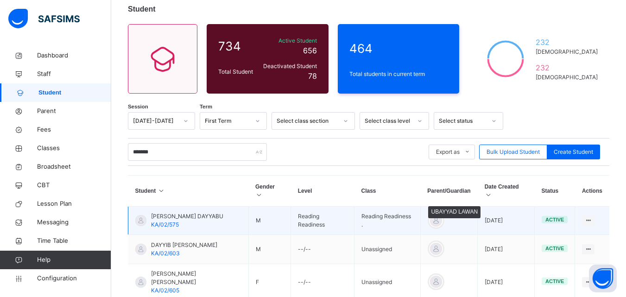
click at [434, 214] on div at bounding box center [436, 221] width 14 height 14
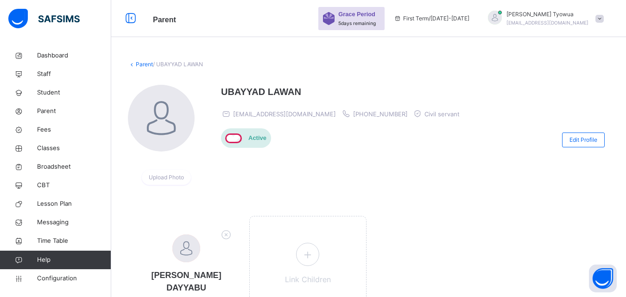
scroll to position [84, 0]
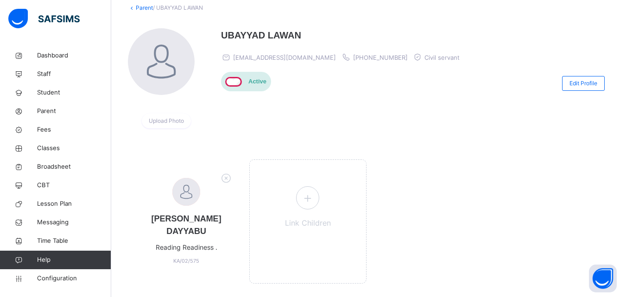
click at [138, 4] on link "Parent" at bounding box center [144, 7] width 17 height 7
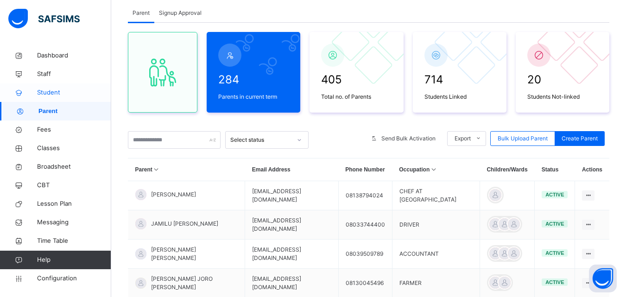
click at [52, 90] on span "Student" at bounding box center [74, 92] width 74 height 9
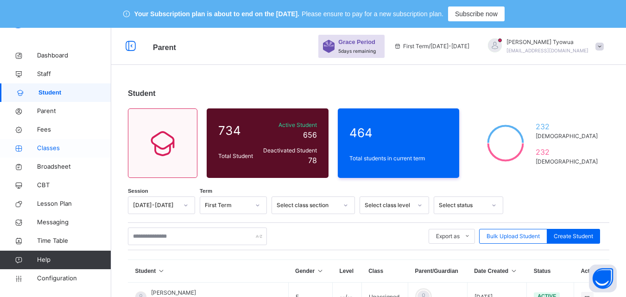
click at [53, 148] on span "Classes" at bounding box center [74, 148] width 74 height 9
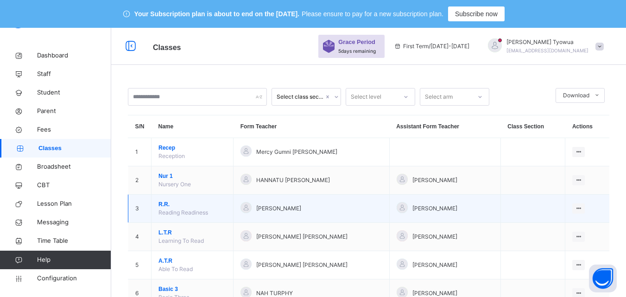
click at [165, 204] on span "R.R." at bounding box center [193, 204] width 68 height 8
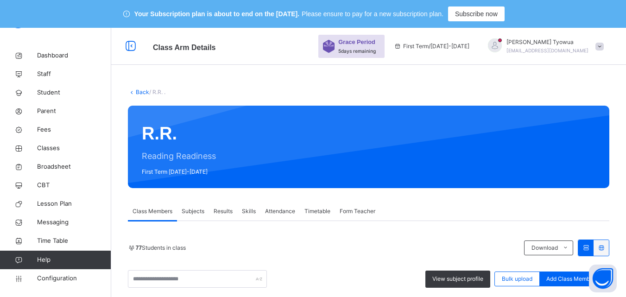
scroll to position [127, 0]
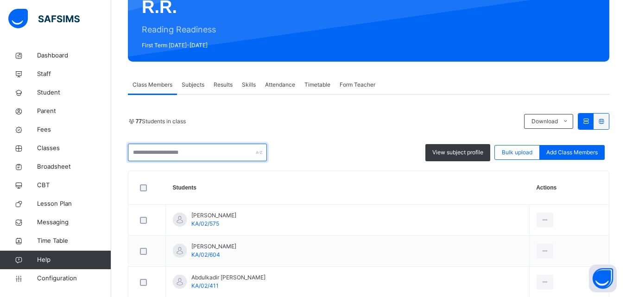
click at [208, 152] on input "text" at bounding box center [197, 153] width 139 height 18
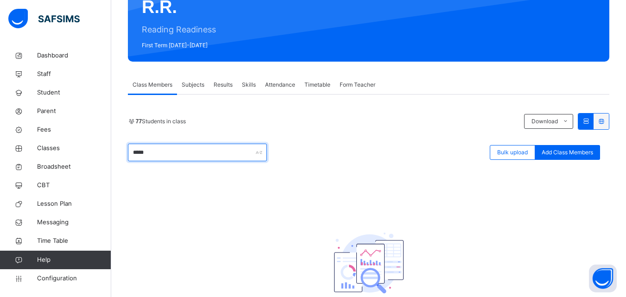
click at [170, 155] on input "*****" at bounding box center [197, 153] width 139 height 18
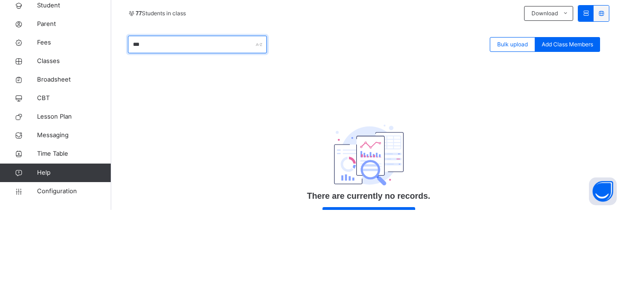
scroll to position [28, 0]
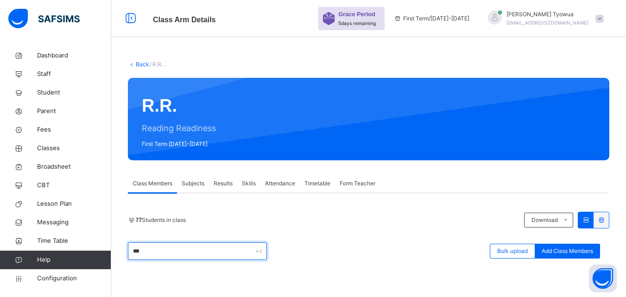
type input "***"
click at [502, 12] on div at bounding box center [495, 18] width 14 height 14
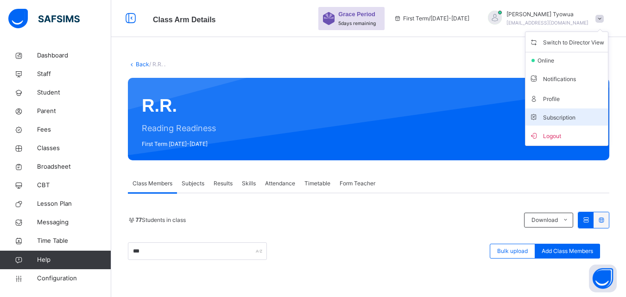
click at [572, 121] on span "Subscription" at bounding box center [552, 117] width 46 height 7
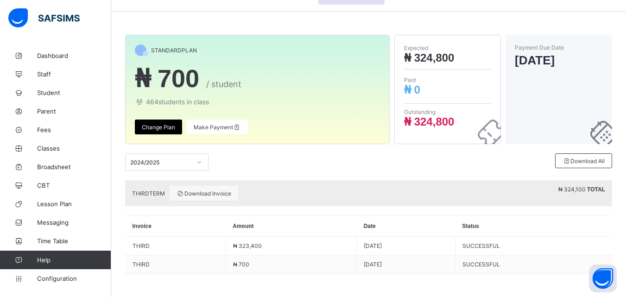
scroll to position [28, 0]
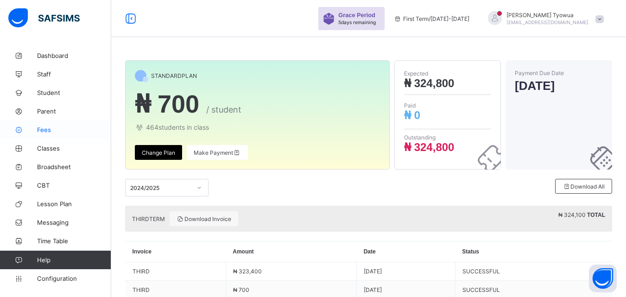
click at [46, 124] on link "Fees" at bounding box center [55, 130] width 111 height 19
